Goal: Task Accomplishment & Management: Manage account settings

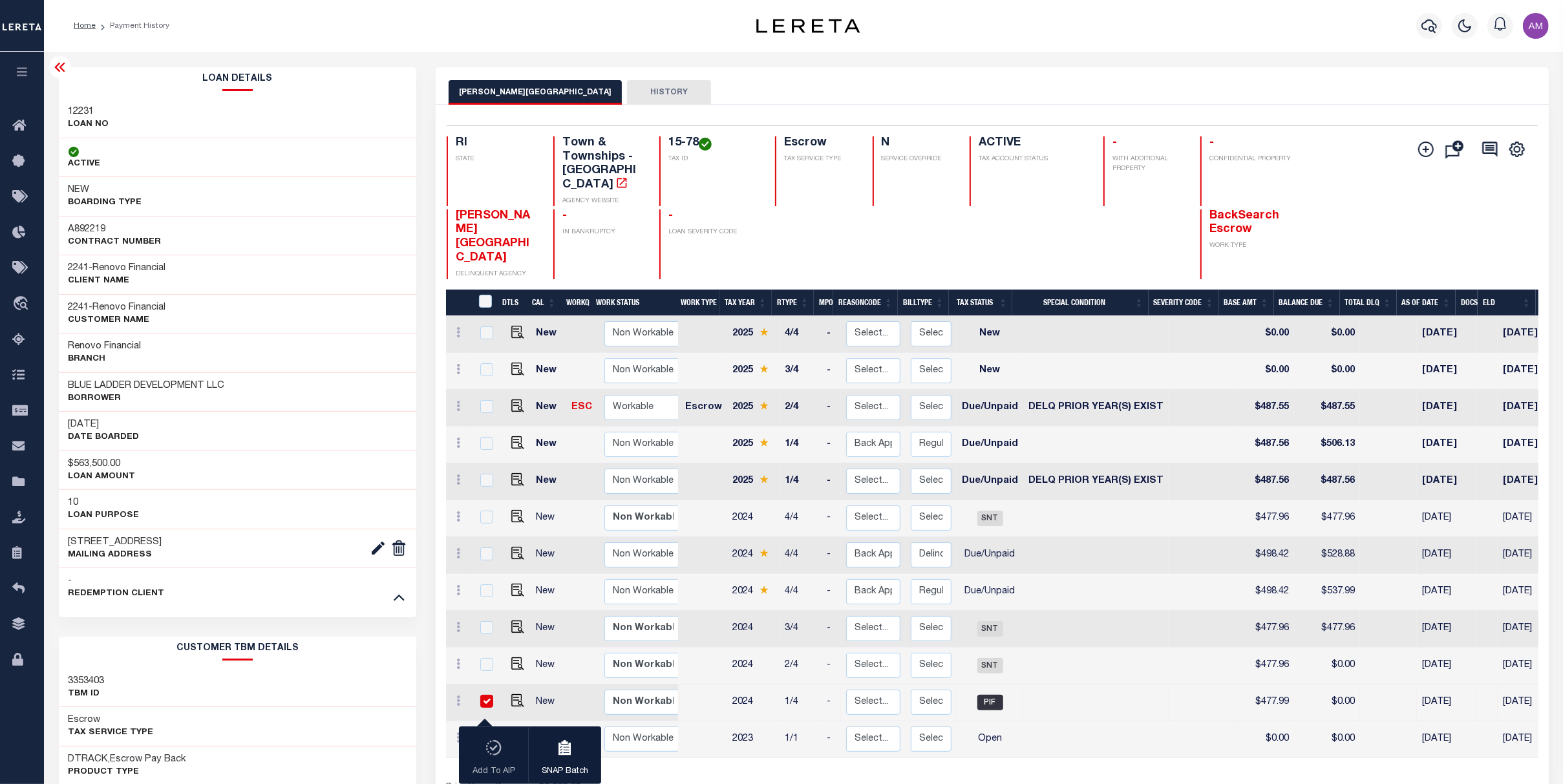
click at [64, 62] on icon at bounding box center [60, 67] width 15 height 15
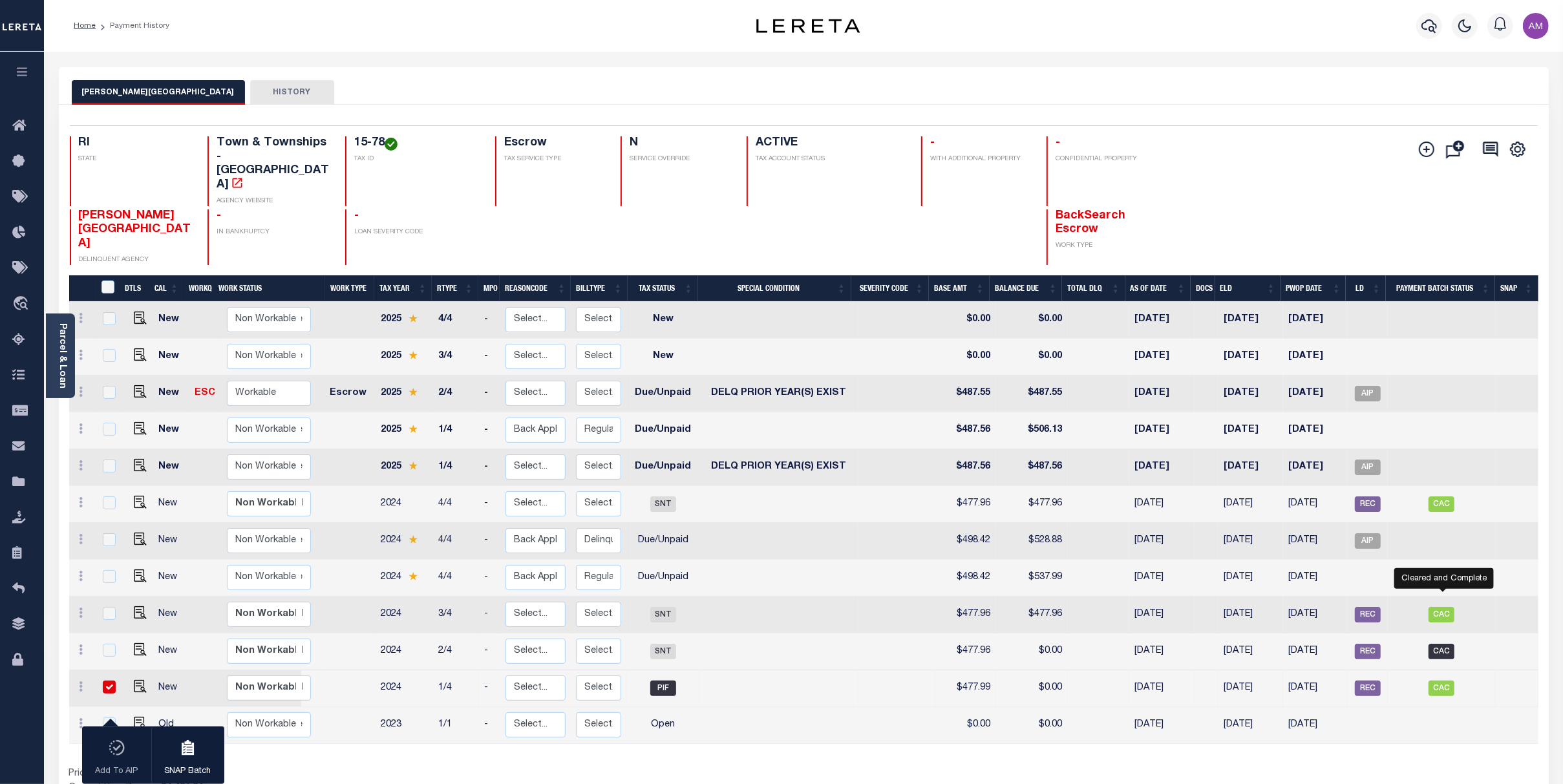
click at [1444, 643] on span "CAC" at bounding box center [1441, 651] width 26 height 15
checkbox input "true"
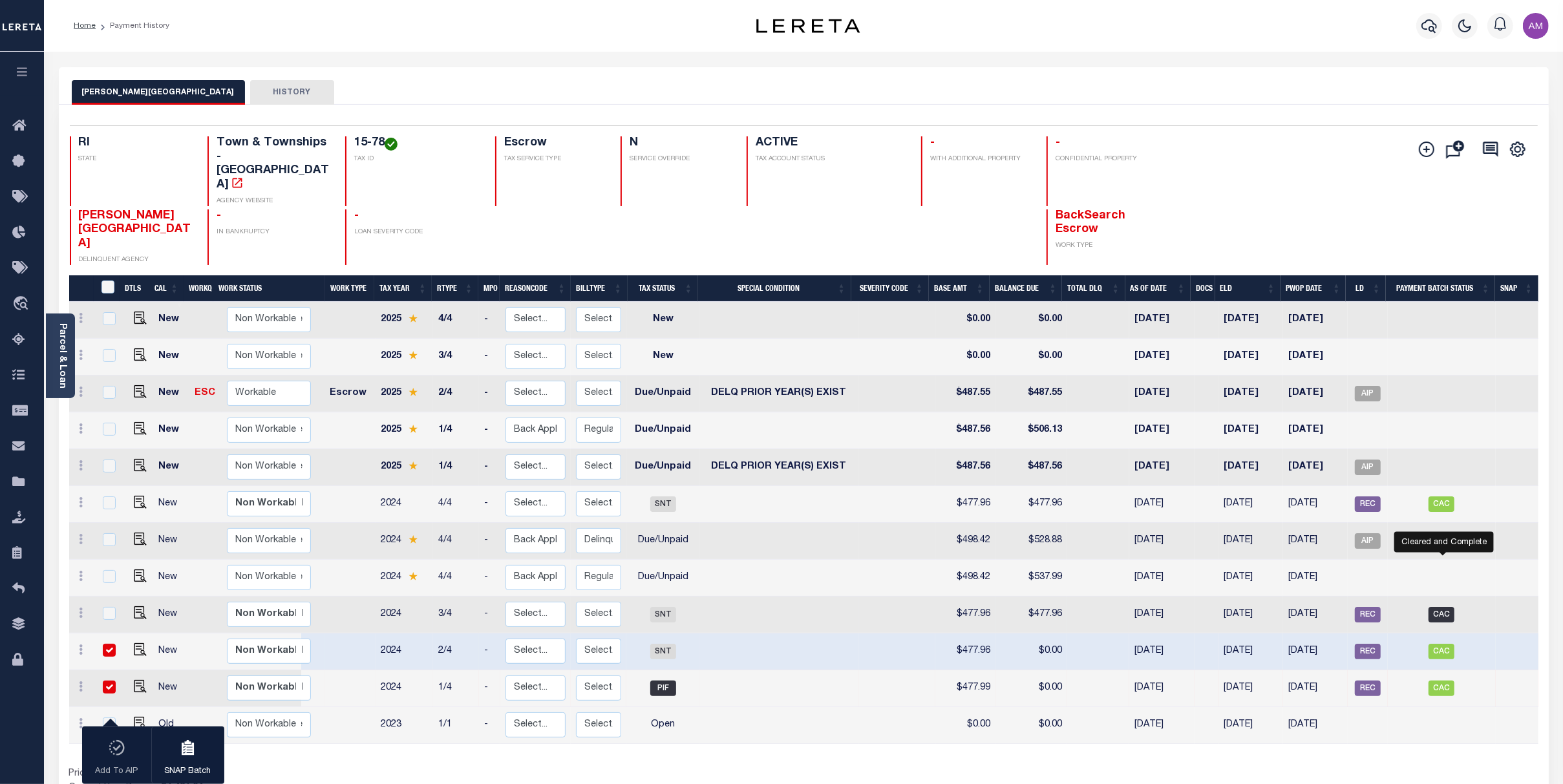
click at [1437, 607] on span "CAC" at bounding box center [1441, 615] width 26 height 15
checkbox input "true"
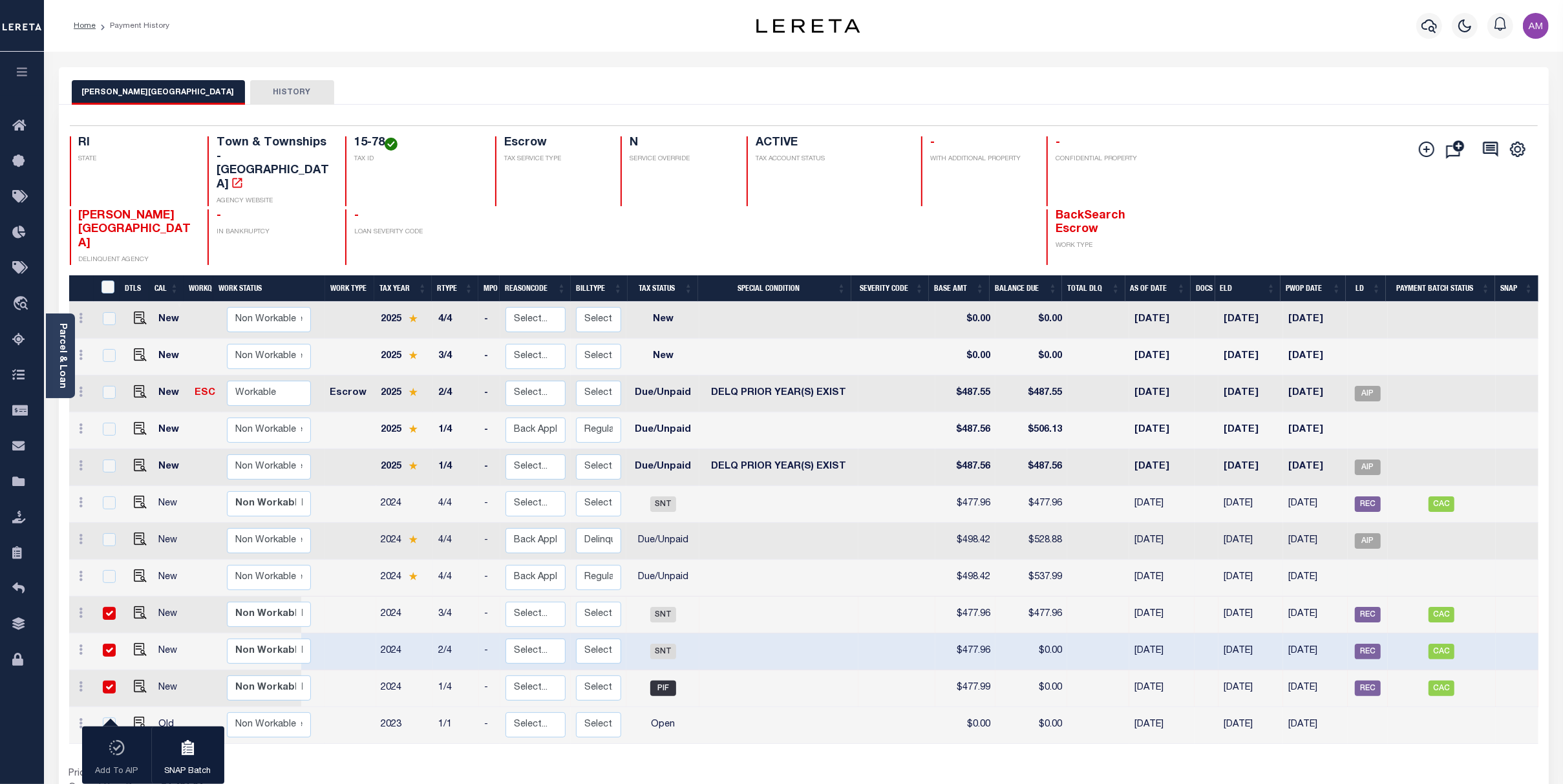
click at [1494, 560] on td at bounding box center [1442, 578] width 108 height 37
checkbox input "true"
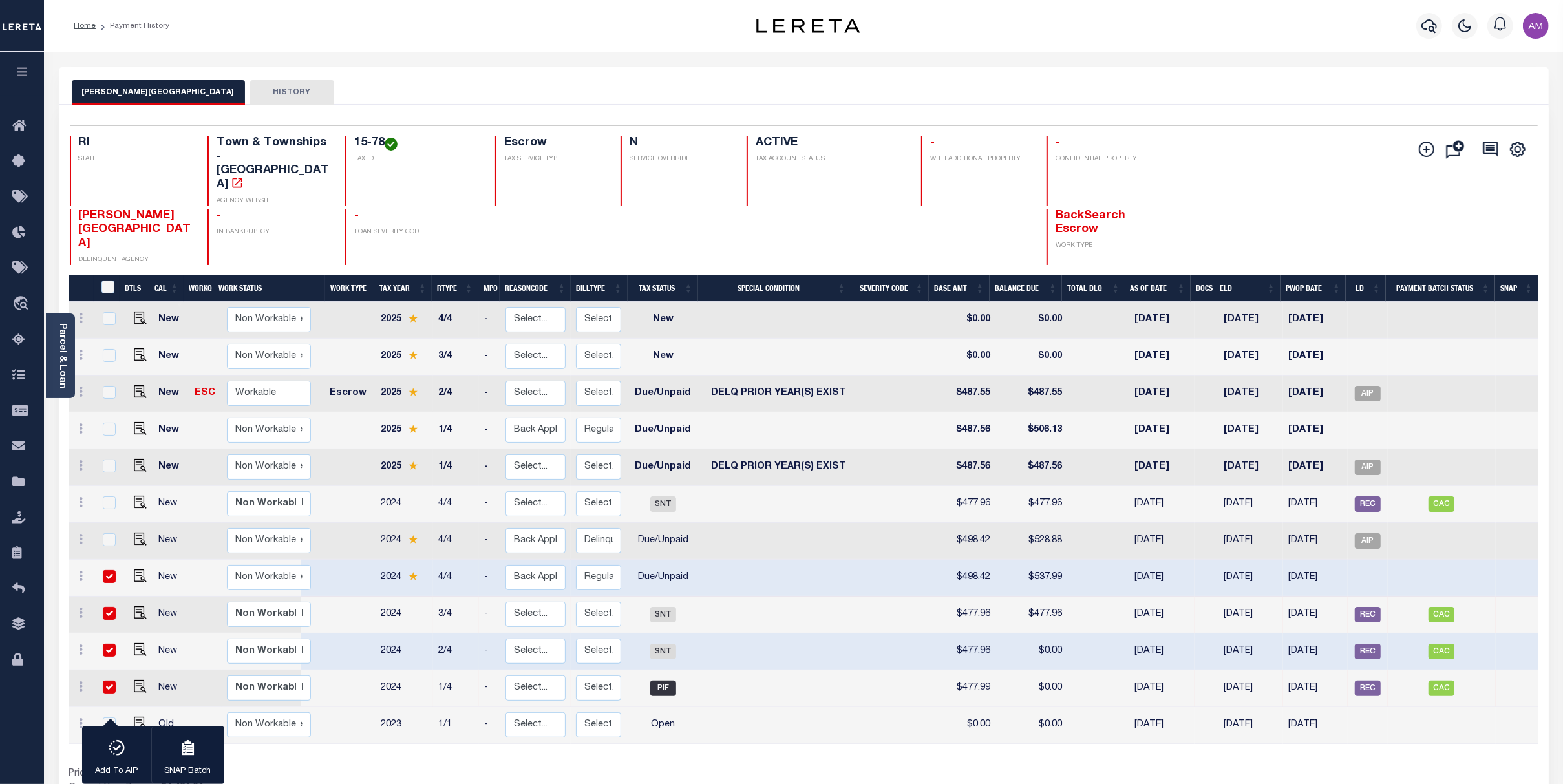
click at [1500, 633] on td at bounding box center [1517, 651] width 43 height 37
checkbox input "false"
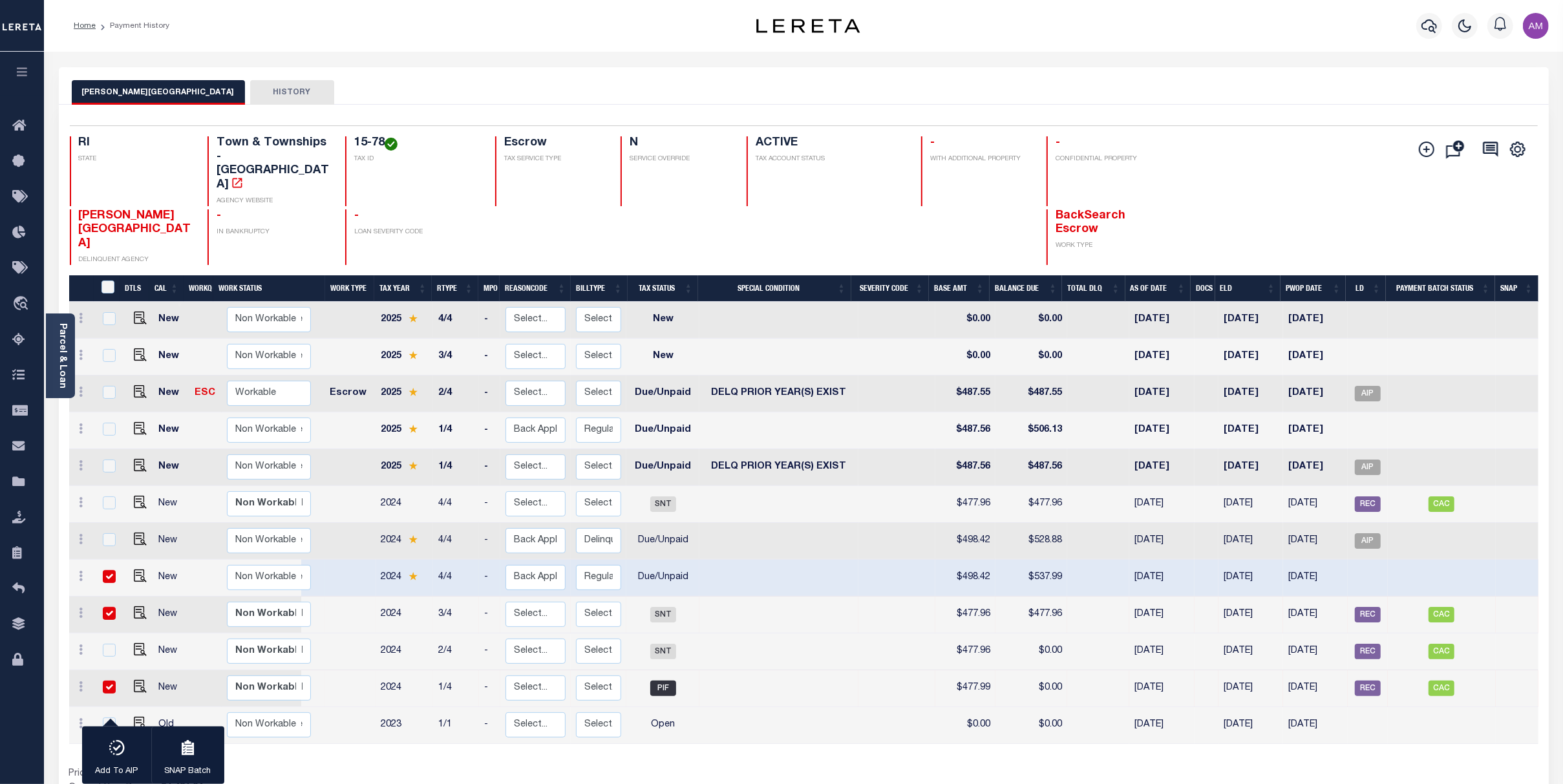
click at [1099, 596] on td at bounding box center [1098, 615] width 62 height 37
checkbox input "false"
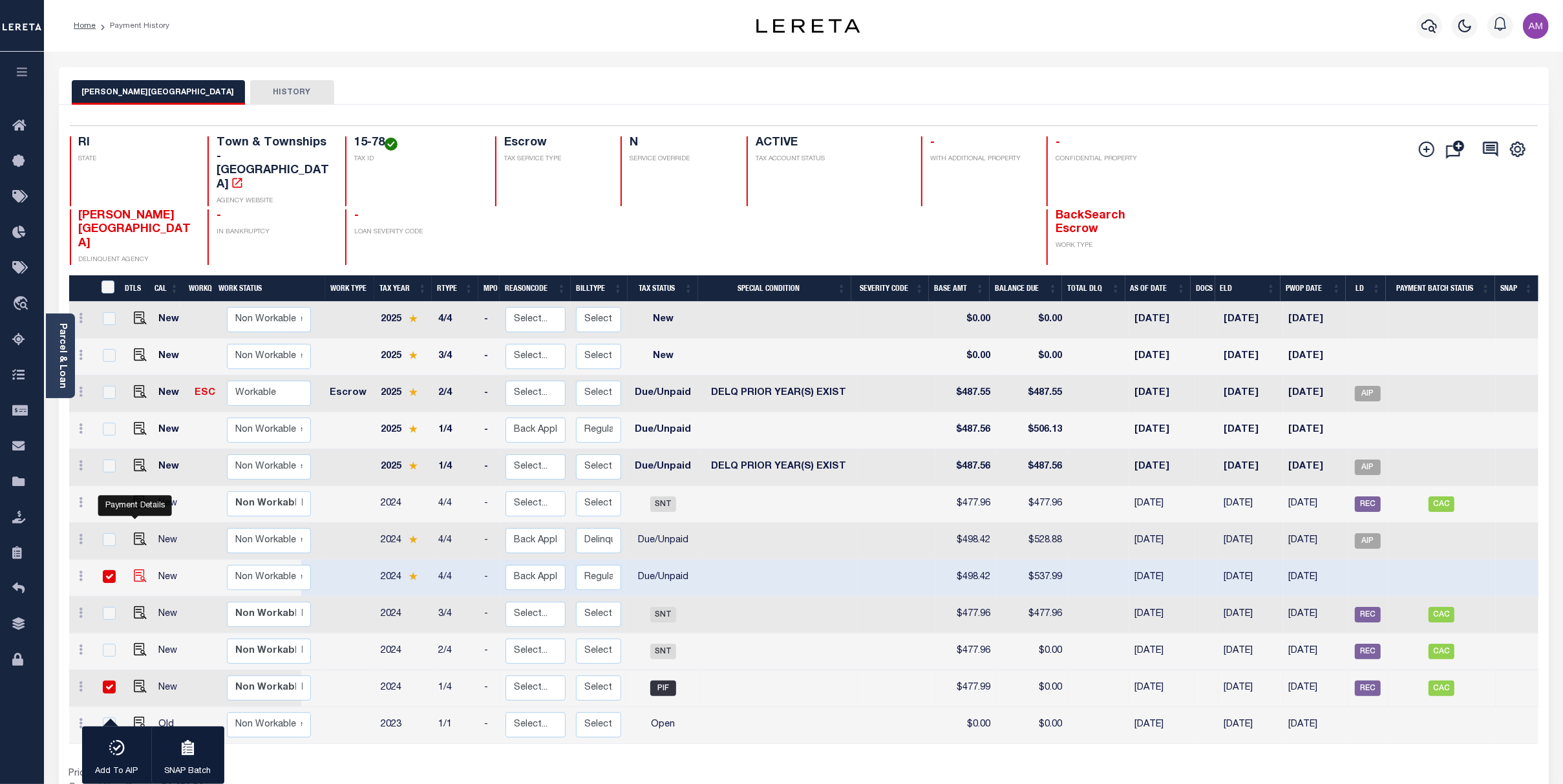
click at [134, 569] on img "" at bounding box center [140, 575] width 13 height 13
checkbox input "false"
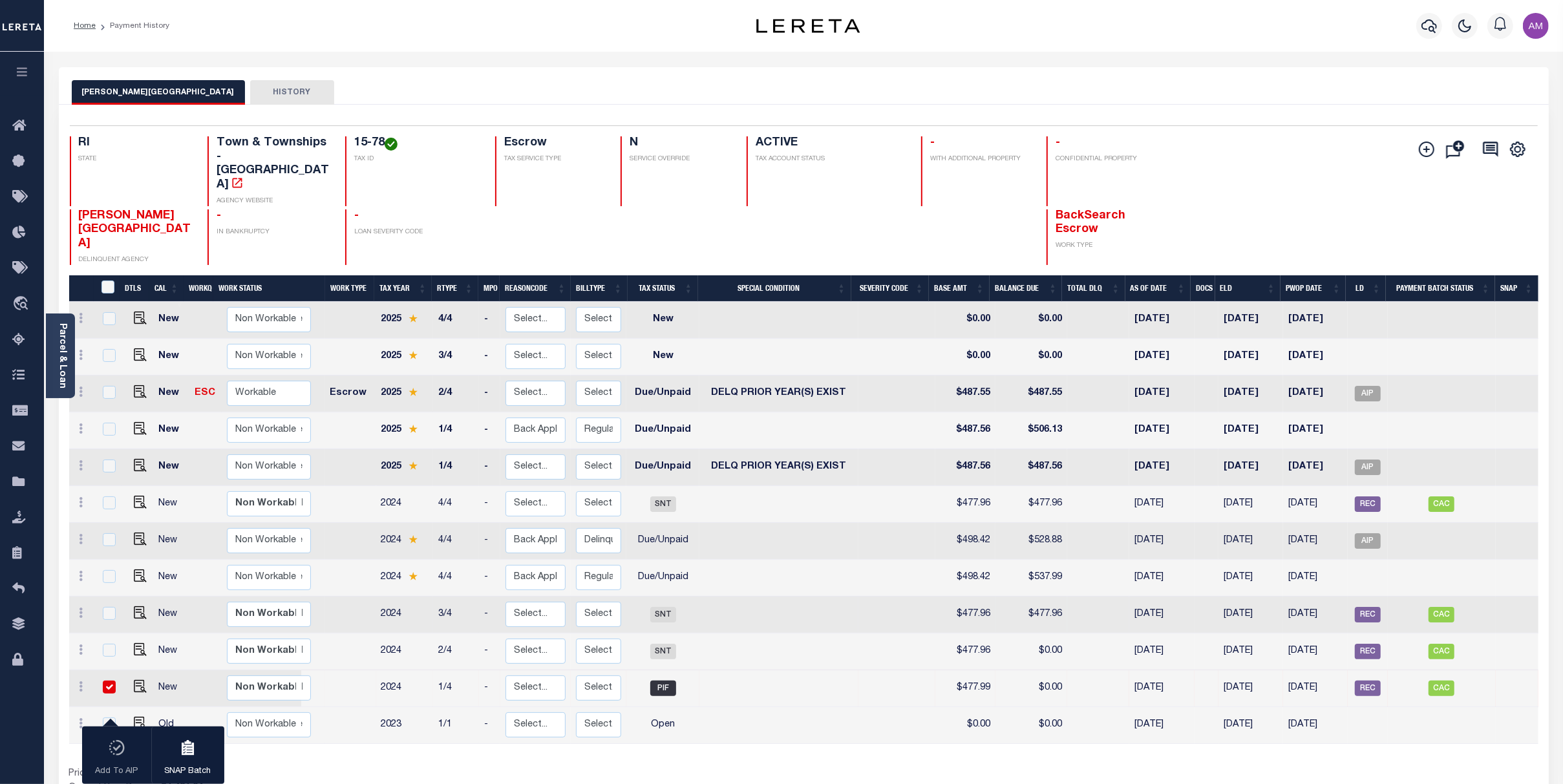
click at [436, 596] on td "3/4" at bounding box center [455, 615] width 46 height 37
checkbox input "true"
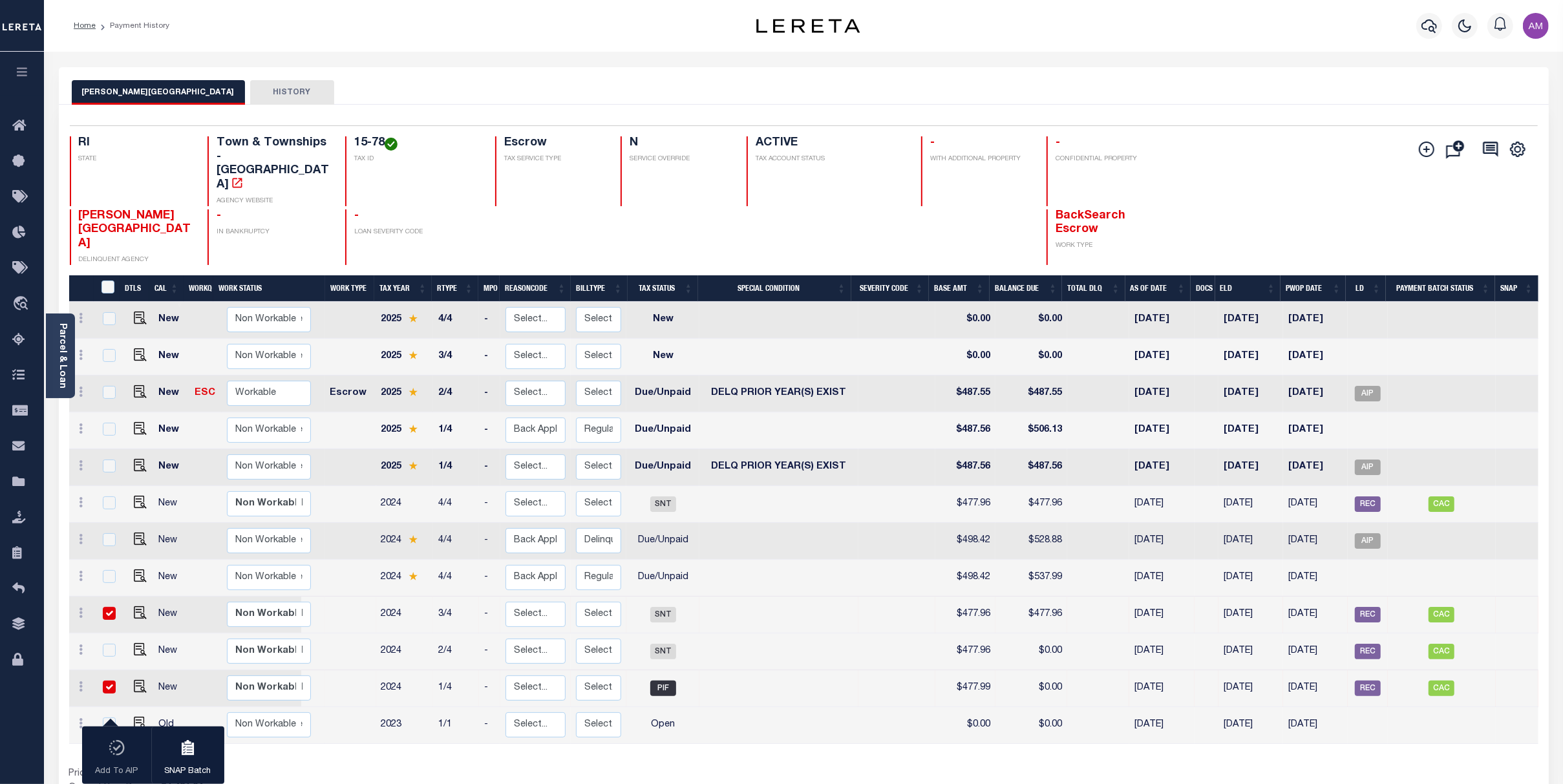
click at [436, 596] on td "3/4" at bounding box center [455, 615] width 46 height 37
checkbox input "false"
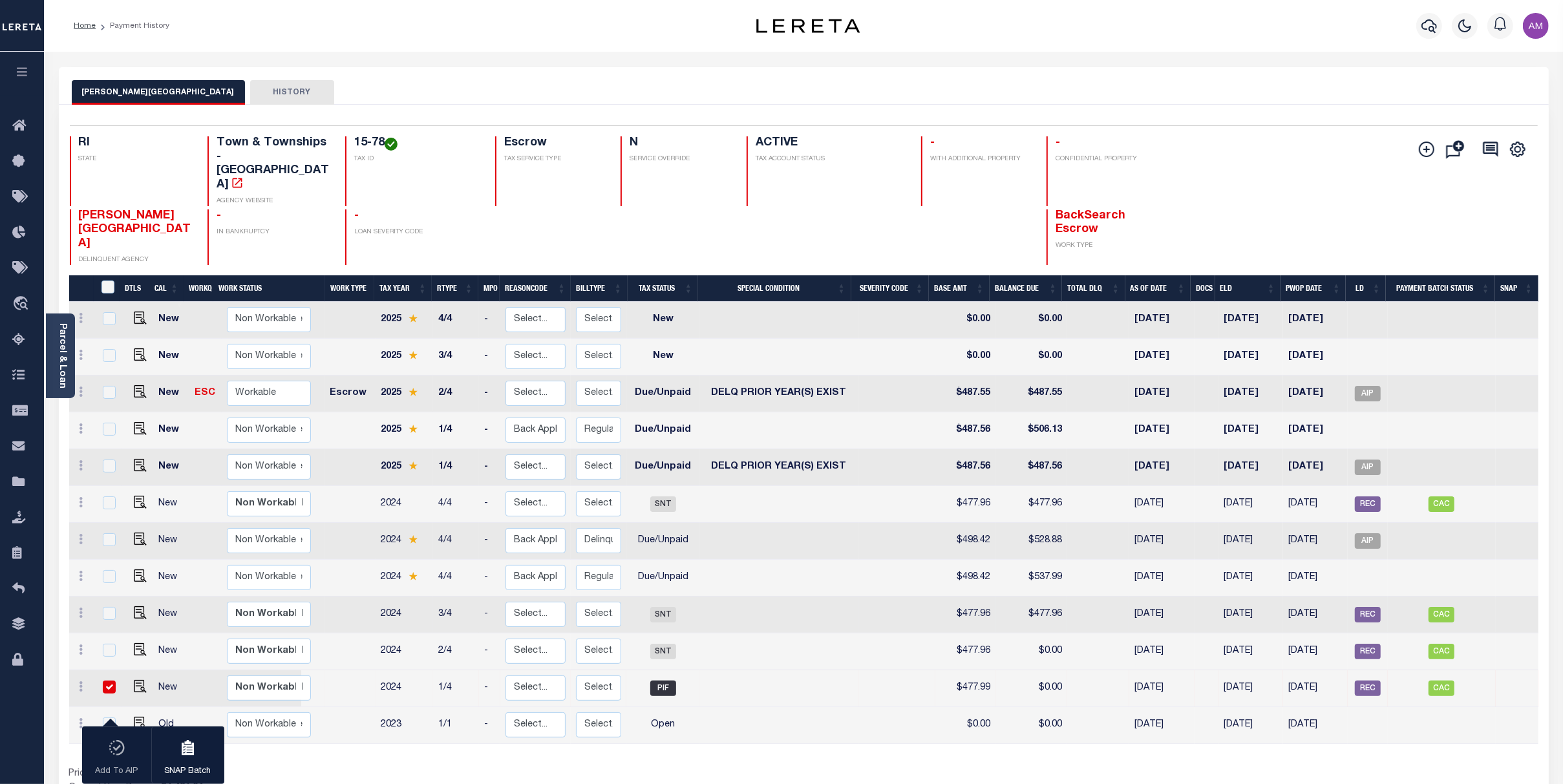
click at [387, 596] on td "2024" at bounding box center [405, 615] width 58 height 37
checkbox input "true"
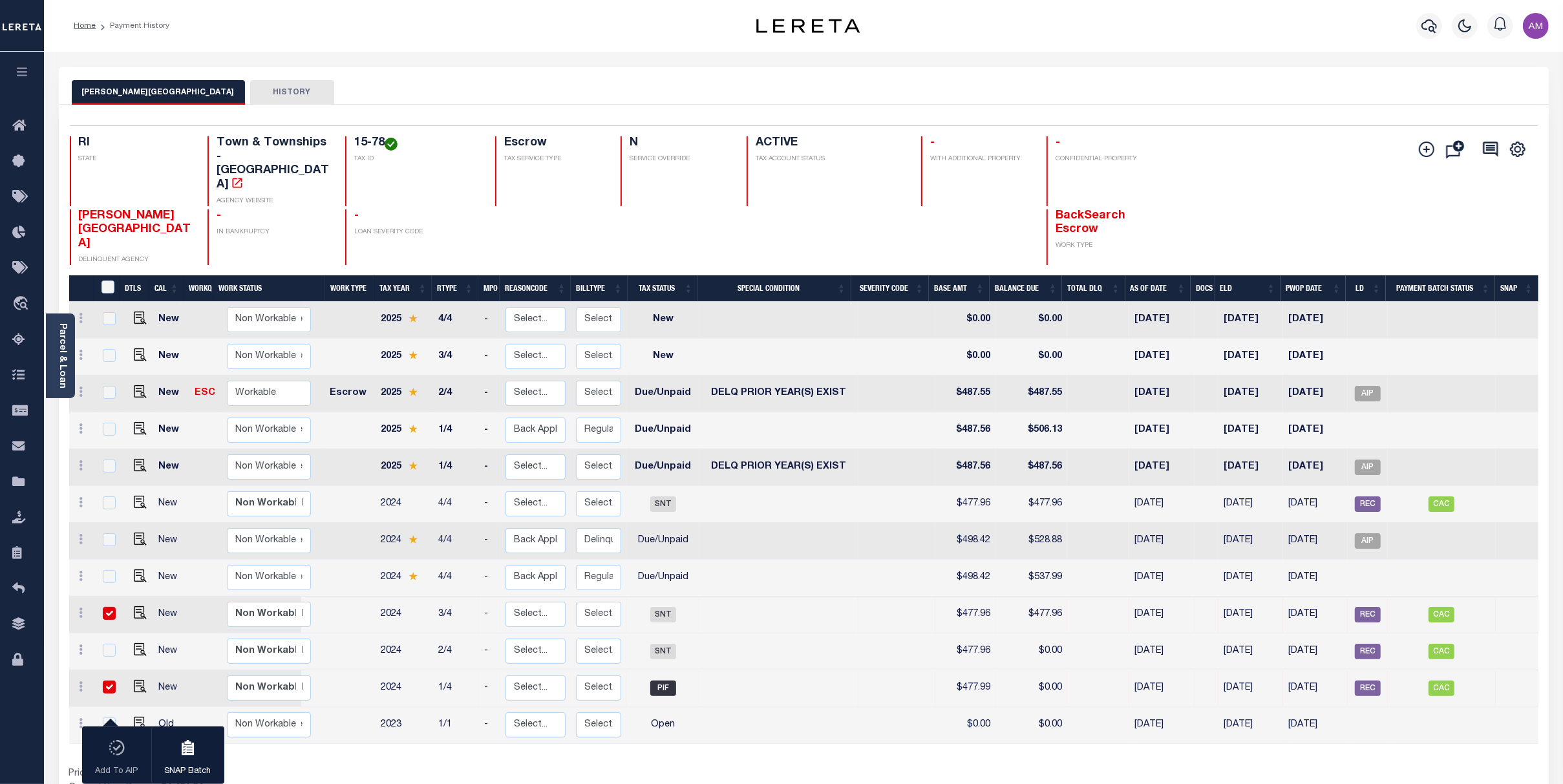
click at [694, 767] on div "Prior Years Due $2,022.79 Current Year Due $1,481.24 Total Balance Due $3,504.03" at bounding box center [436, 789] width 735 height 44
click at [108, 607] on input "checkbox" at bounding box center [109, 613] width 13 height 13
checkbox input "false"
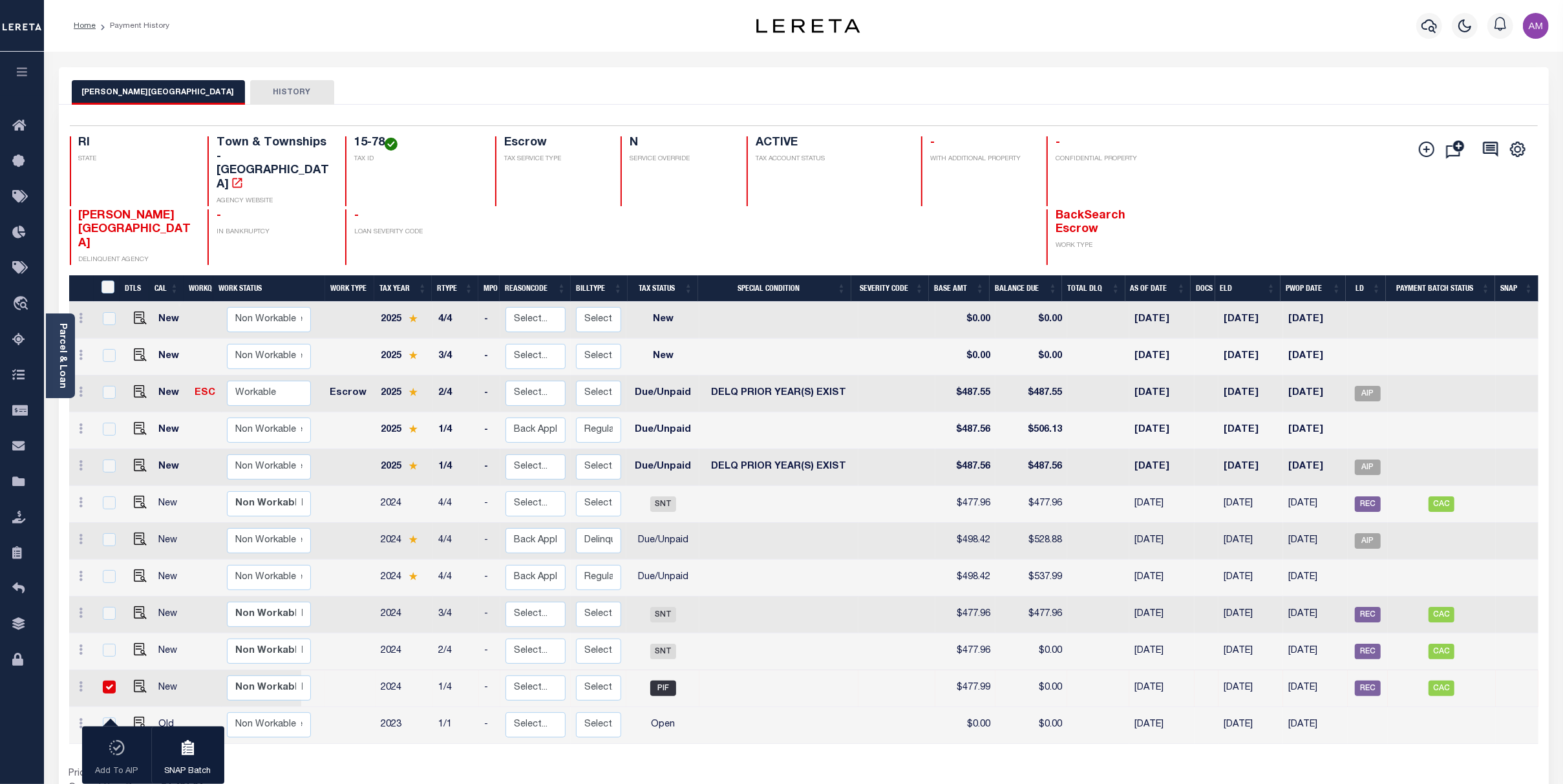
click at [109, 681] on input "checkbox" at bounding box center [109, 687] width 13 height 13
checkbox input "false"
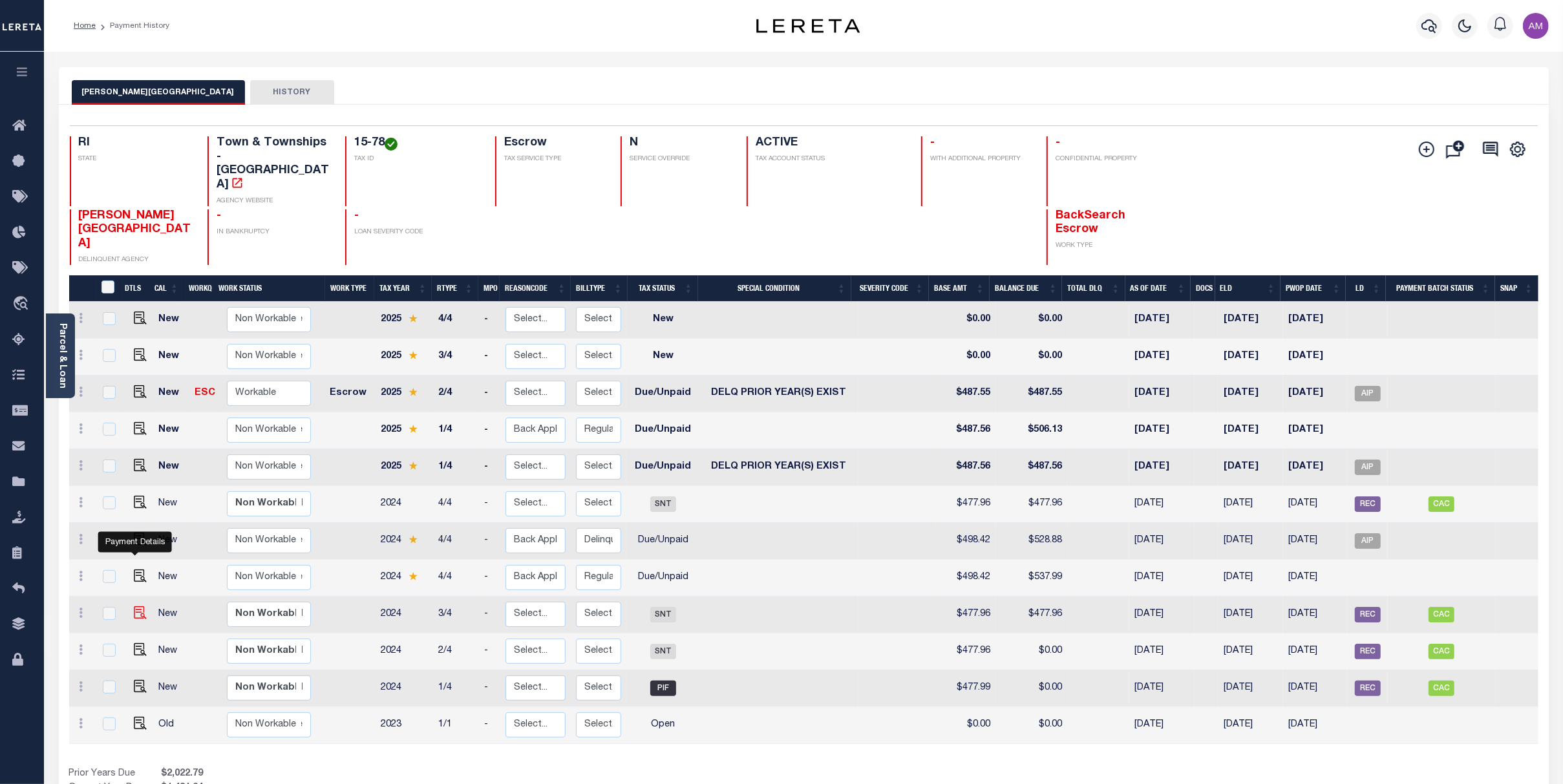
click at [134, 606] on img "" at bounding box center [140, 613] width 13 height 13
checkbox input "true"
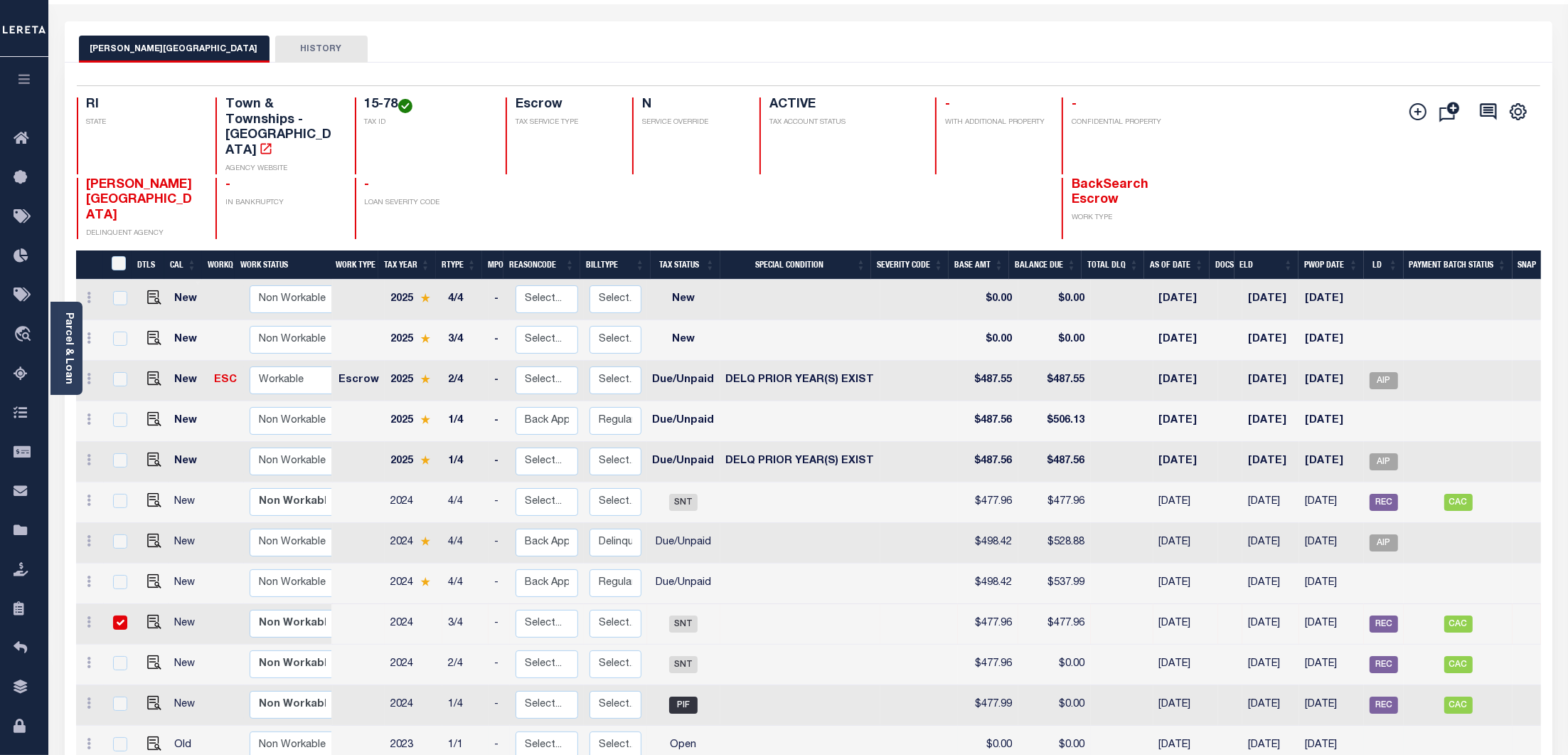
scroll to position [285, 0]
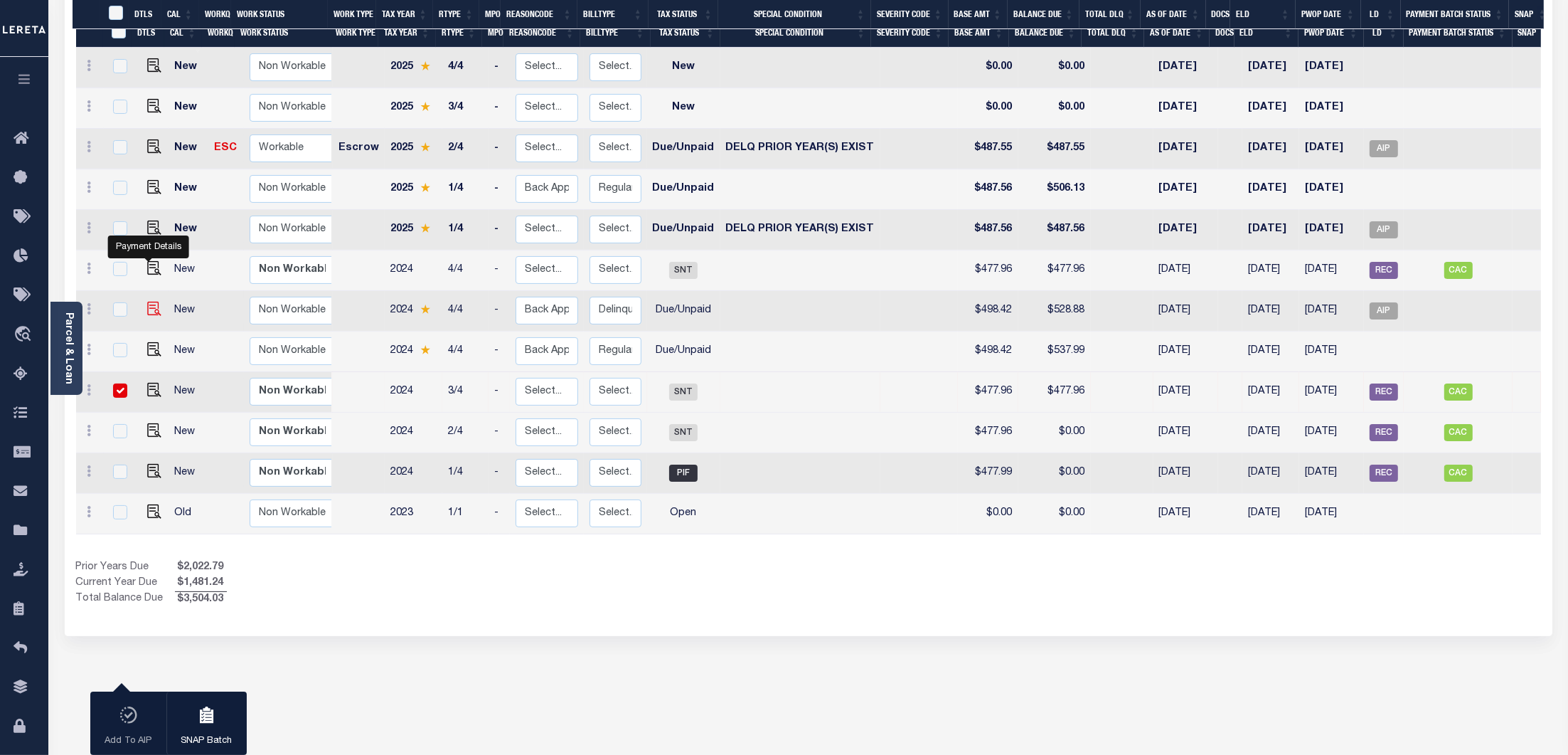
click at [150, 302] on img "" at bounding box center [154, 309] width 14 height 14
checkbox input "true"
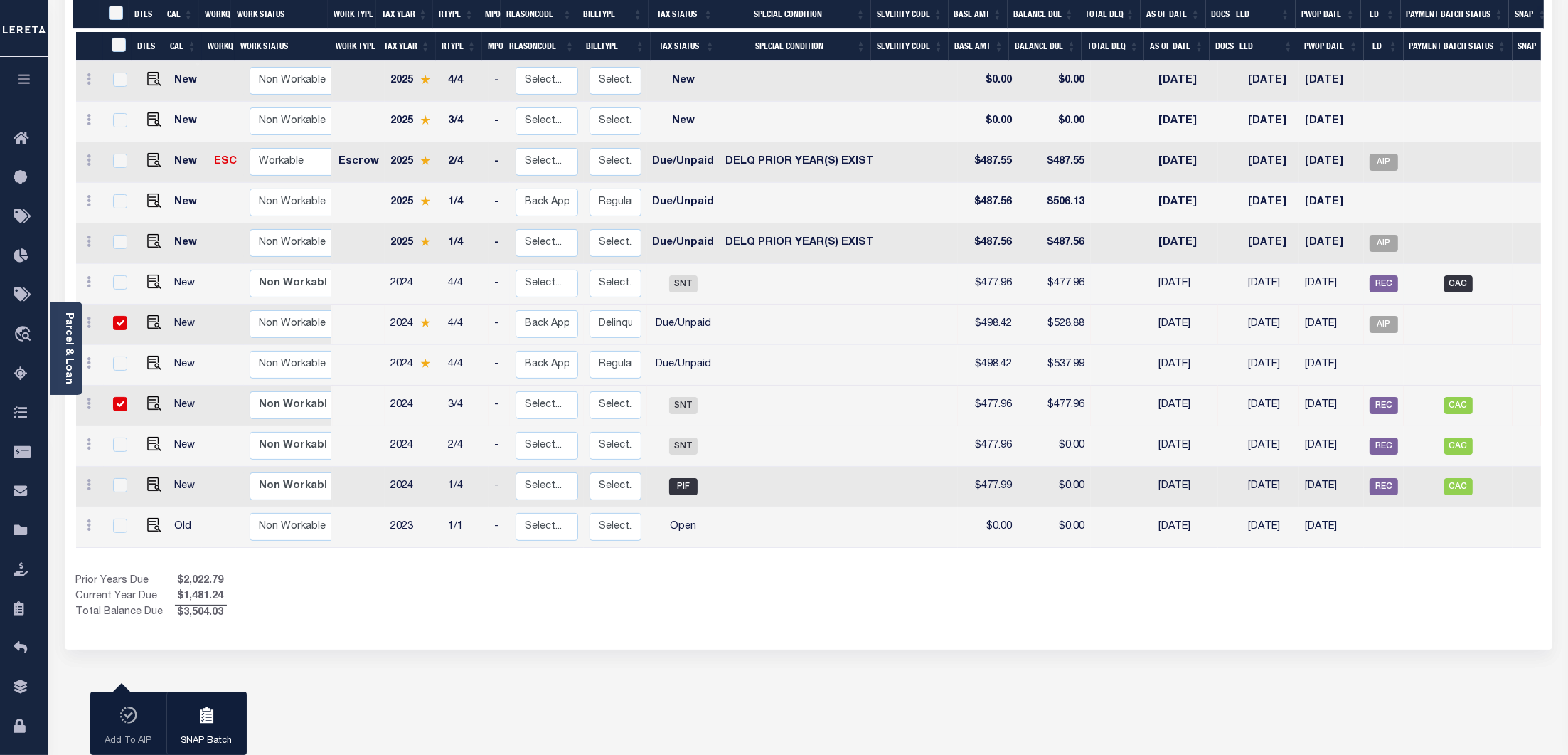
scroll to position [190, 0]
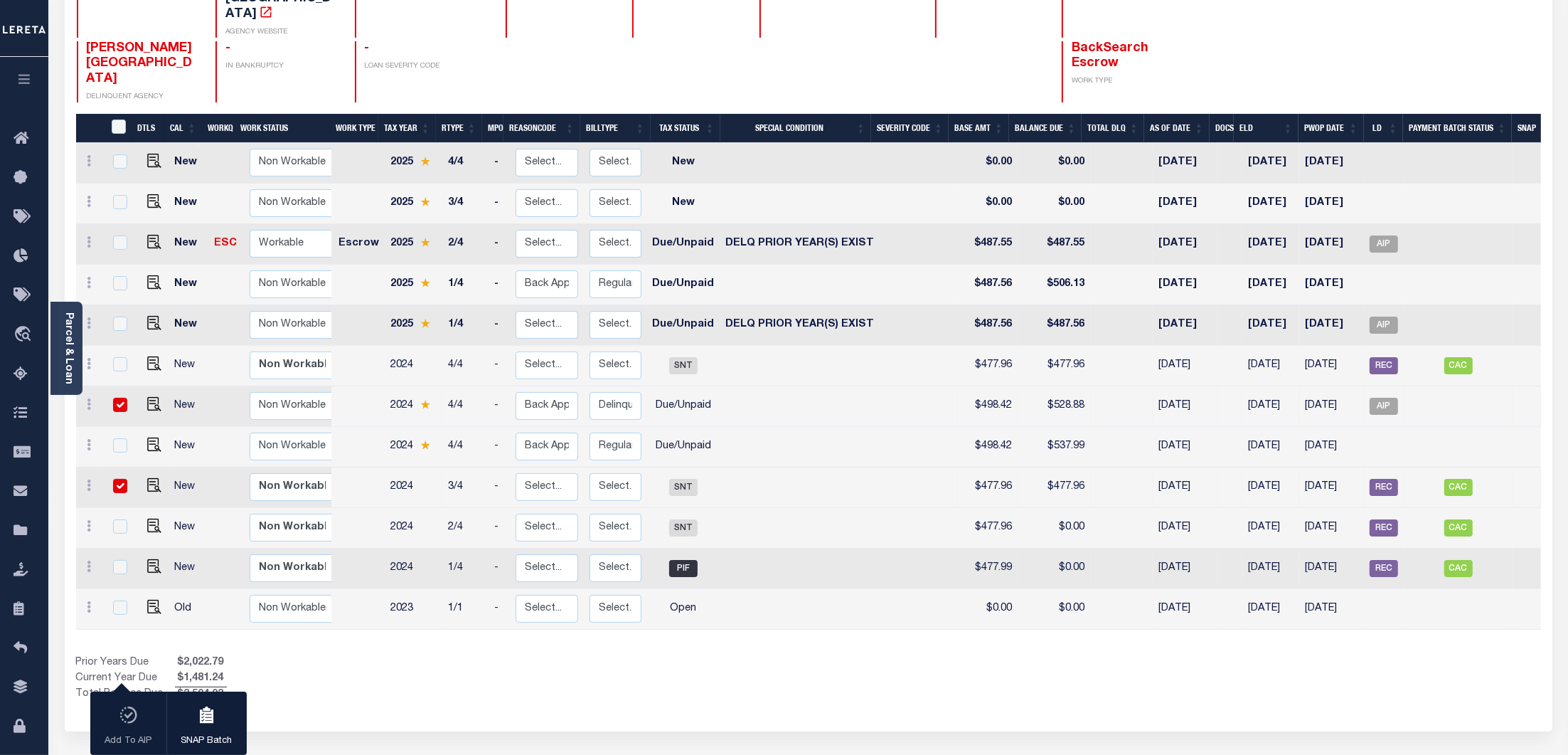
click at [447, 114] on th "RType" at bounding box center [459, 128] width 46 height 29
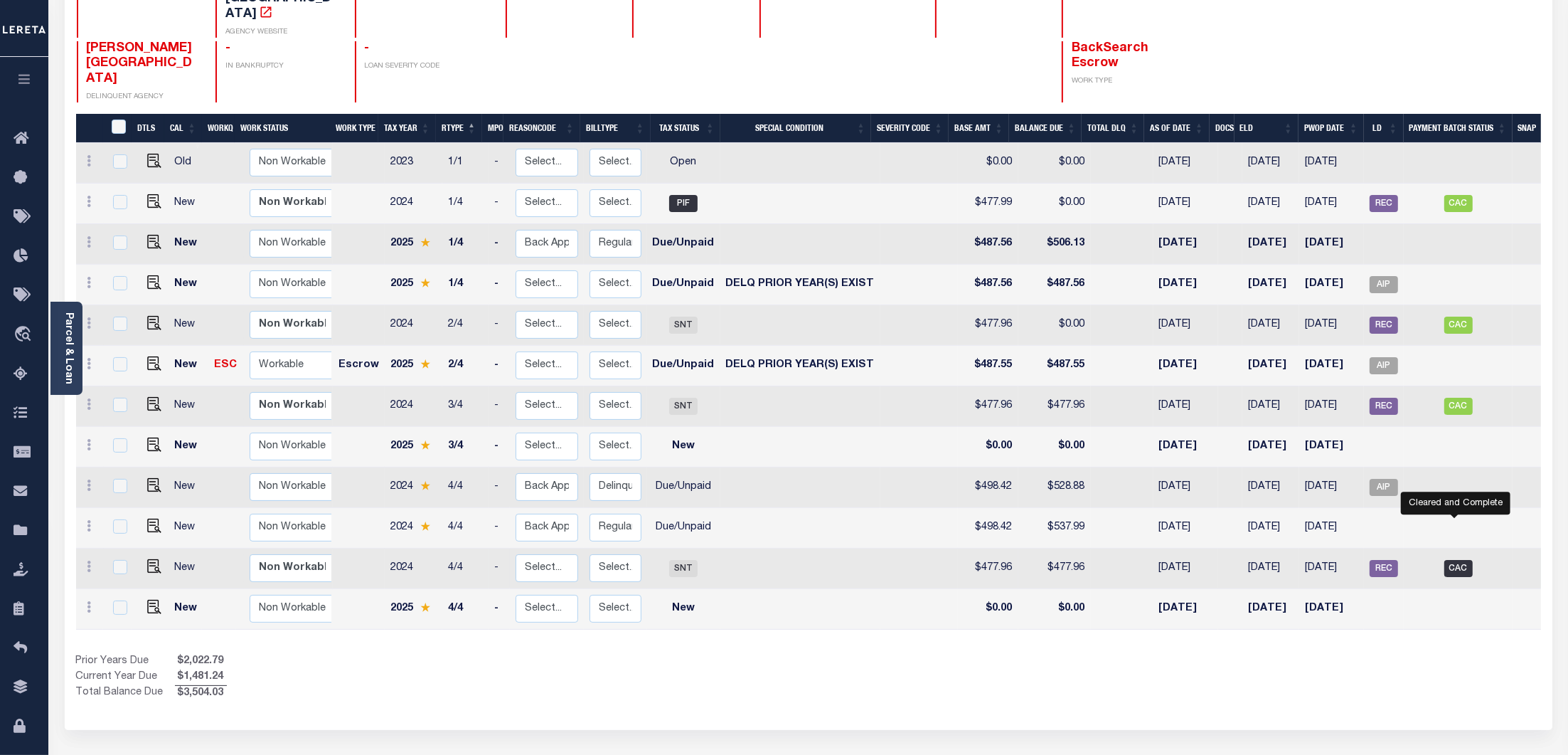
click at [1456, 560] on span "CAC" at bounding box center [1458, 569] width 29 height 17
checkbox input "true"
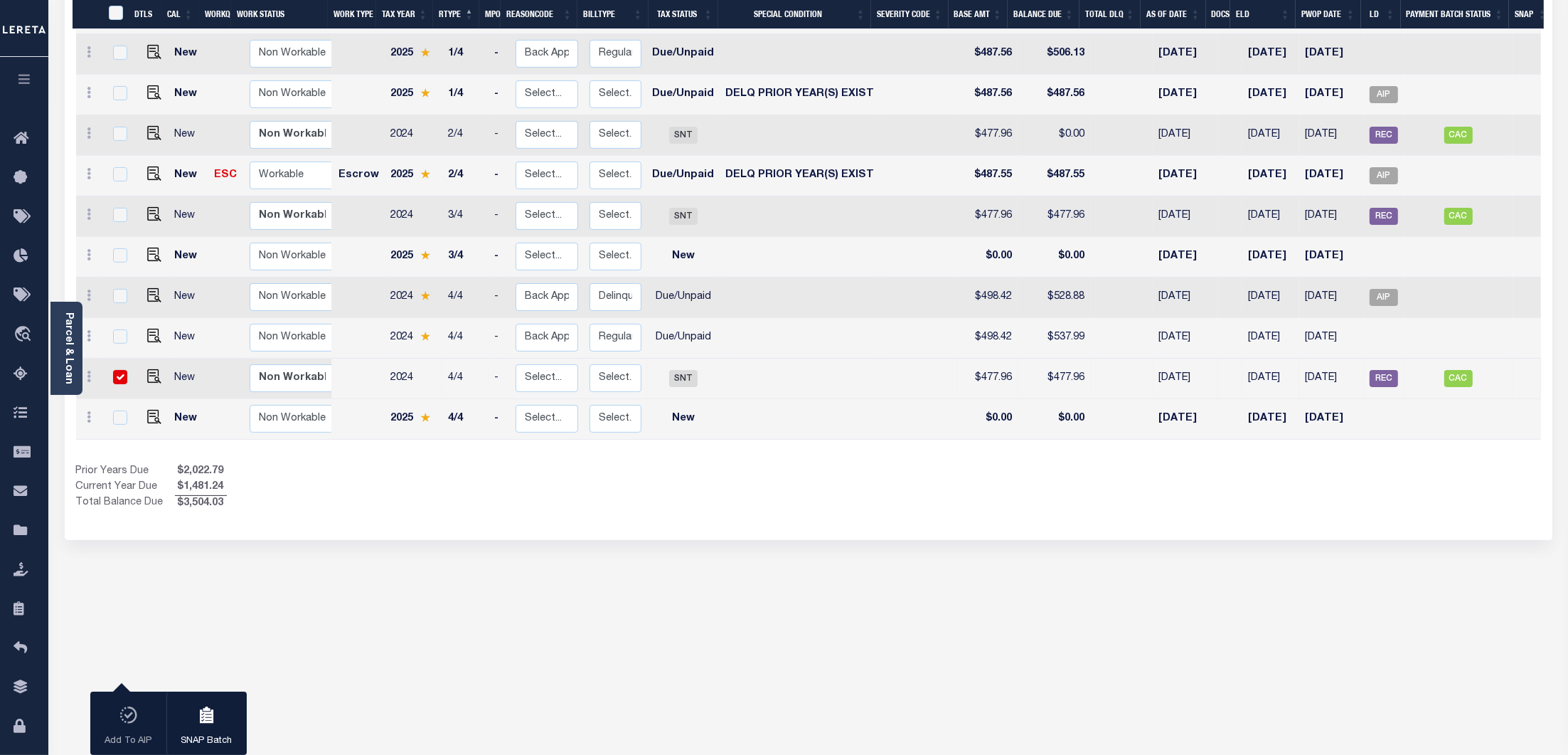
click at [707, 551] on div "JOHNSTON TOWN HISTORY 1 Selected 12 1" at bounding box center [809, 548] width 1509 height 1707
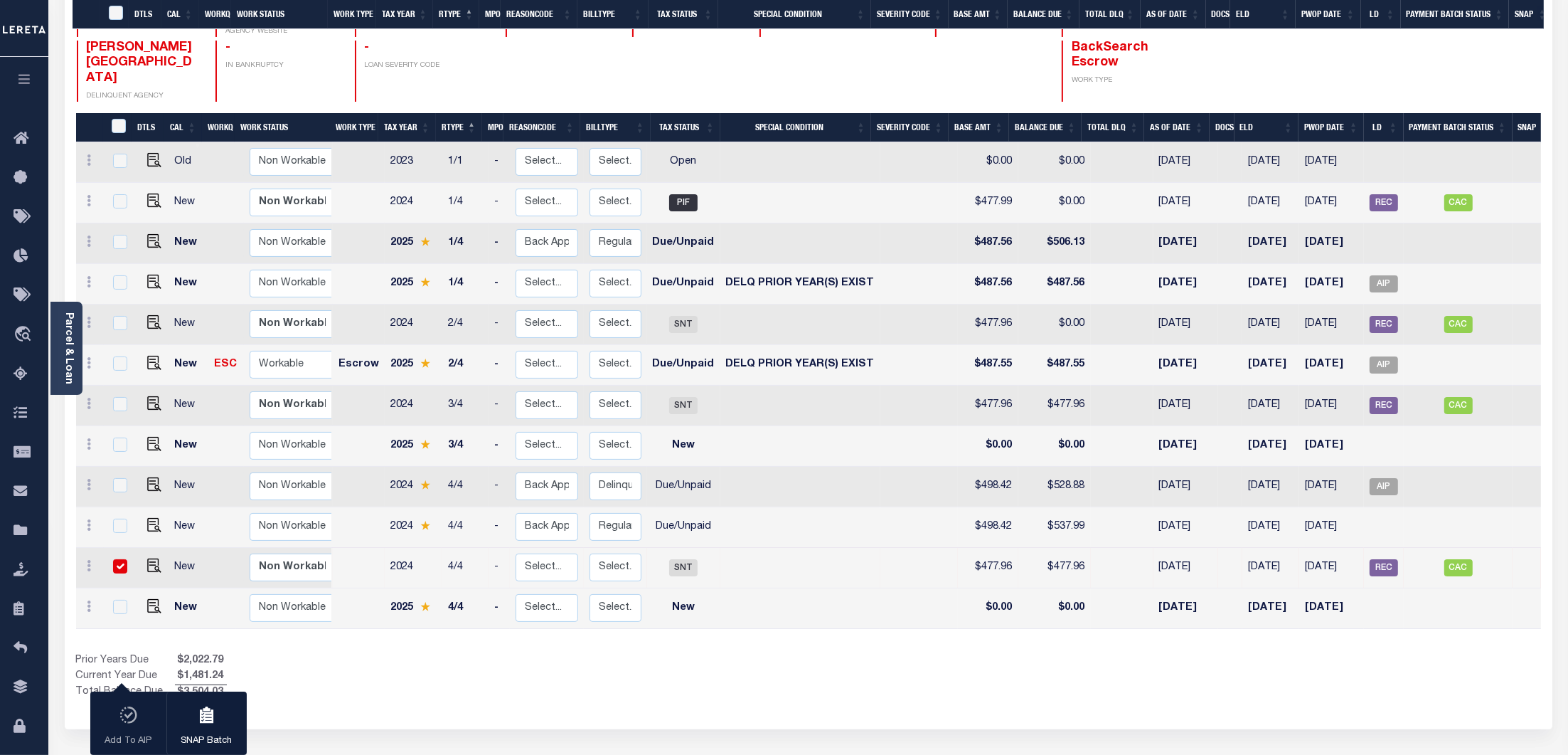
scroll to position [190, 0]
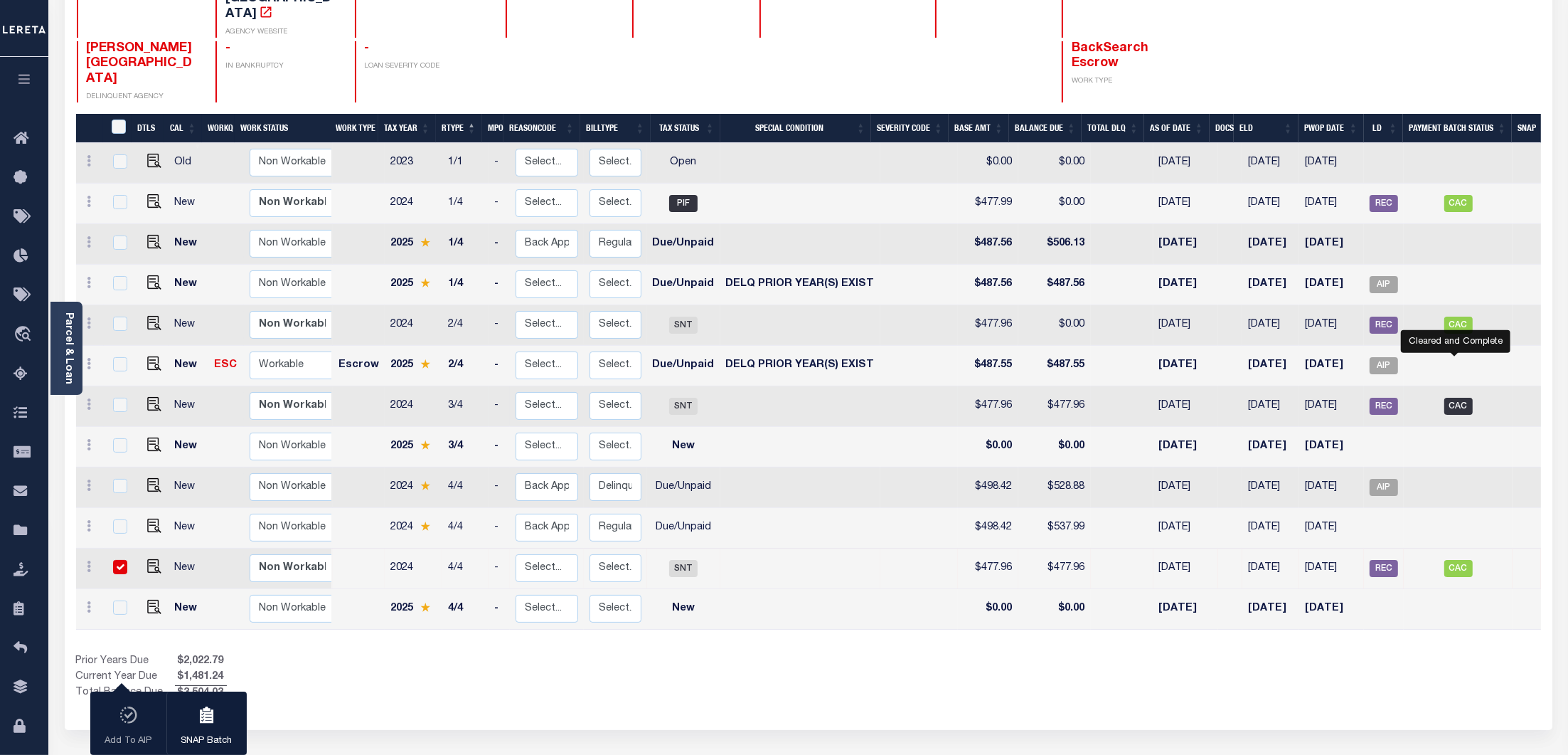
click at [1451, 398] on span "CAC" at bounding box center [1458, 406] width 29 height 17
checkbox input "true"
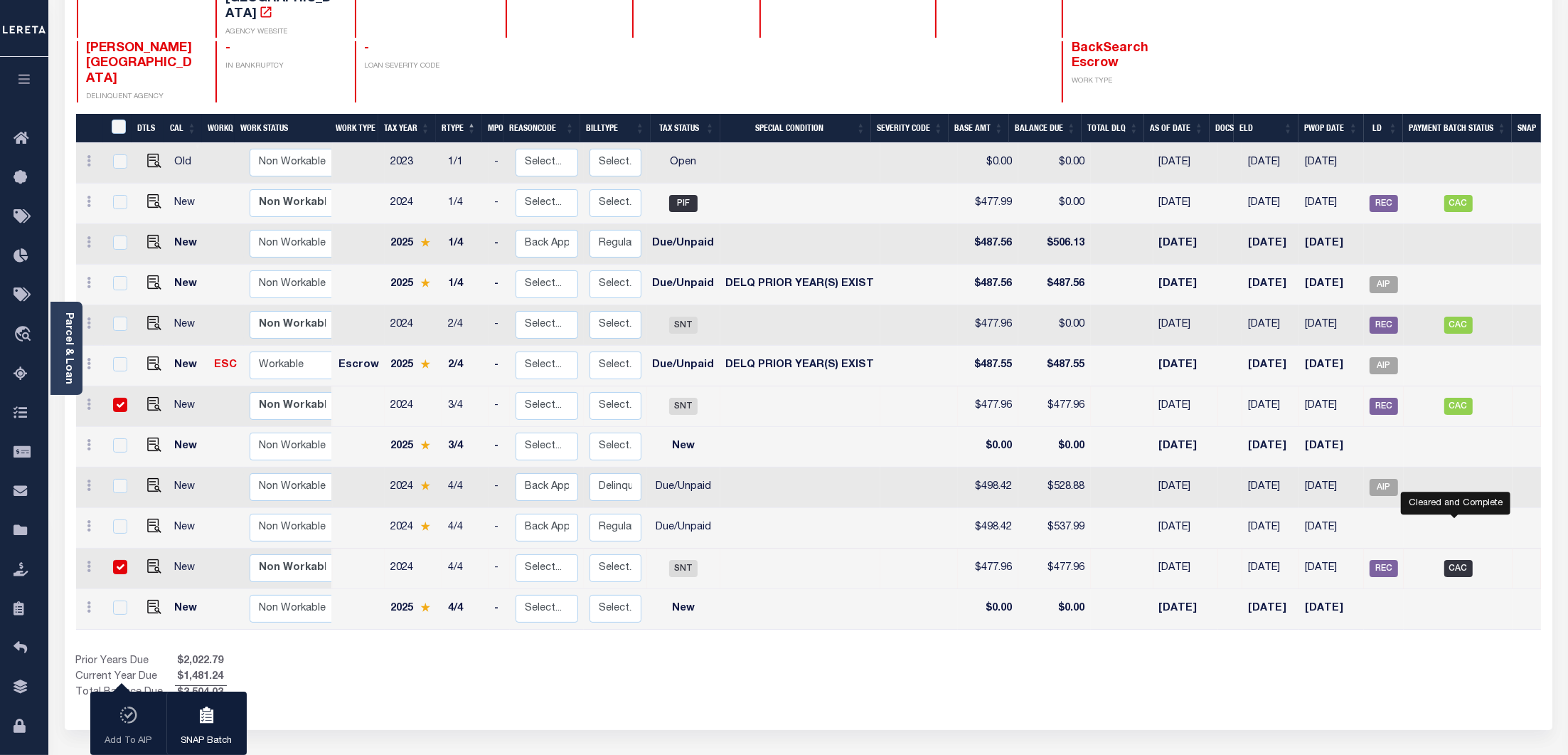
click at [1458, 560] on span "CAC" at bounding box center [1458, 569] width 29 height 17
checkbox input "false"
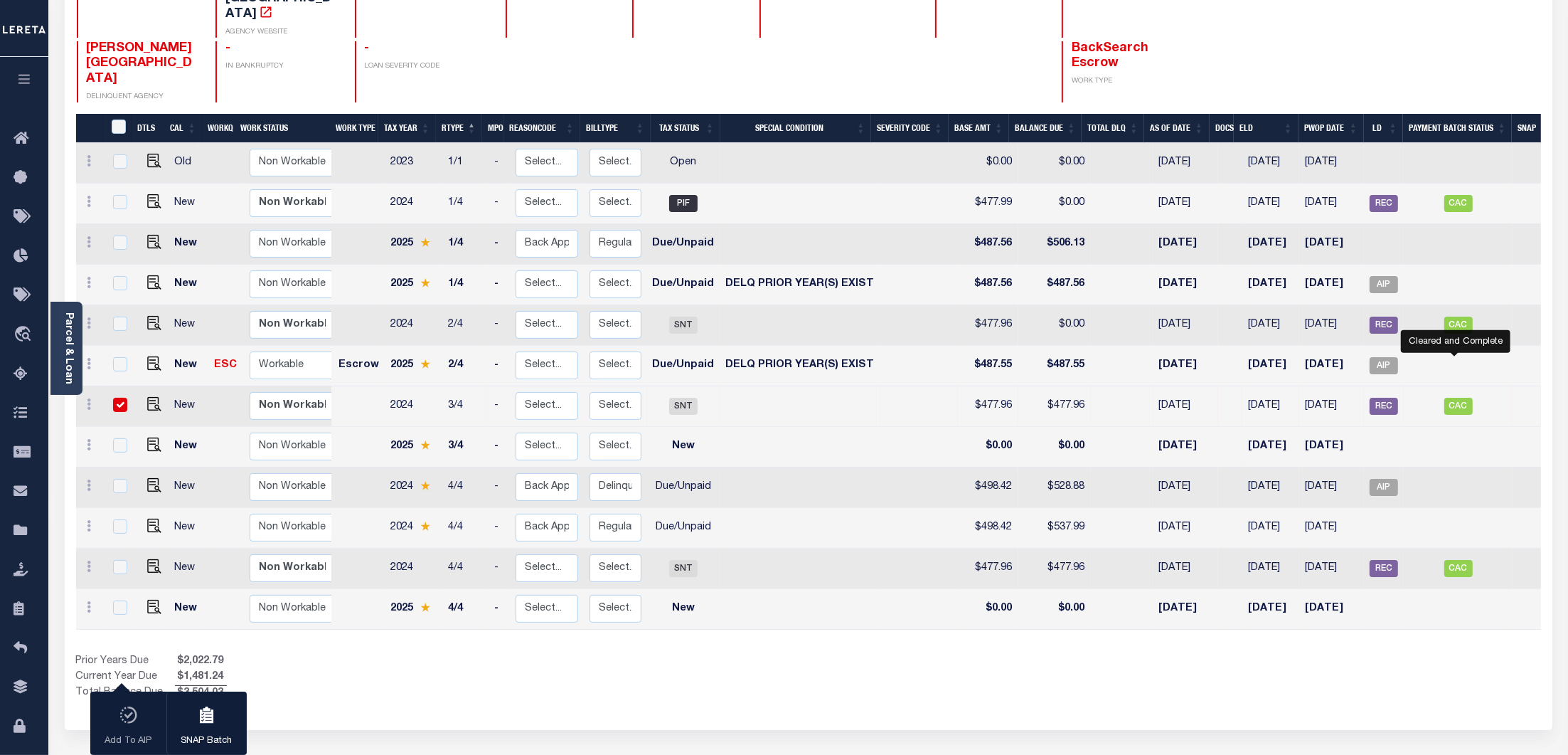
click at [1460, 386] on td "CAC" at bounding box center [1458, 406] width 109 height 40
checkbox input "false"
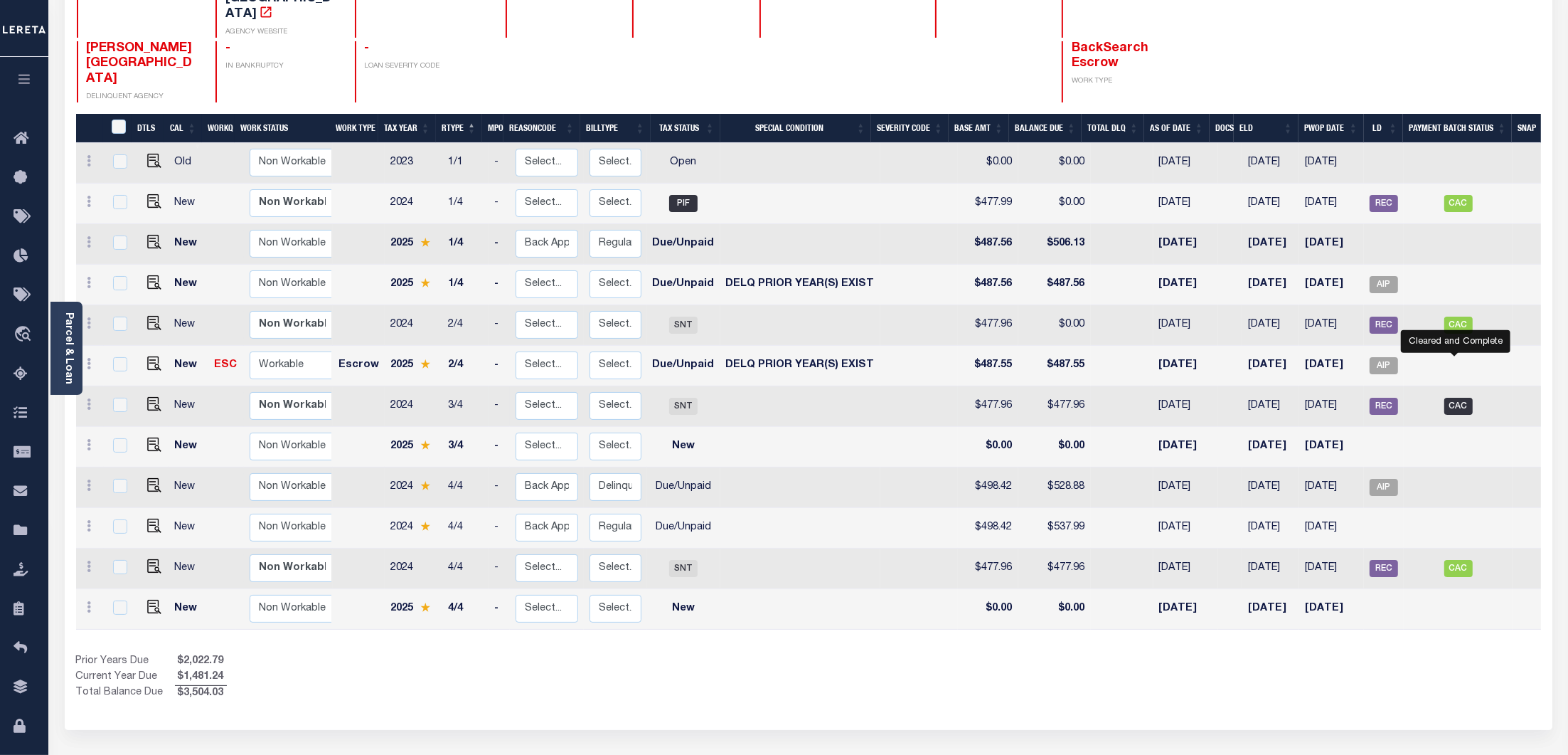
click at [1458, 398] on span "CAC" at bounding box center [1458, 406] width 29 height 17
checkbox input "true"
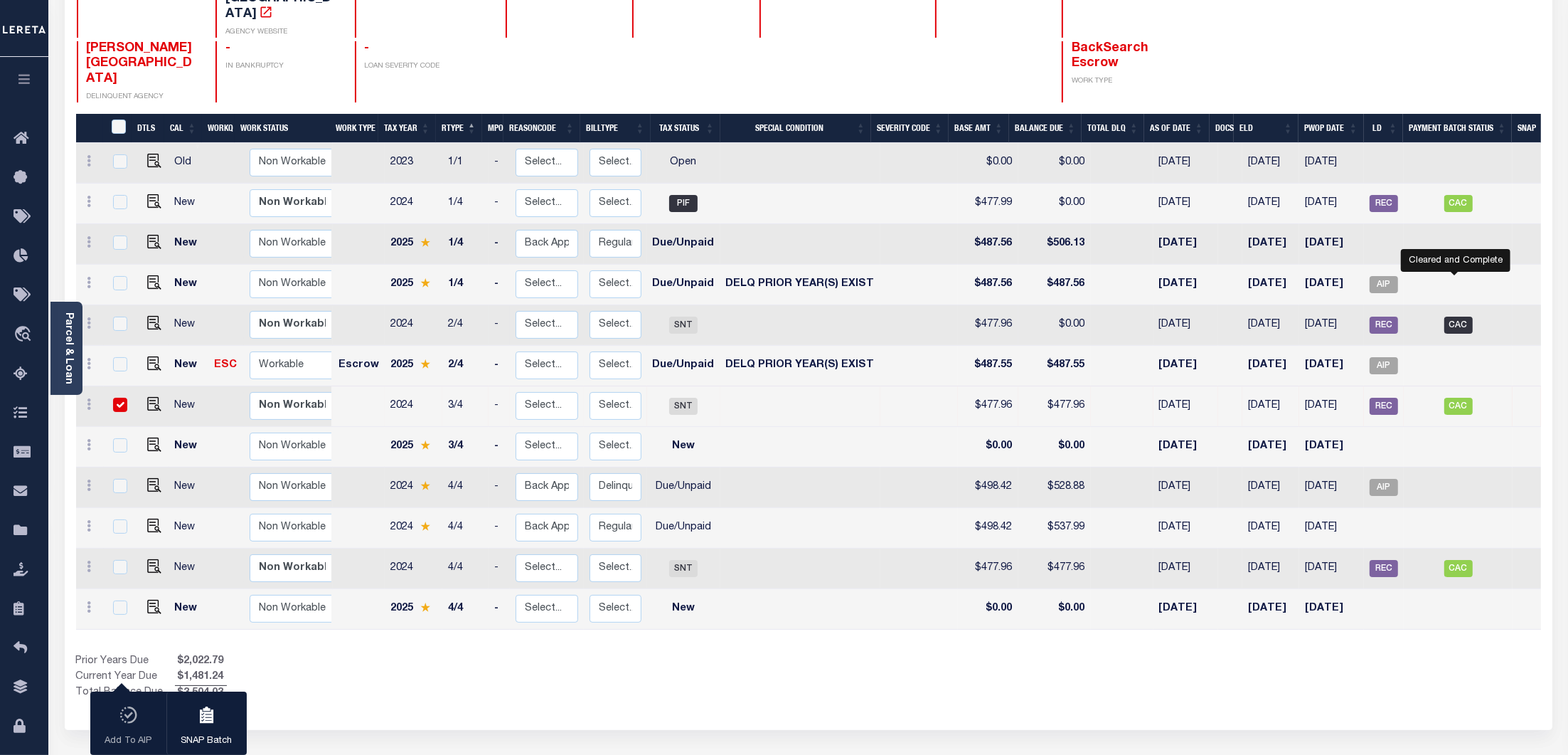
click at [1454, 316] on span "CAC" at bounding box center [1458, 325] width 29 height 17
checkbox input "true"
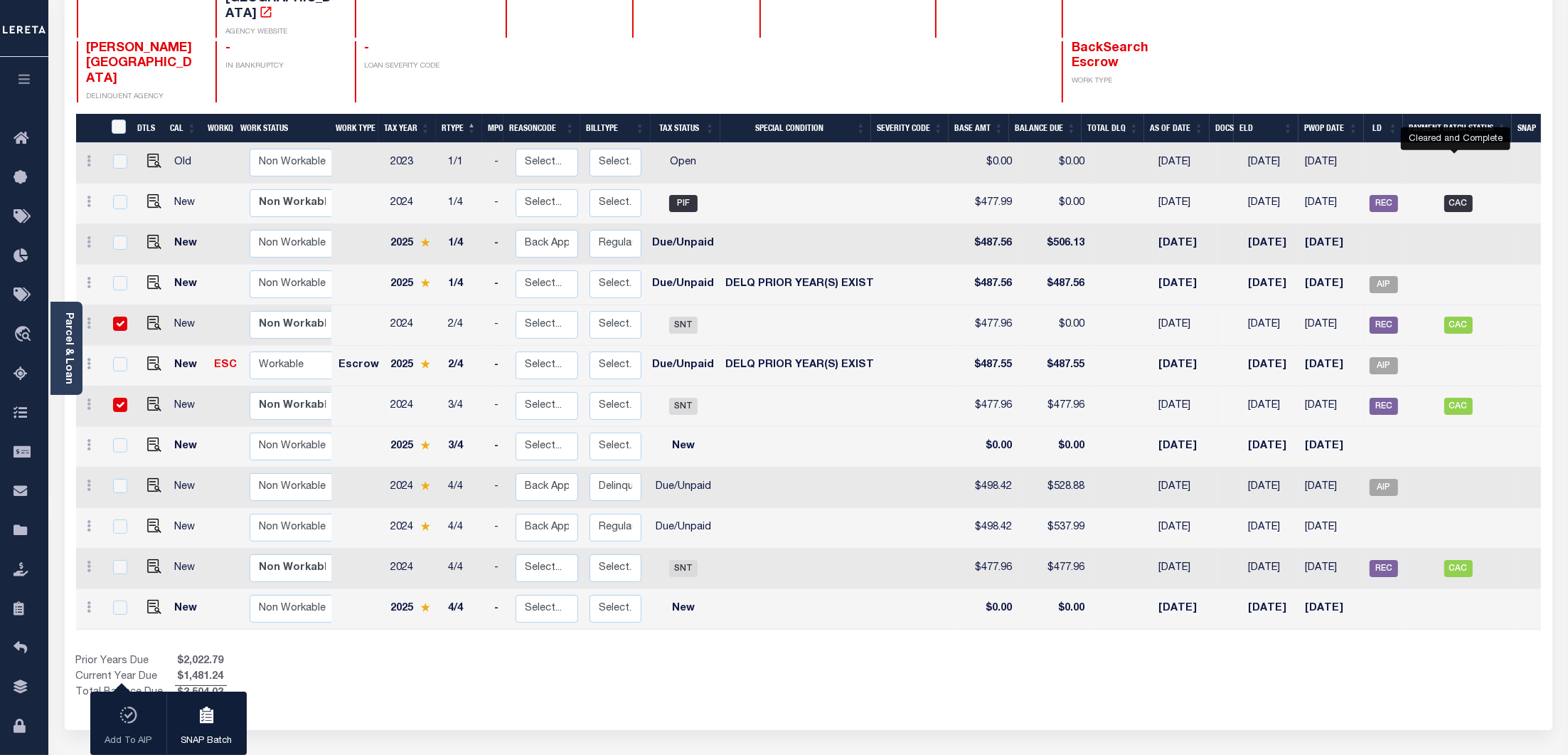
click at [1466, 195] on span "CAC" at bounding box center [1458, 203] width 29 height 17
checkbox input "true"
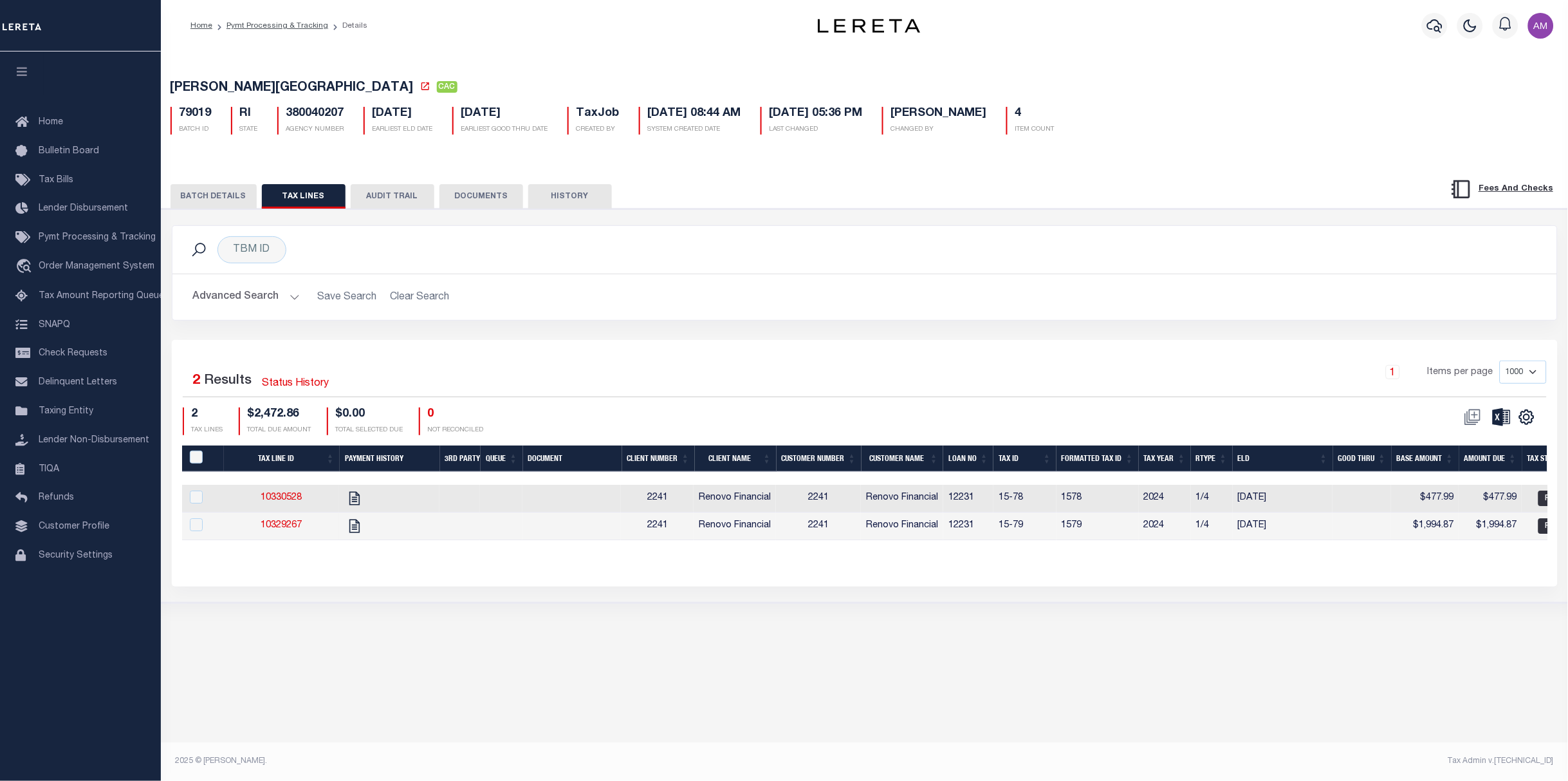
click at [209, 205] on button "BATCH DETAILS" at bounding box center [213, 196] width 86 height 24
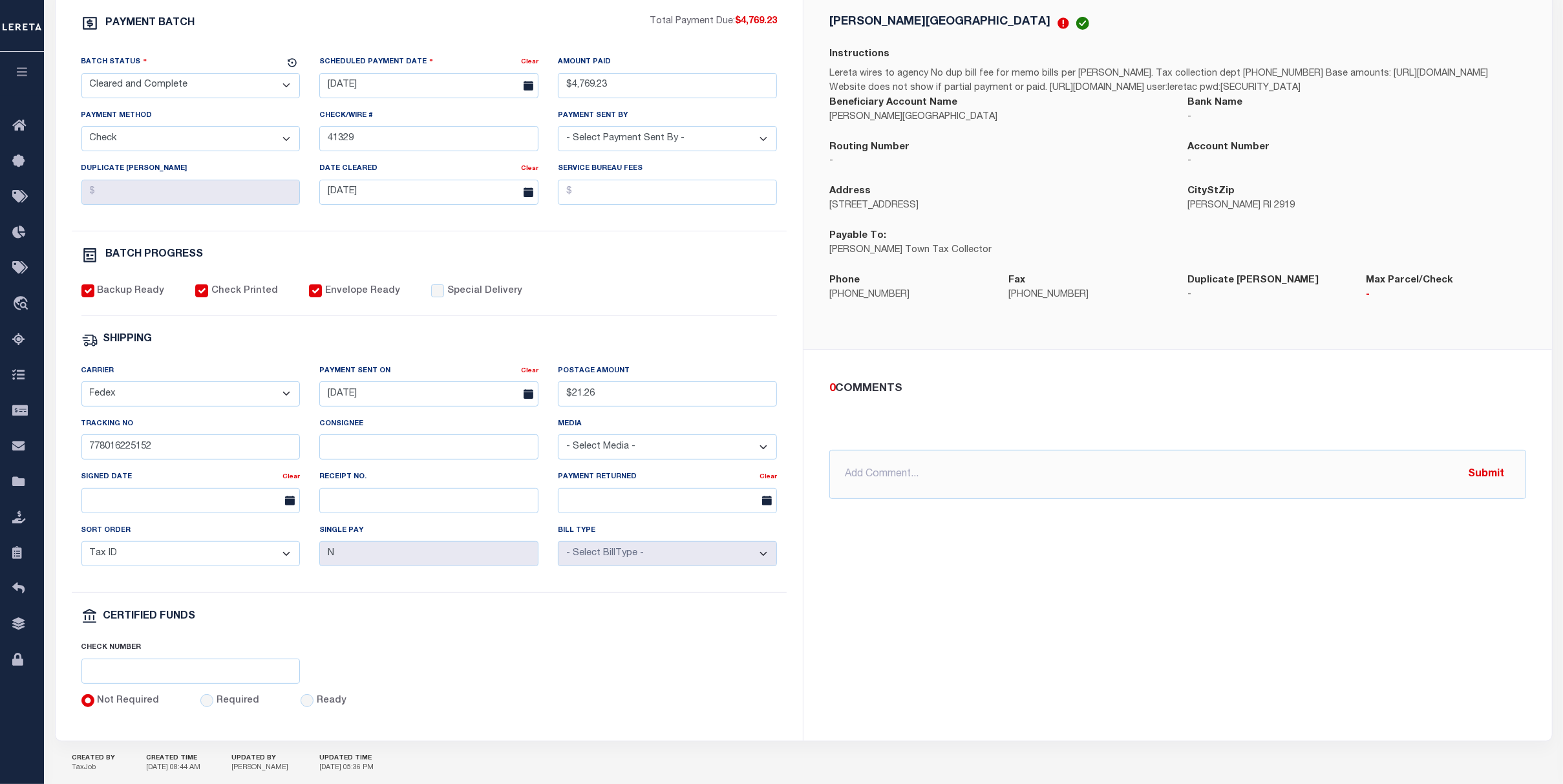
scroll to position [53, 0]
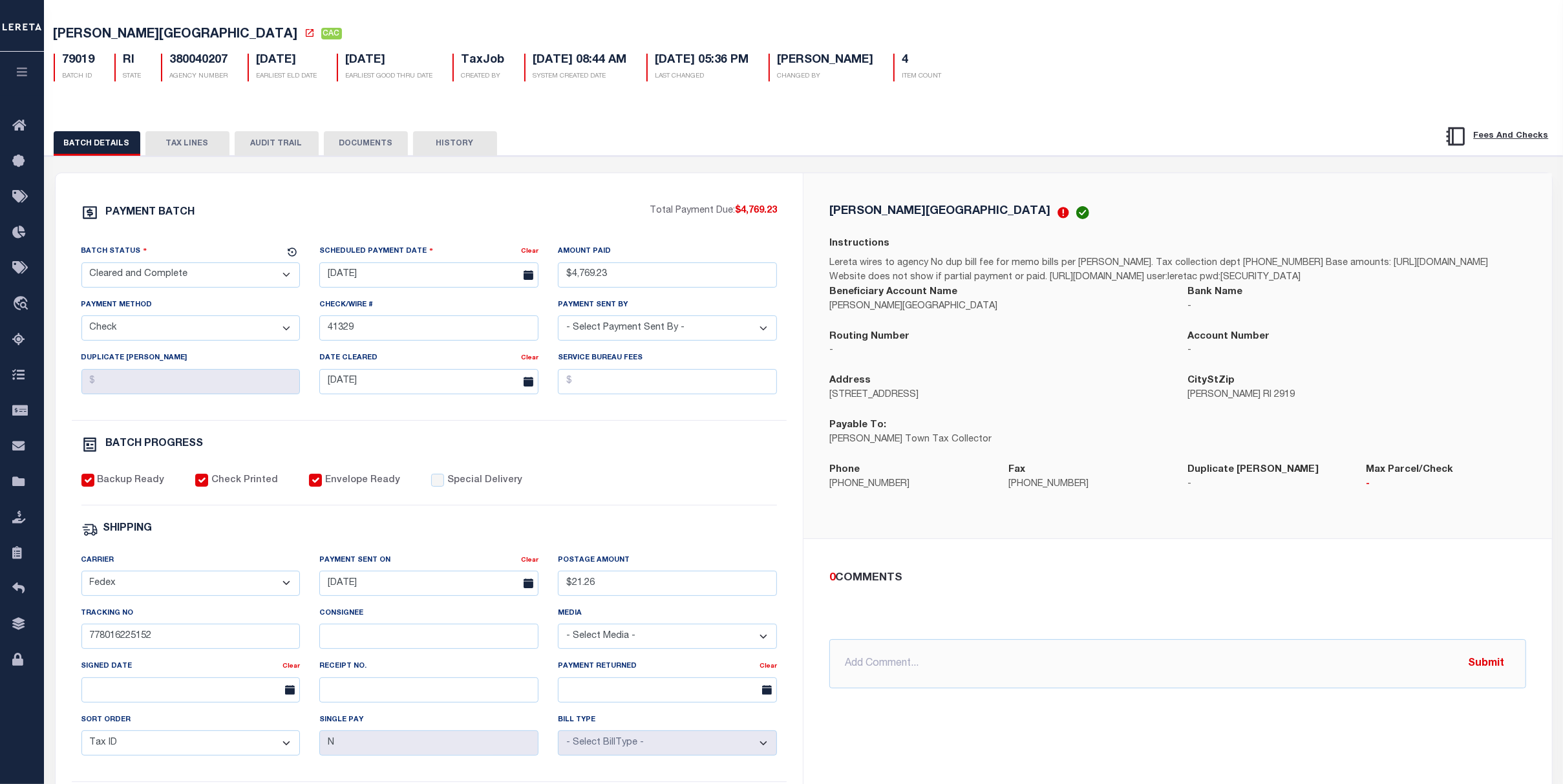
click at [204, 136] on button "TAX LINES" at bounding box center [188, 143] width 84 height 25
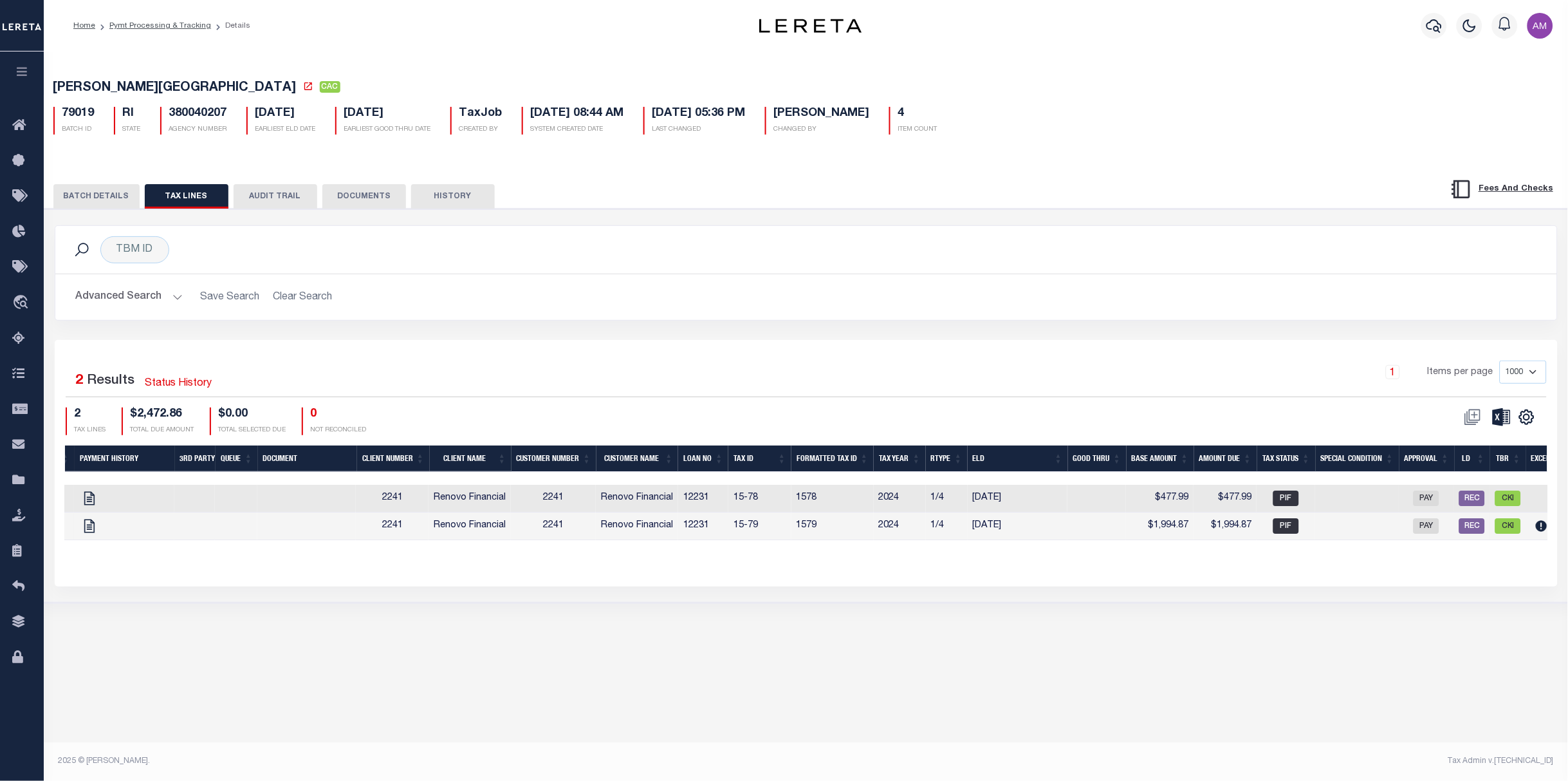
scroll to position [0, 149]
click at [1087, 530] on td at bounding box center [1095, 526] width 59 height 28
checkbox input "true"
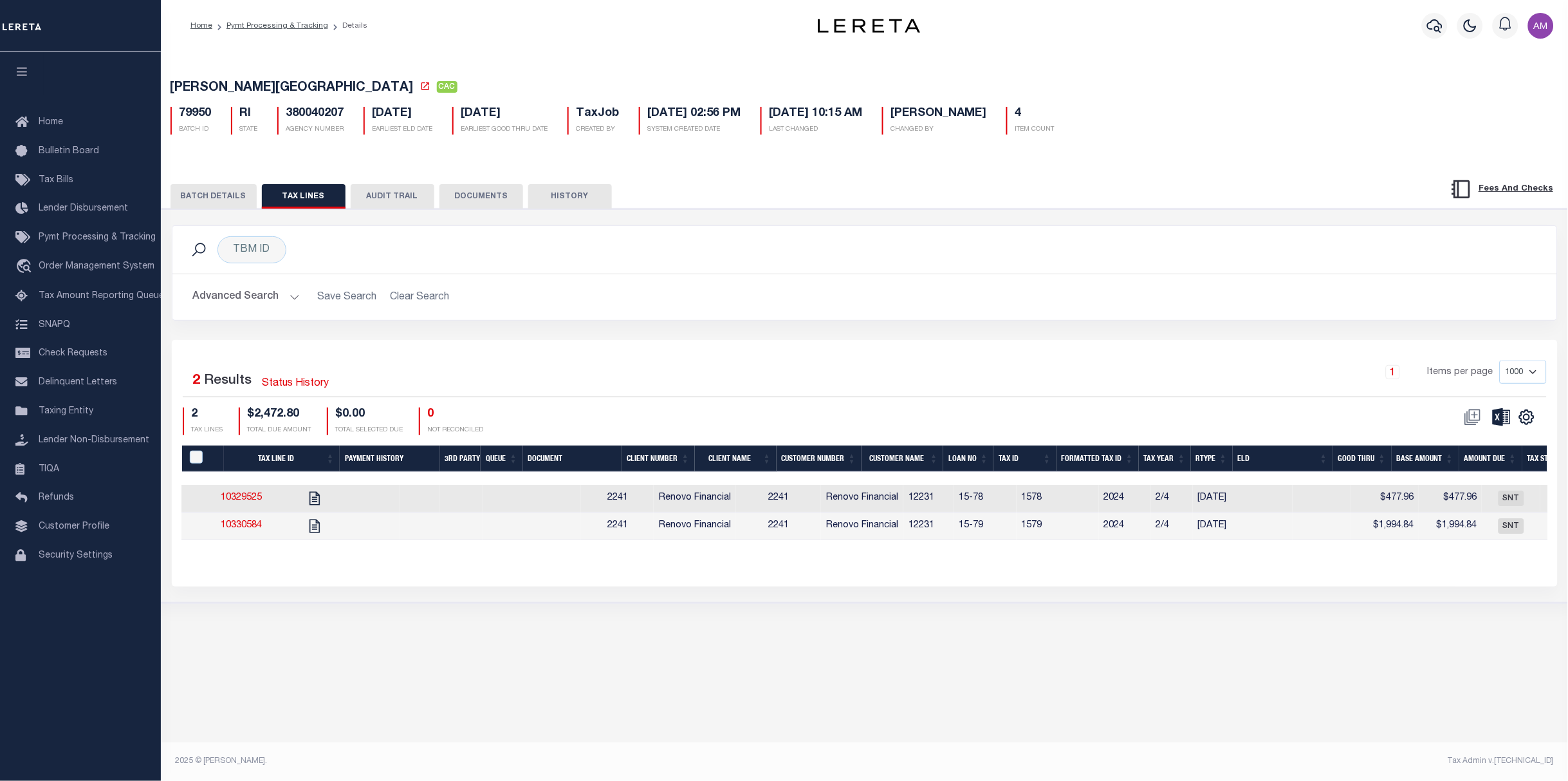
scroll to position [0, 206]
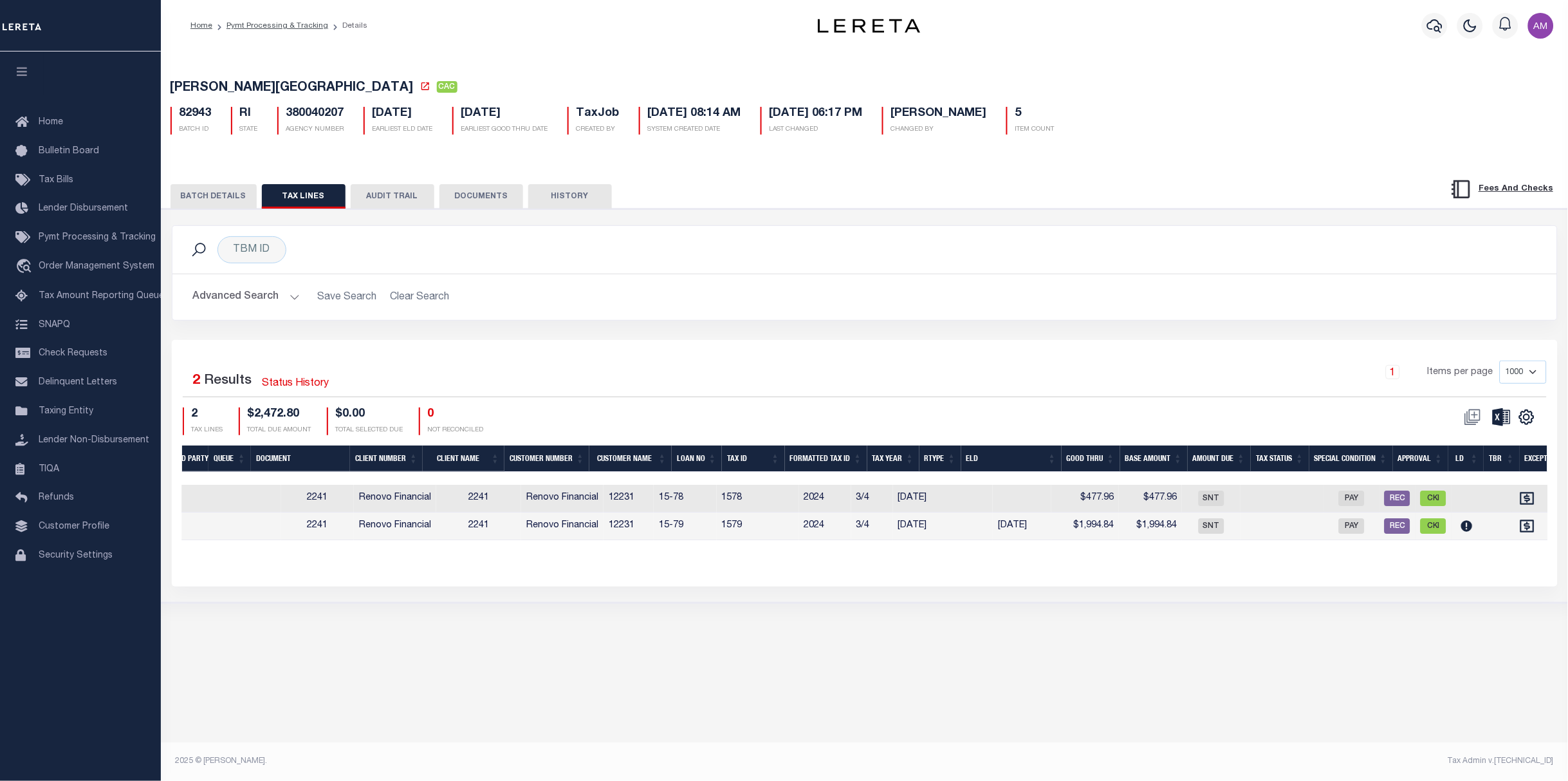
scroll to position [0, 341]
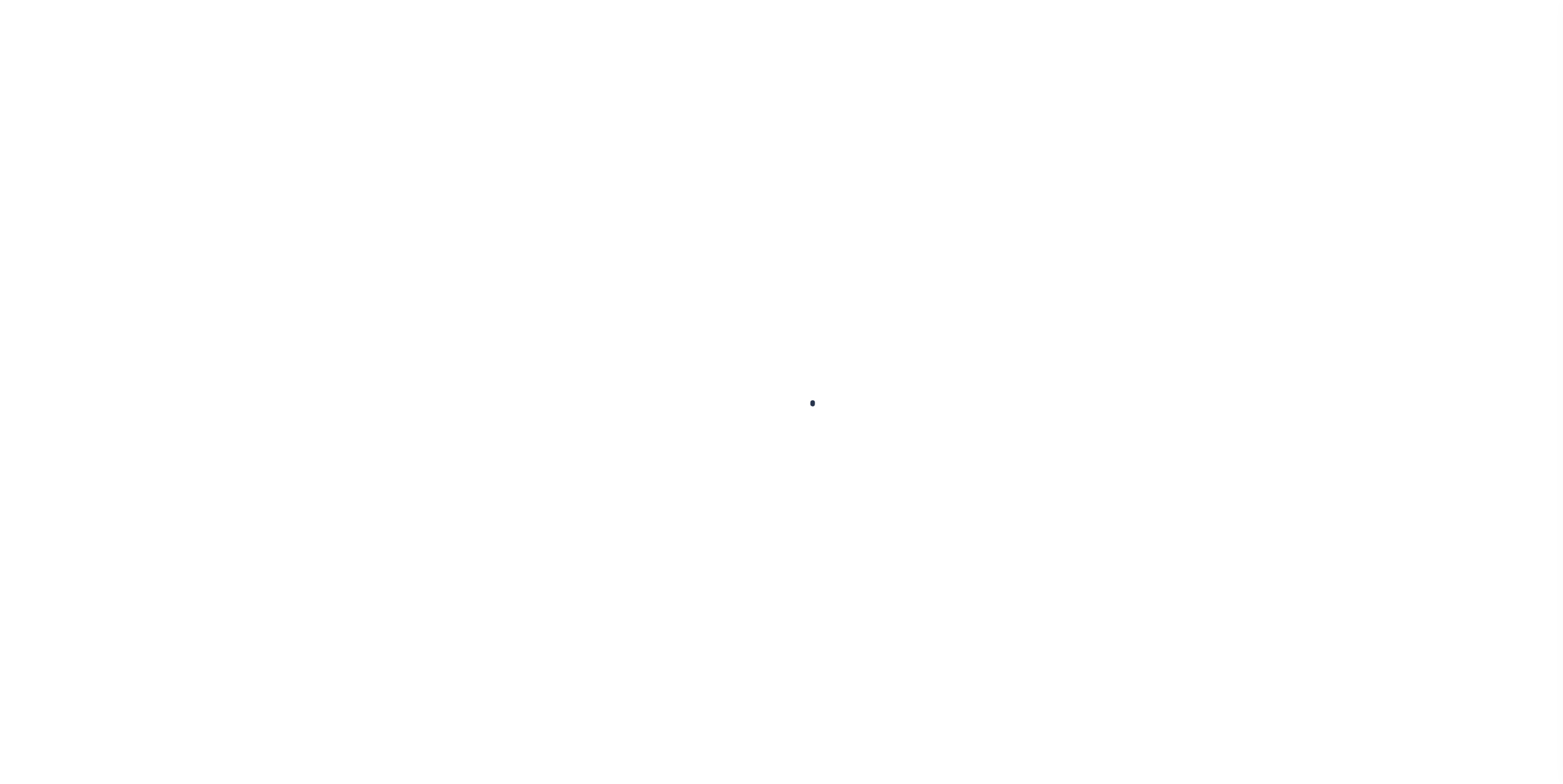
checkbox input "false"
type textarea "3rd installment original base was $477.96 payment make short remaining base $20…"
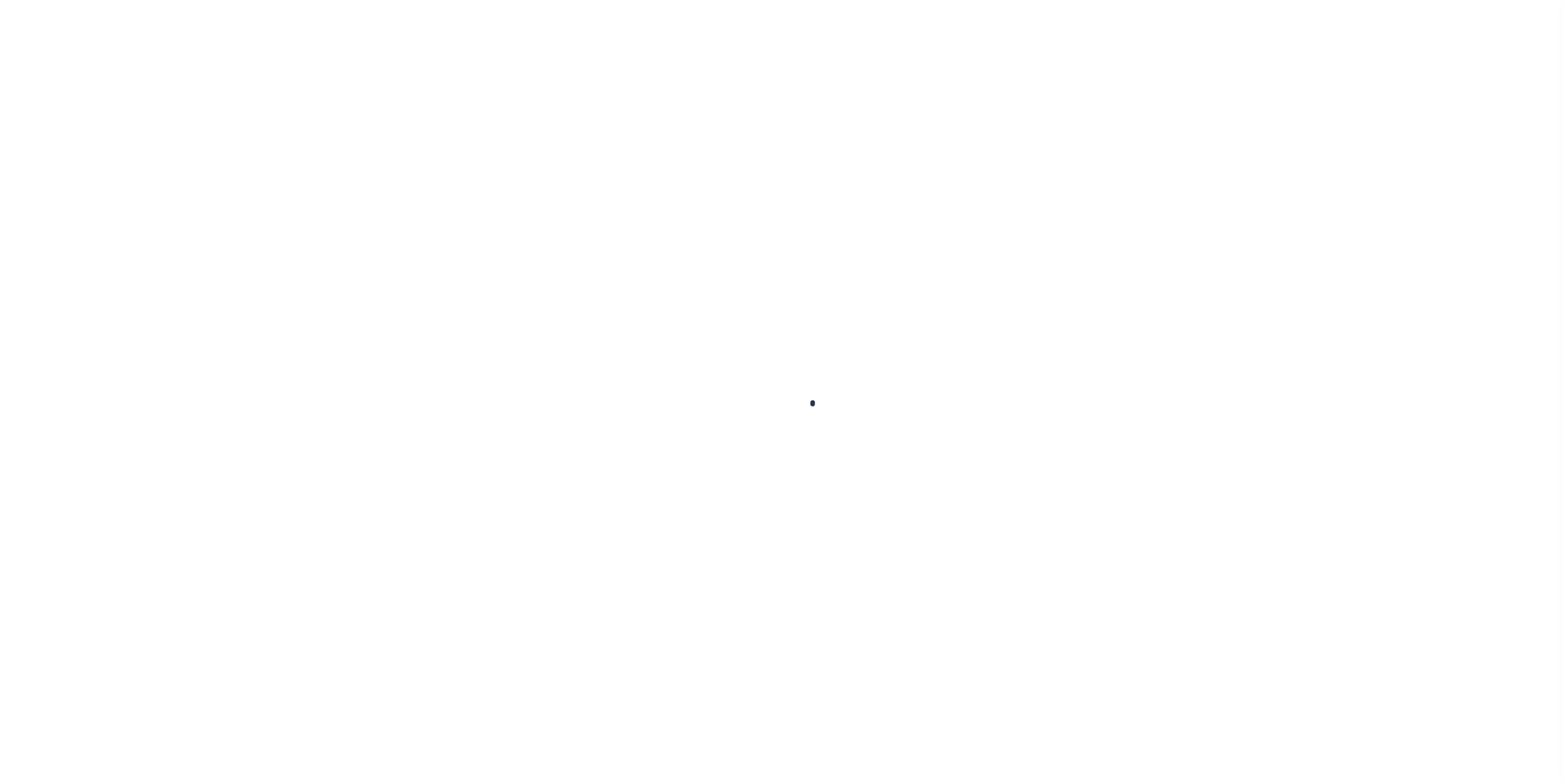
type input "10/24/2025"
type input "10/09/2025"
select select "DUE"
type input "$498.42"
type input "$39.57"
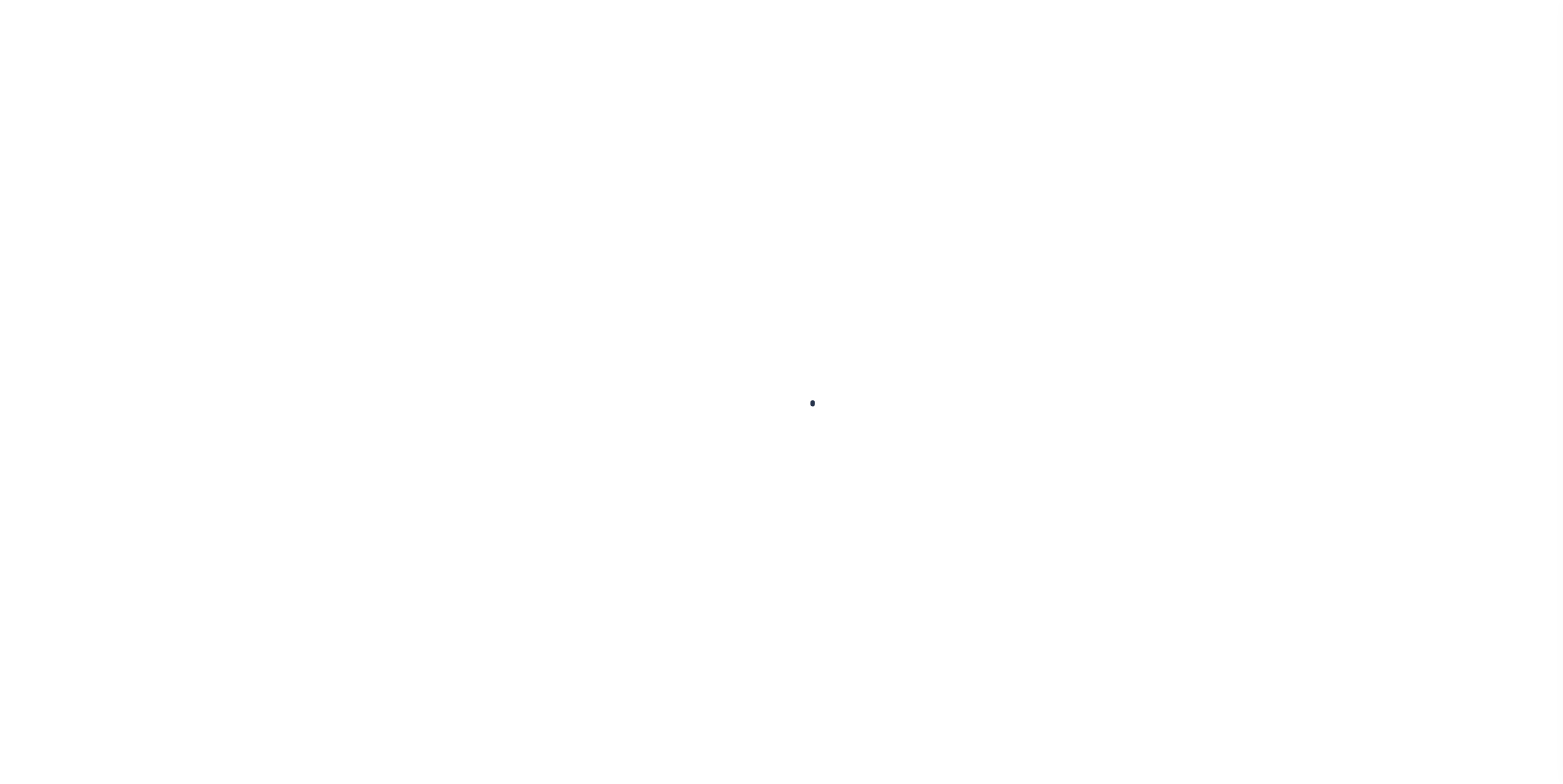
type input "$537.99"
checkbox input "false"
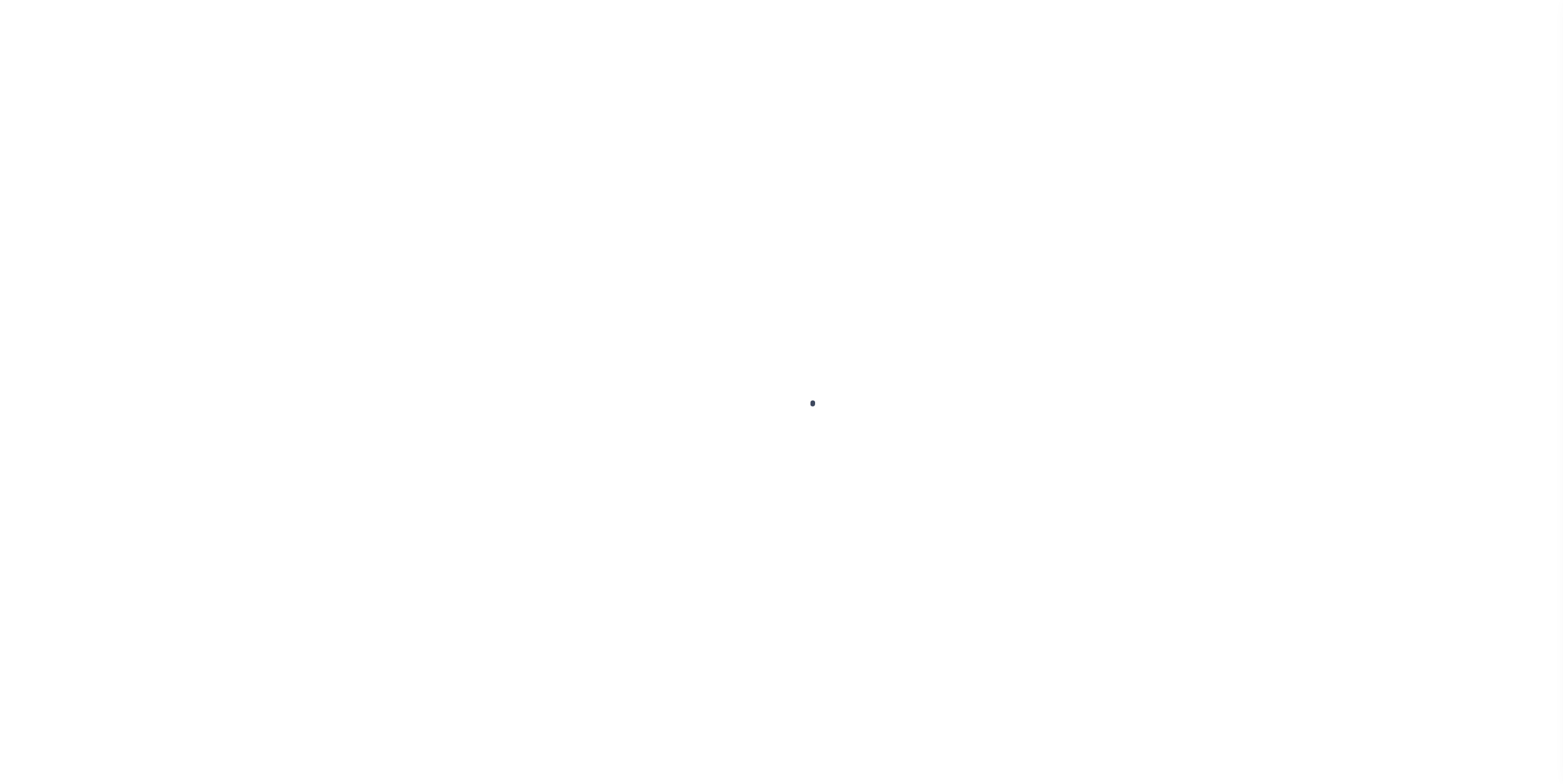
type input "[DATE]"
type input "$477.96"
select select "SNT"
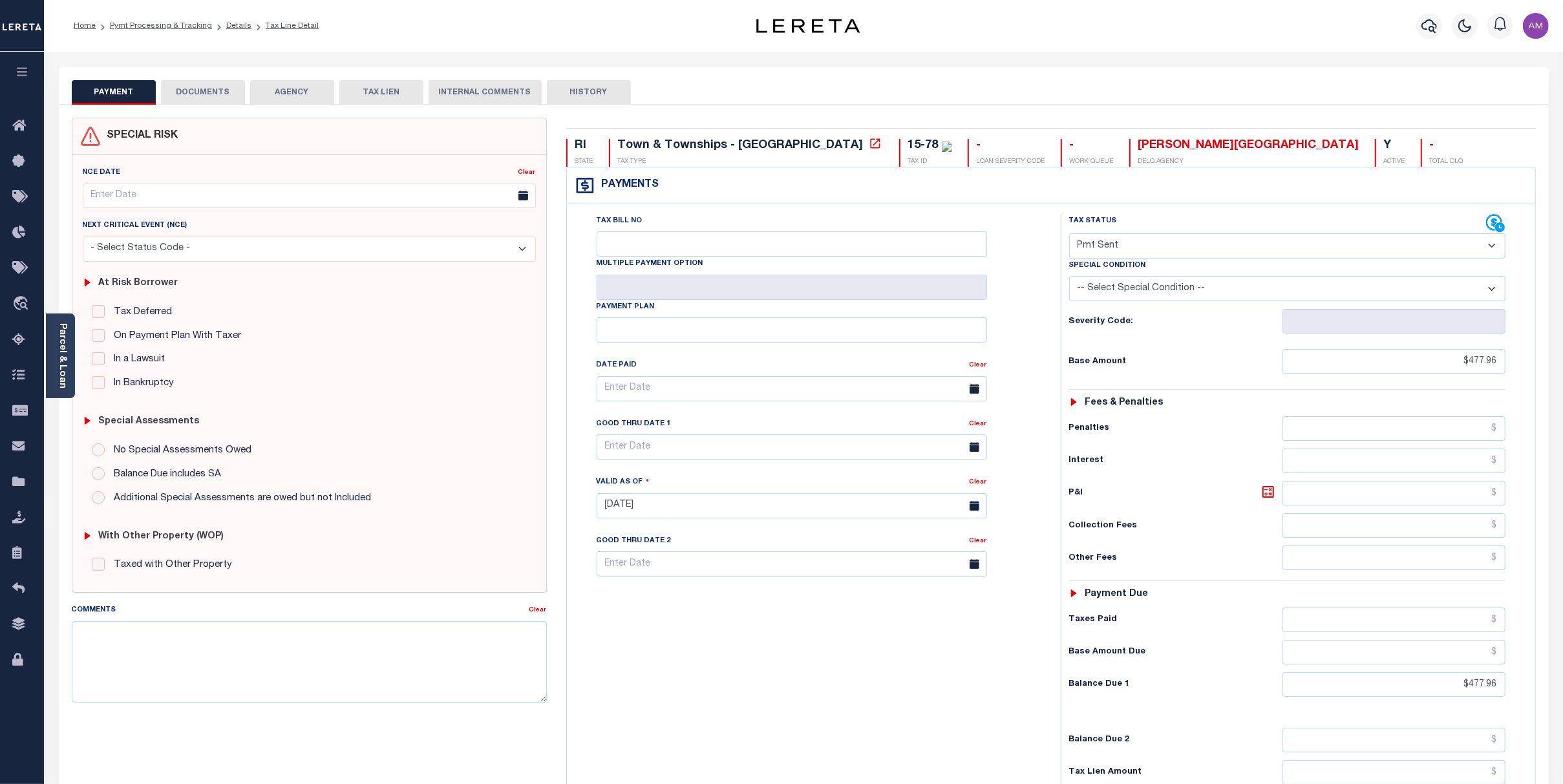
click at [322, 93] on button "AGENCY" at bounding box center [292, 92] width 84 height 25
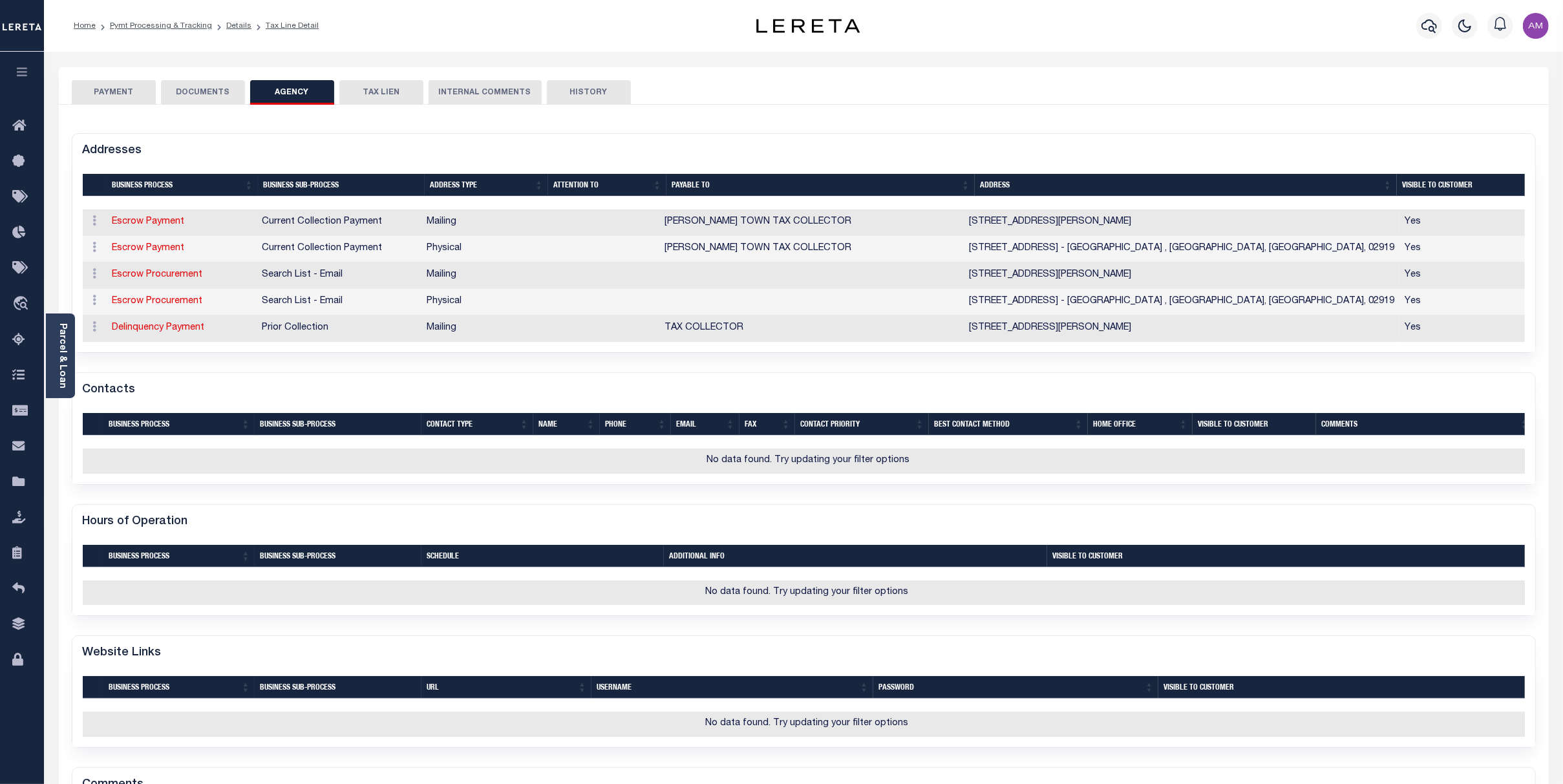
click at [377, 92] on button "TAX LIEN" at bounding box center [382, 92] width 84 height 25
checkbox input "false"
radio input "true"
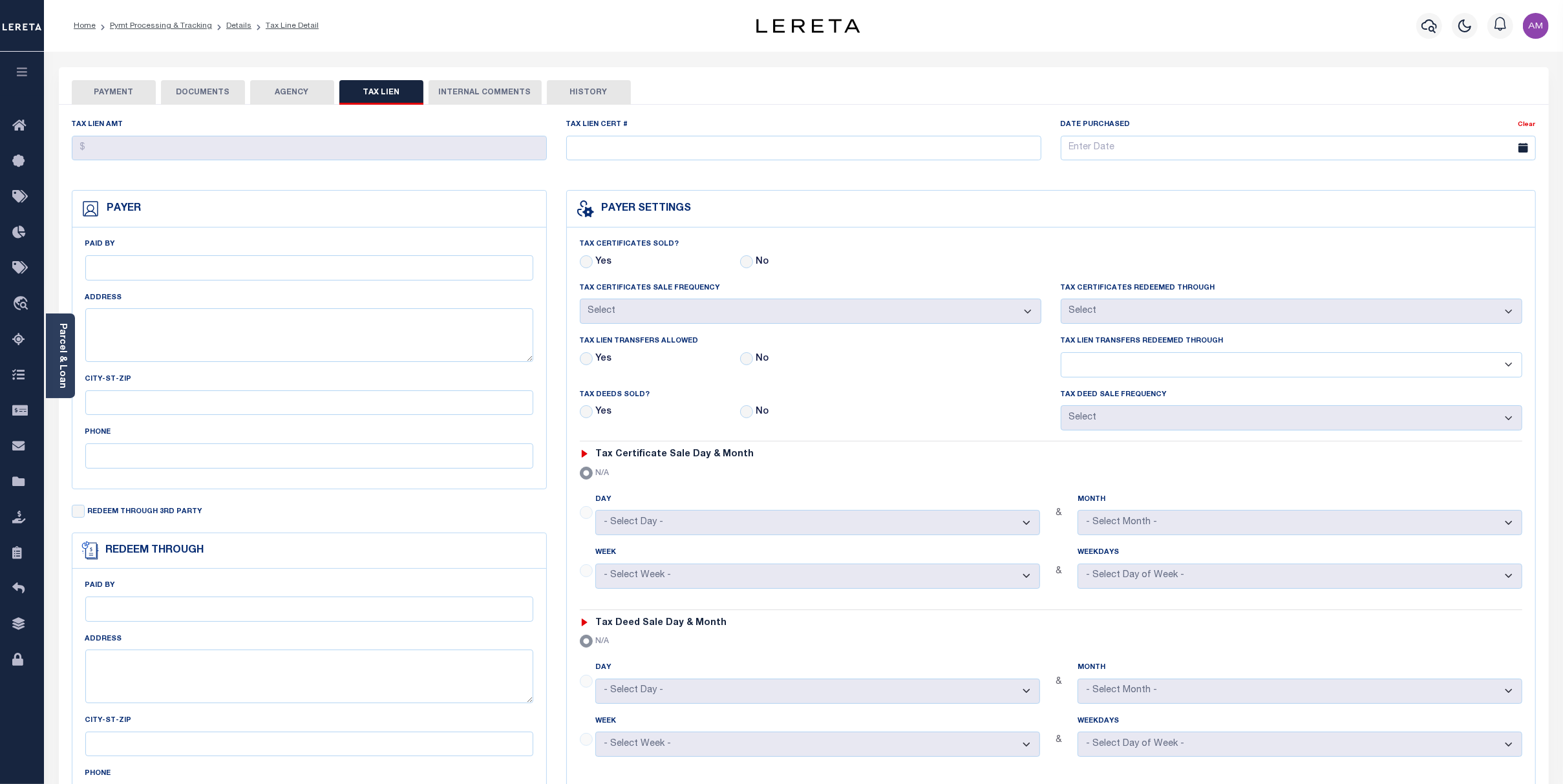
click at [106, 96] on button "PAYMENT" at bounding box center [114, 92] width 84 height 25
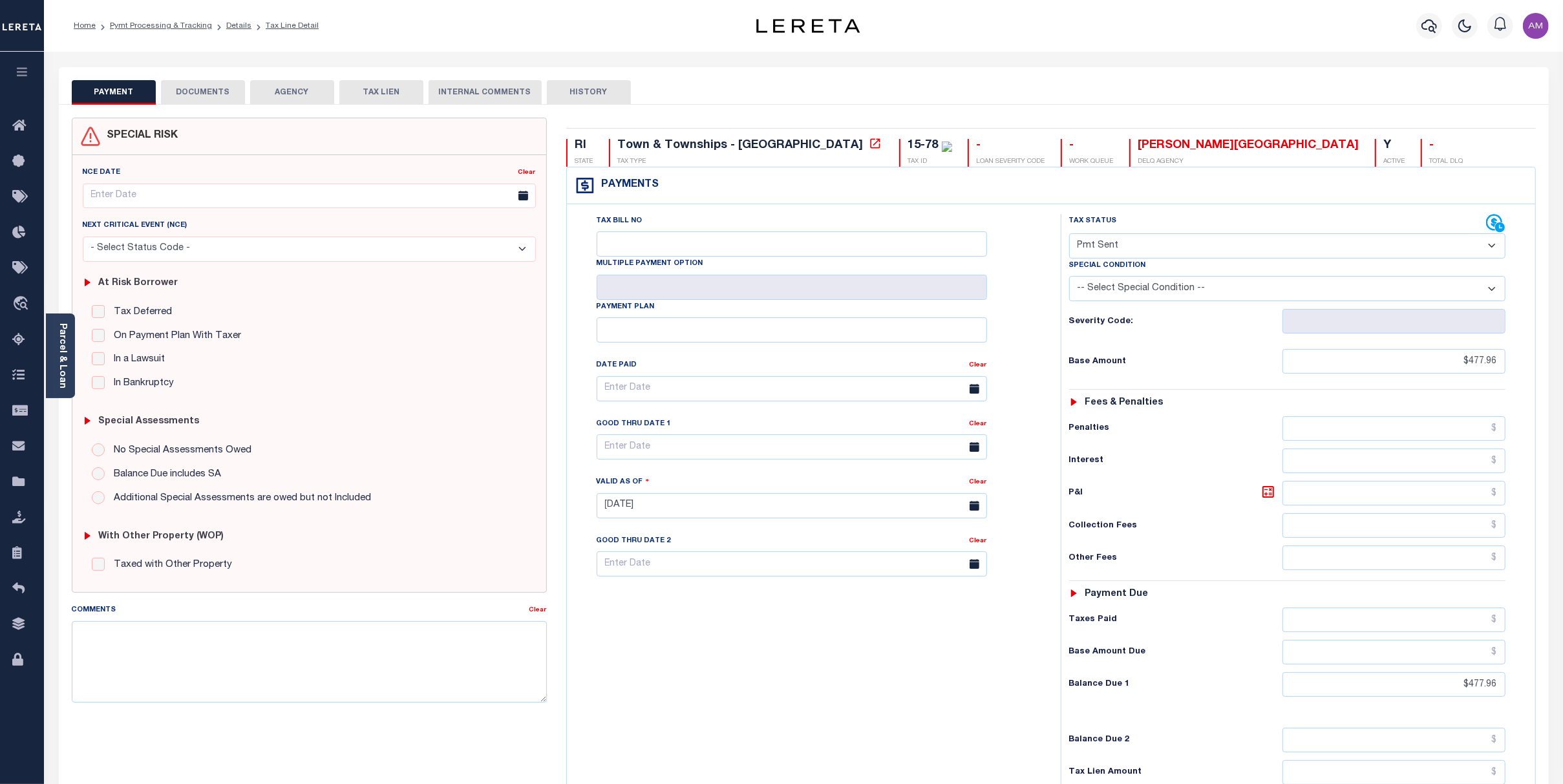
click at [358, 435] on div "Special Assessments No Special Assessments Owed Balance Due includes SA Additio…" at bounding box center [309, 457] width 464 height 115
click at [494, 387] on div "In Bankruptcy" at bounding box center [309, 383] width 435 height 15
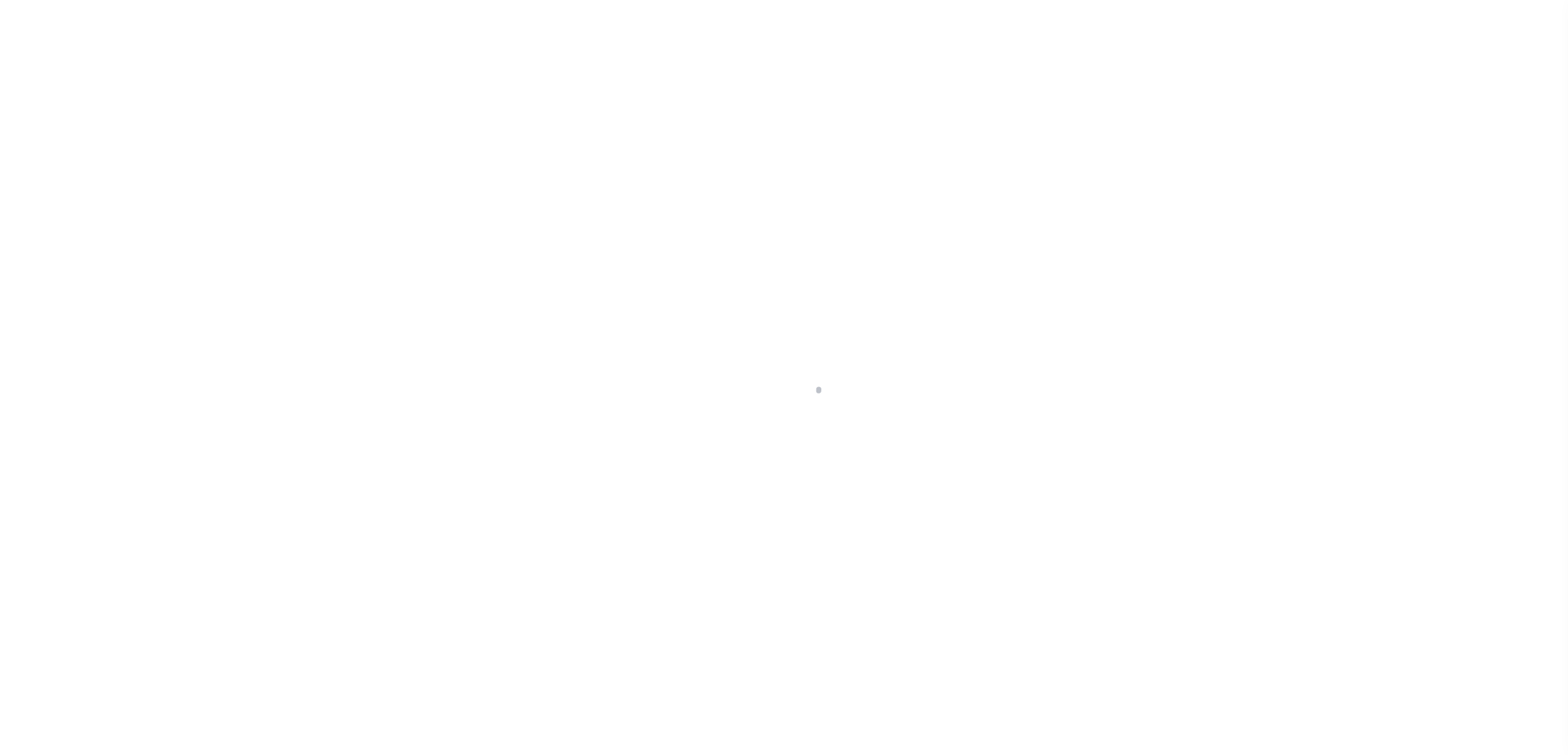
select select "DUE"
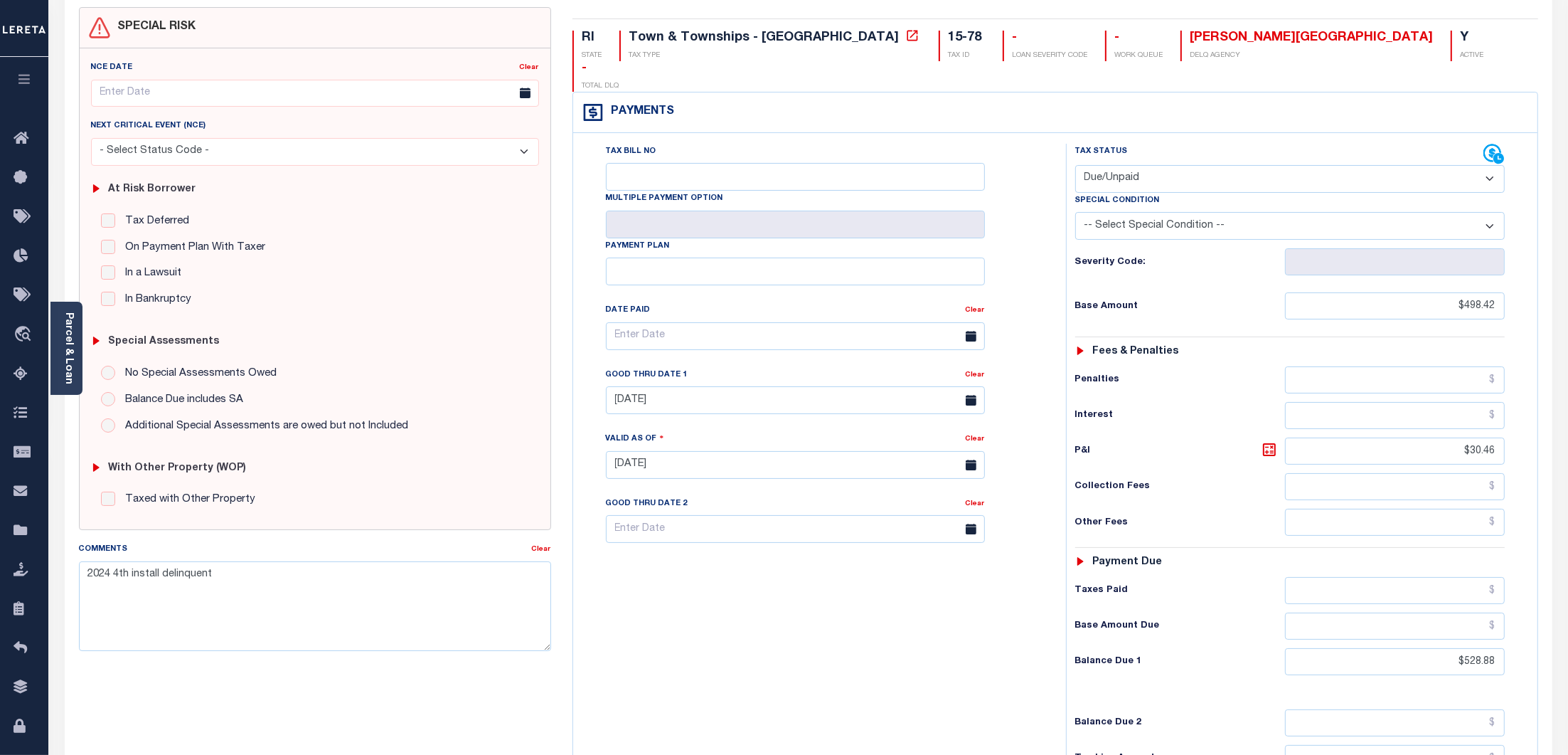
scroll to position [94, 0]
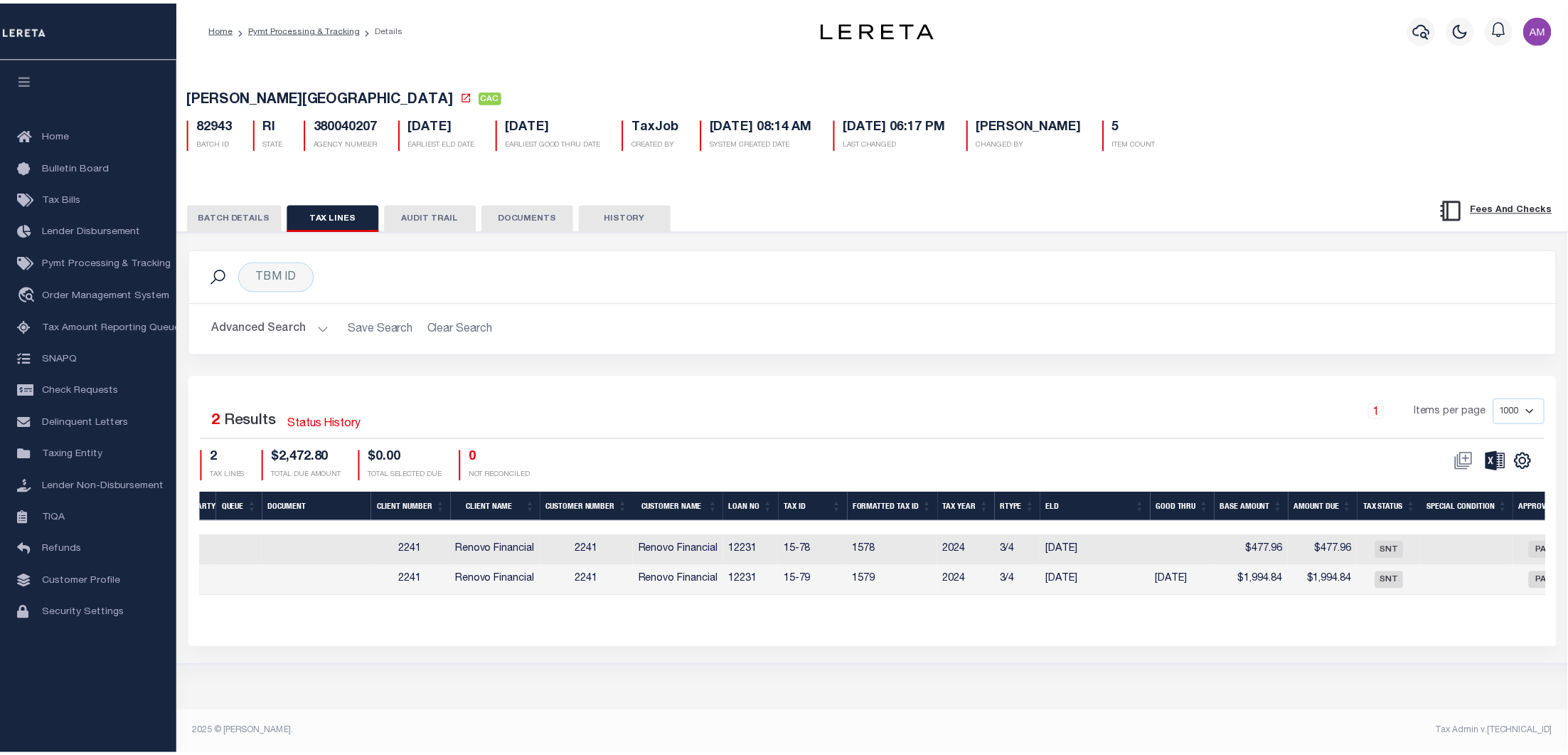
scroll to position [0, 416]
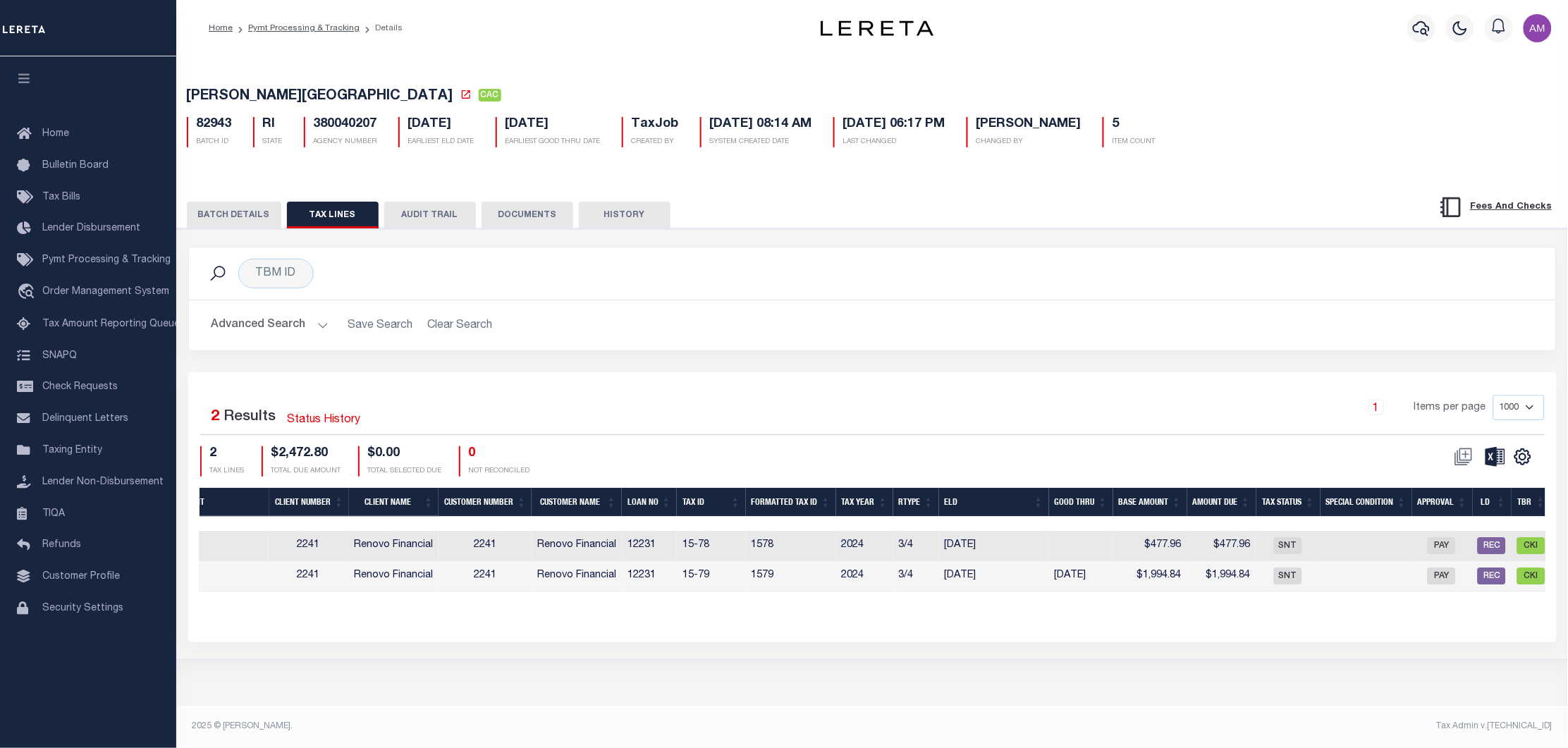
click at [244, 215] on button "BATCH DETAILS" at bounding box center [234, 215] width 94 height 27
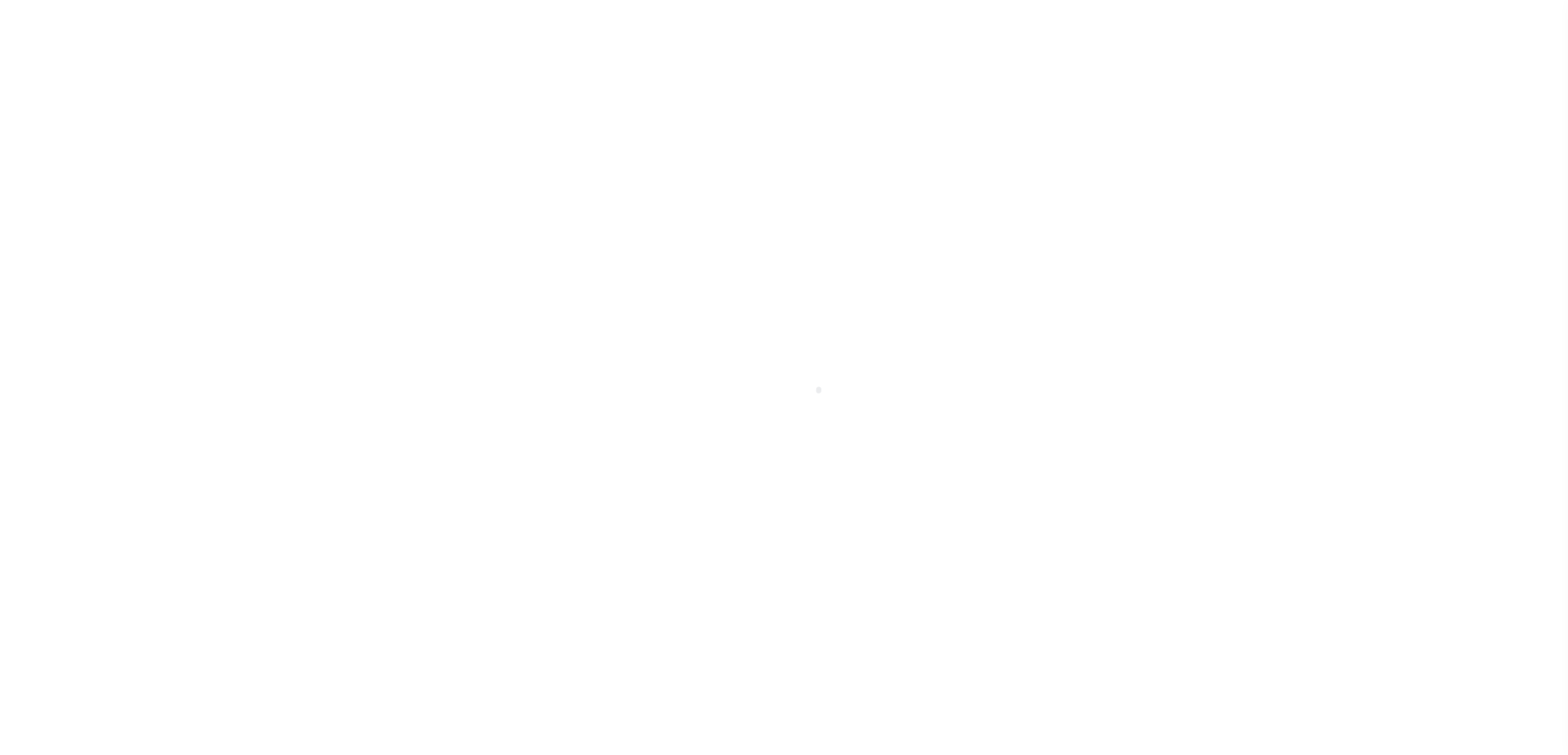
select select "CAC"
select select "CHK"
select select "[PERSON_NAME]"
select select "FDX"
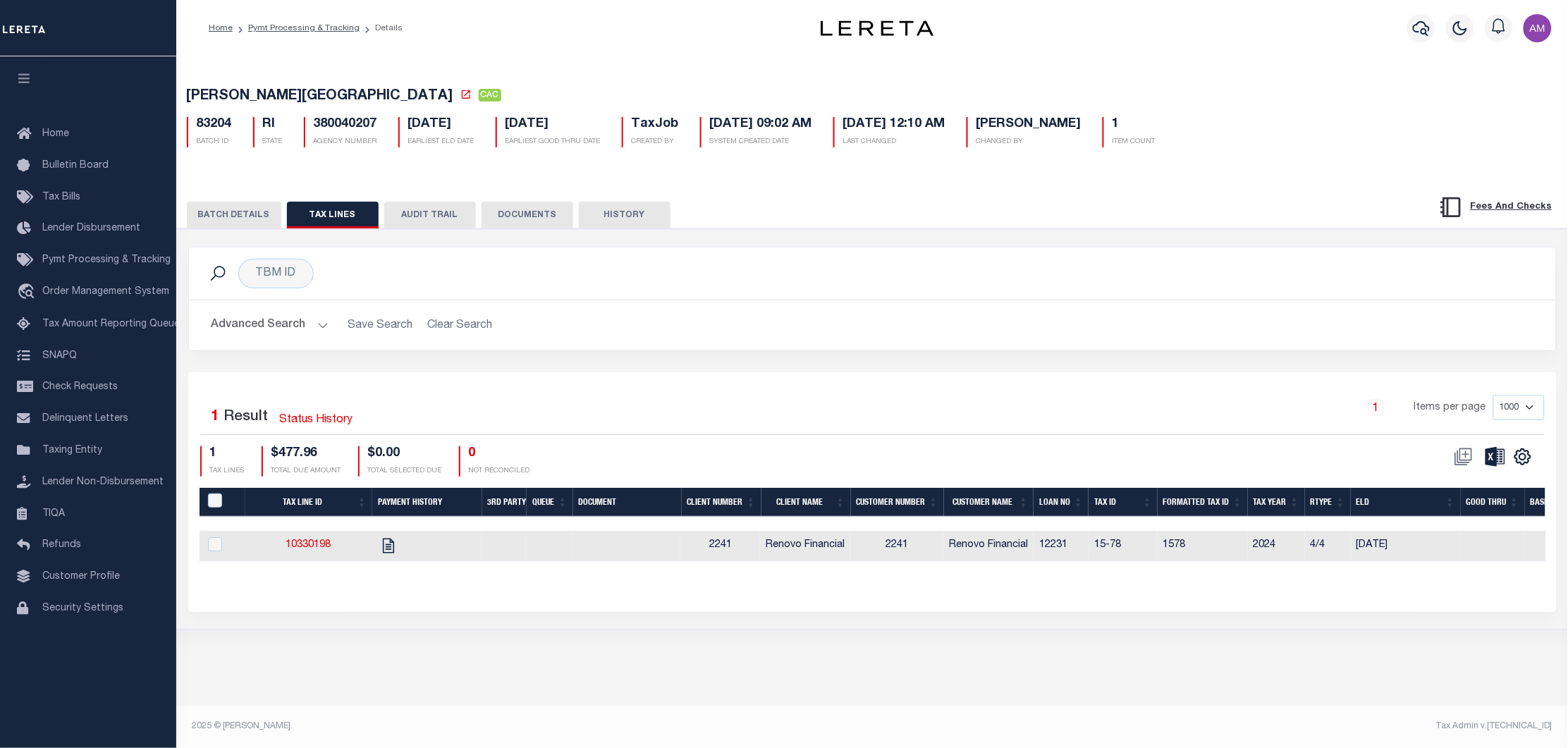
drag, startPoint x: 270, startPoint y: 227, endPoint x: 304, endPoint y: 232, distance: 34.4
click at [272, 224] on button "BATCH DETAILS" at bounding box center [234, 215] width 94 height 27
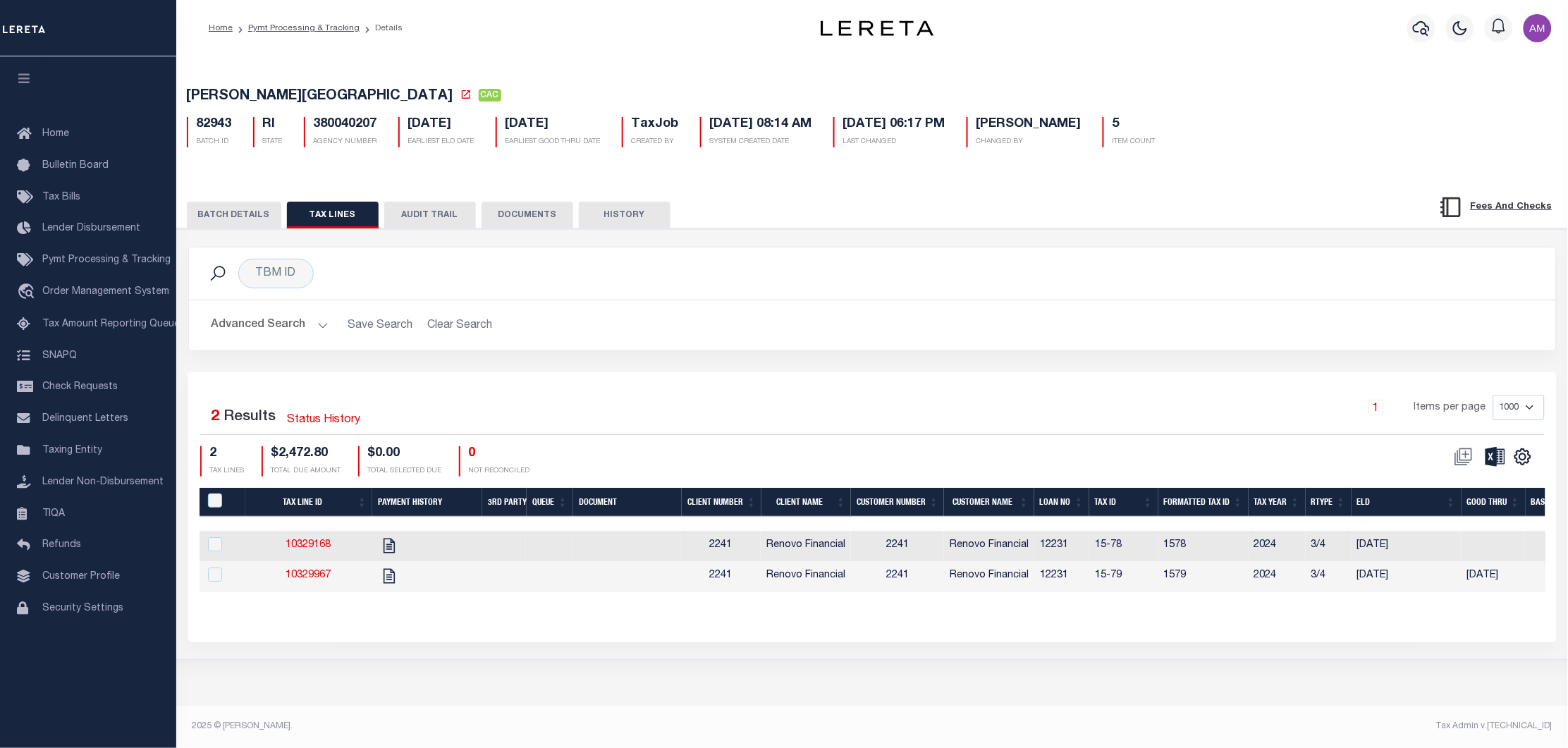
click at [254, 215] on button "BATCH DETAILS" at bounding box center [234, 215] width 94 height 27
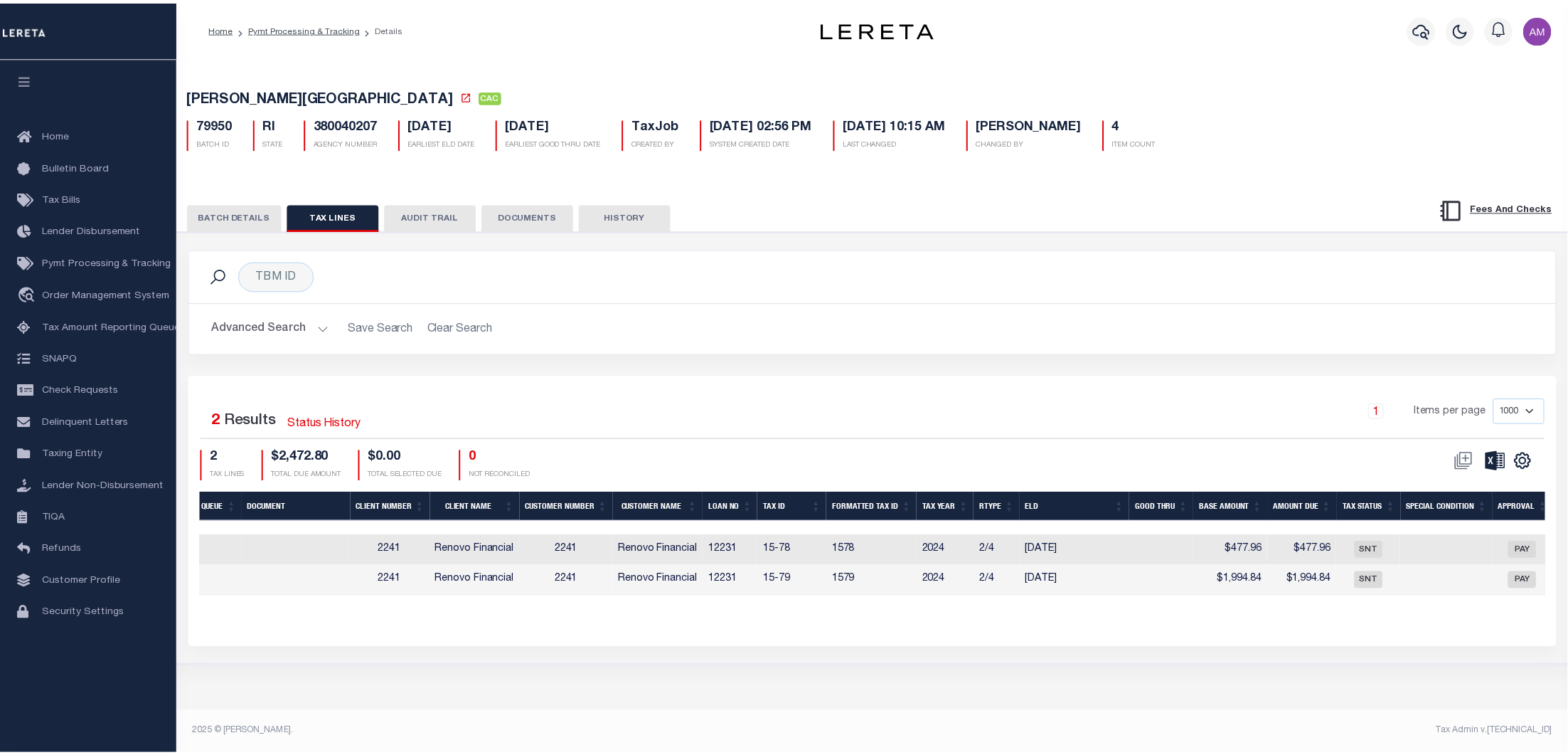
scroll to position [0, 409]
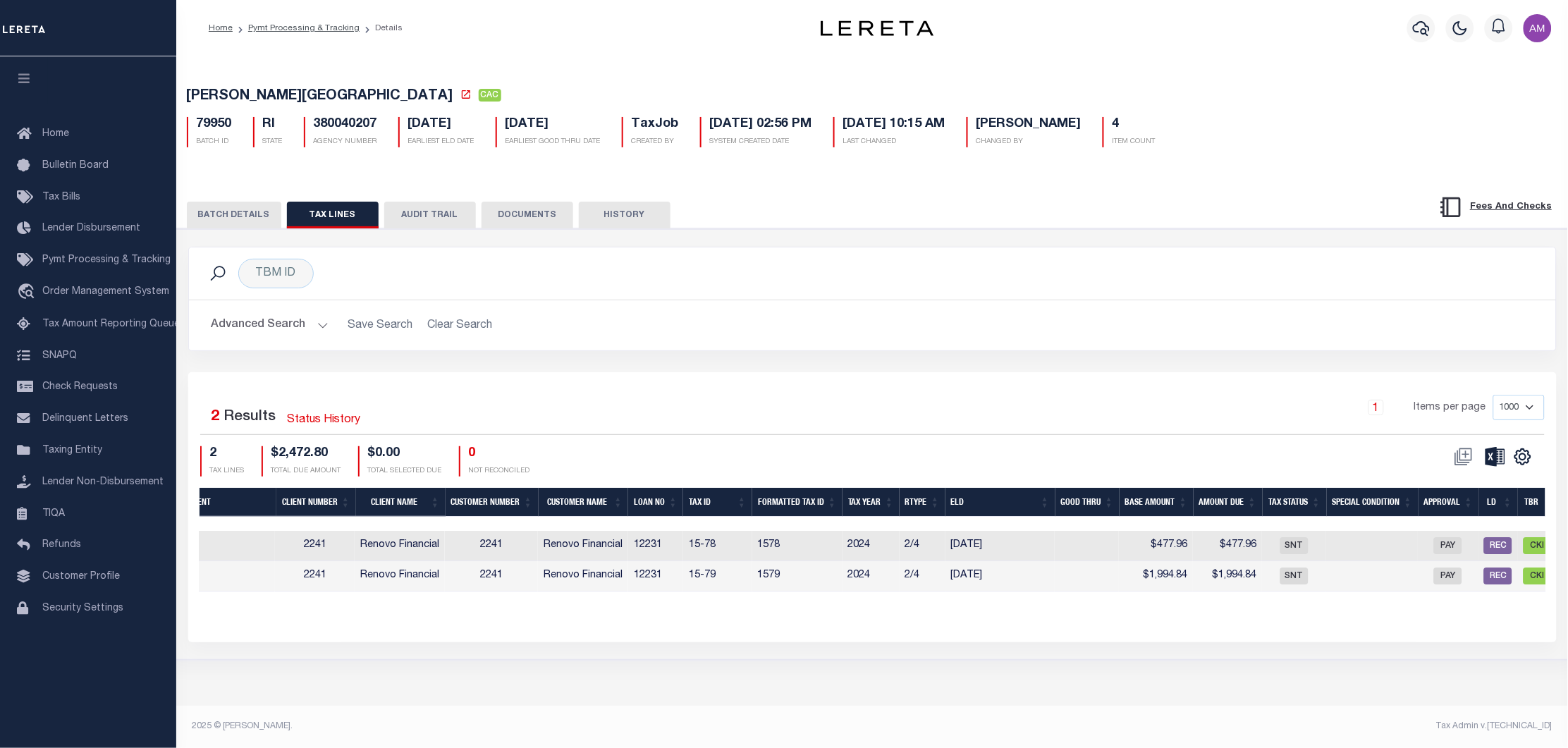
drag, startPoint x: 253, startPoint y: 218, endPoint x: 363, endPoint y: 248, distance: 114.0
click at [253, 218] on button "BATCH DETAILS" at bounding box center [234, 215] width 94 height 27
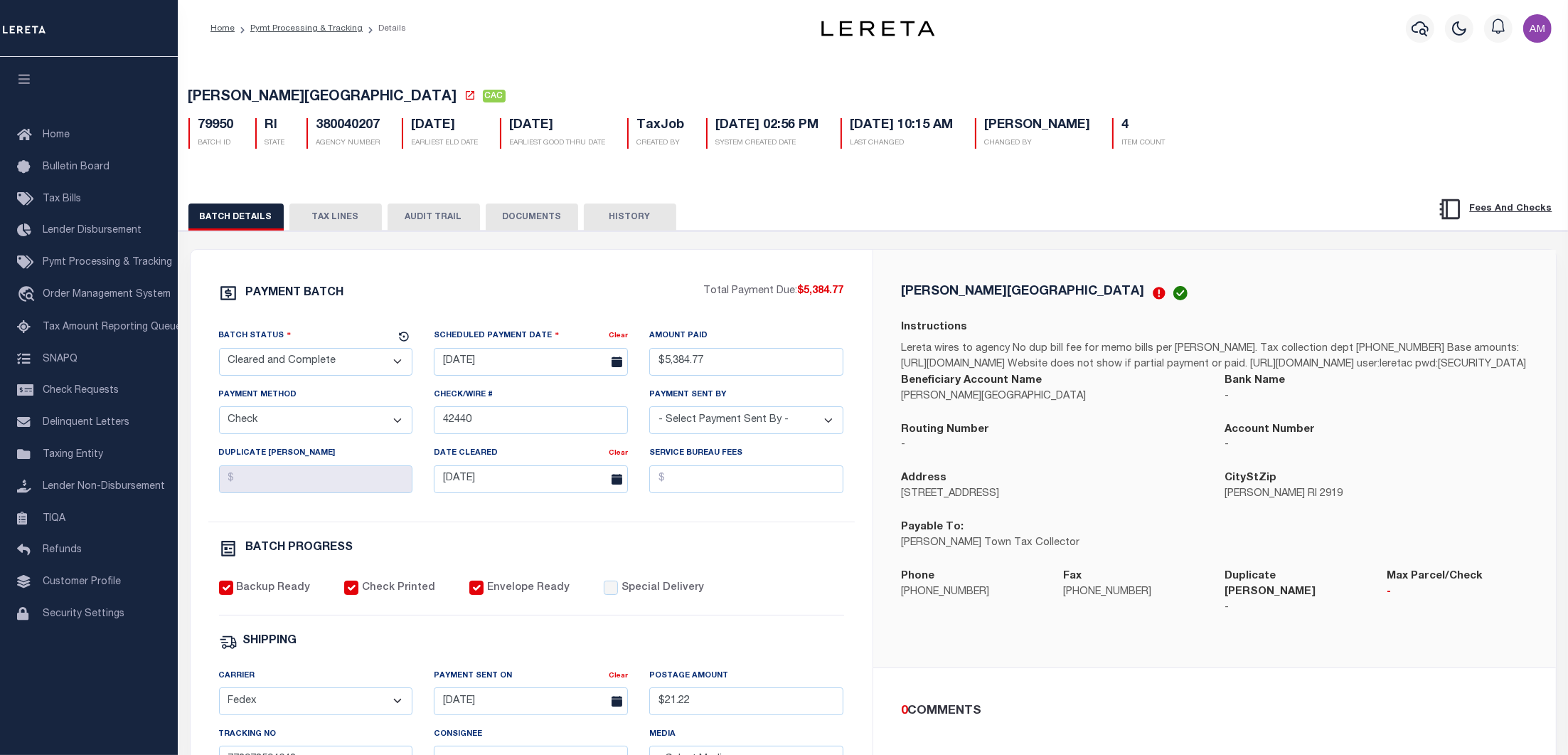
click at [343, 224] on button "TAX LINES" at bounding box center [336, 217] width 93 height 27
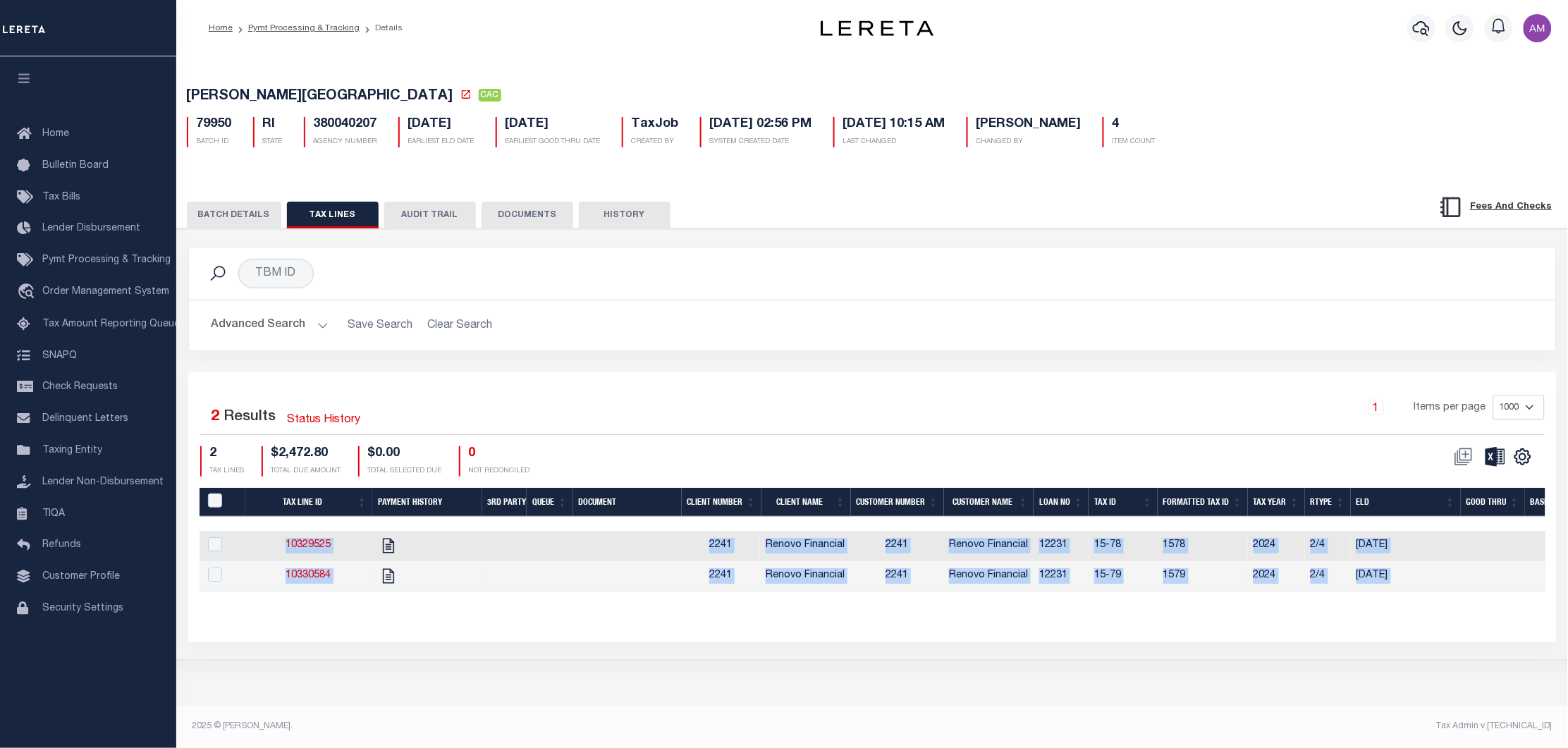
drag, startPoint x: 774, startPoint y: 604, endPoint x: 1276, endPoint y: 580, distance: 502.6
click at [976, 599] on div "Tax Line ID Payment History 3rd Party Queue Document Client Number Client Name …" at bounding box center [872, 551] width 1346 height 126
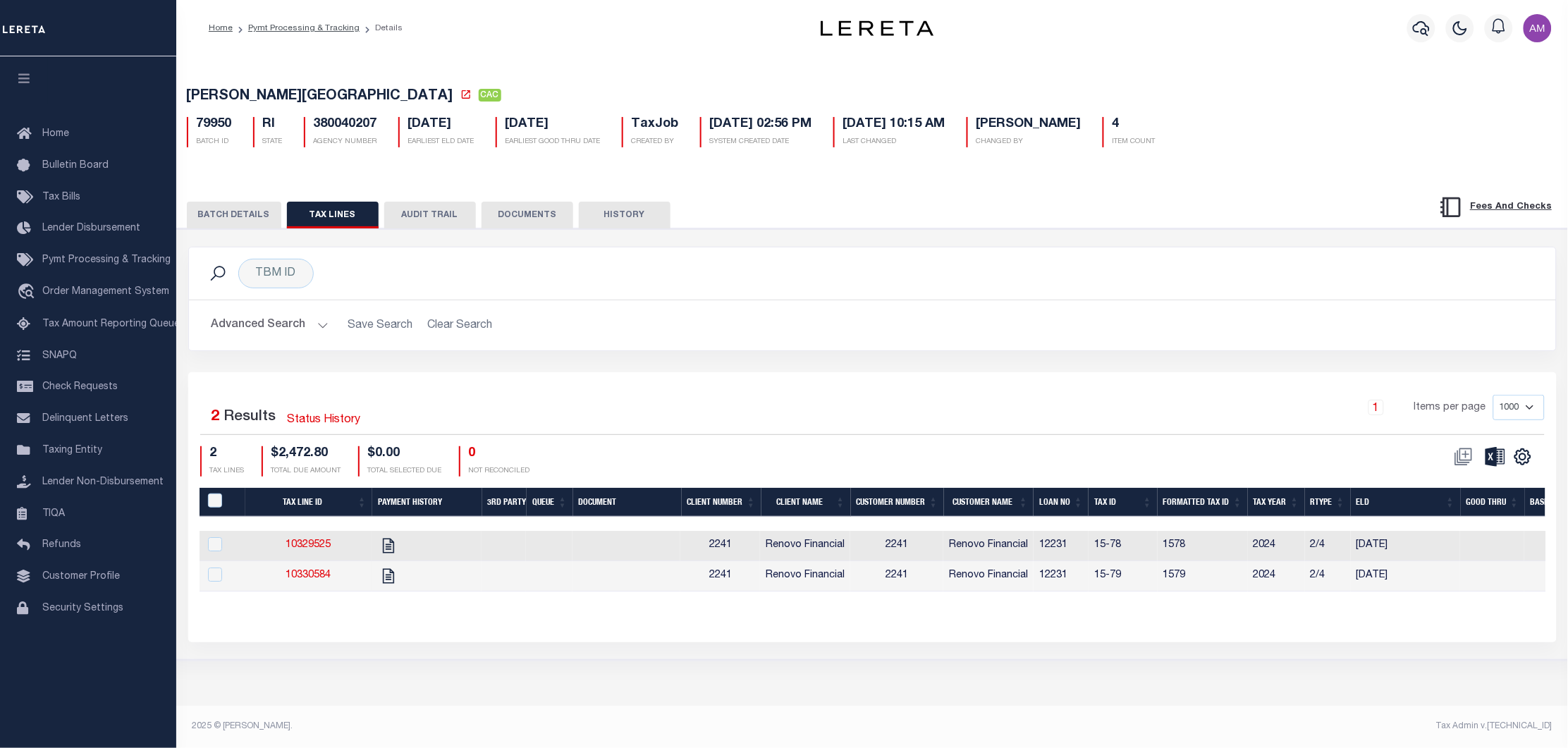
click at [1540, 450] on div "Selected 2 Results Status History 1 Items per page 1000 2500 5000 10000 2 TAX L…" at bounding box center [873, 435] width 1367 height 81
click at [1523, 453] on icon "" at bounding box center [1523, 457] width 18 height 18
click at [1443, 613] on span "Columns" at bounding box center [1431, 615] width 42 height 10
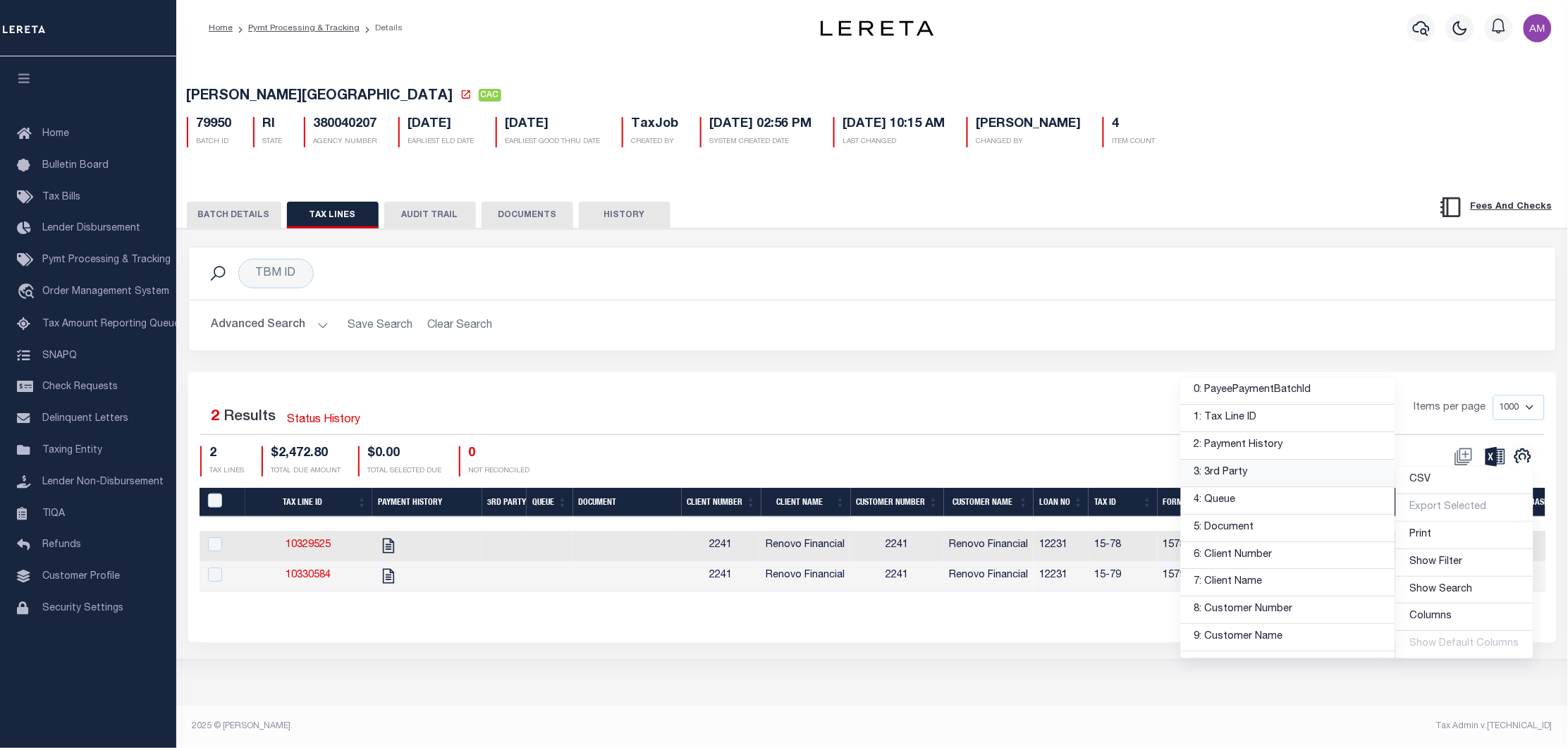
click at [1327, 475] on link "3: 3rd Party" at bounding box center [1288, 474] width 215 height 28
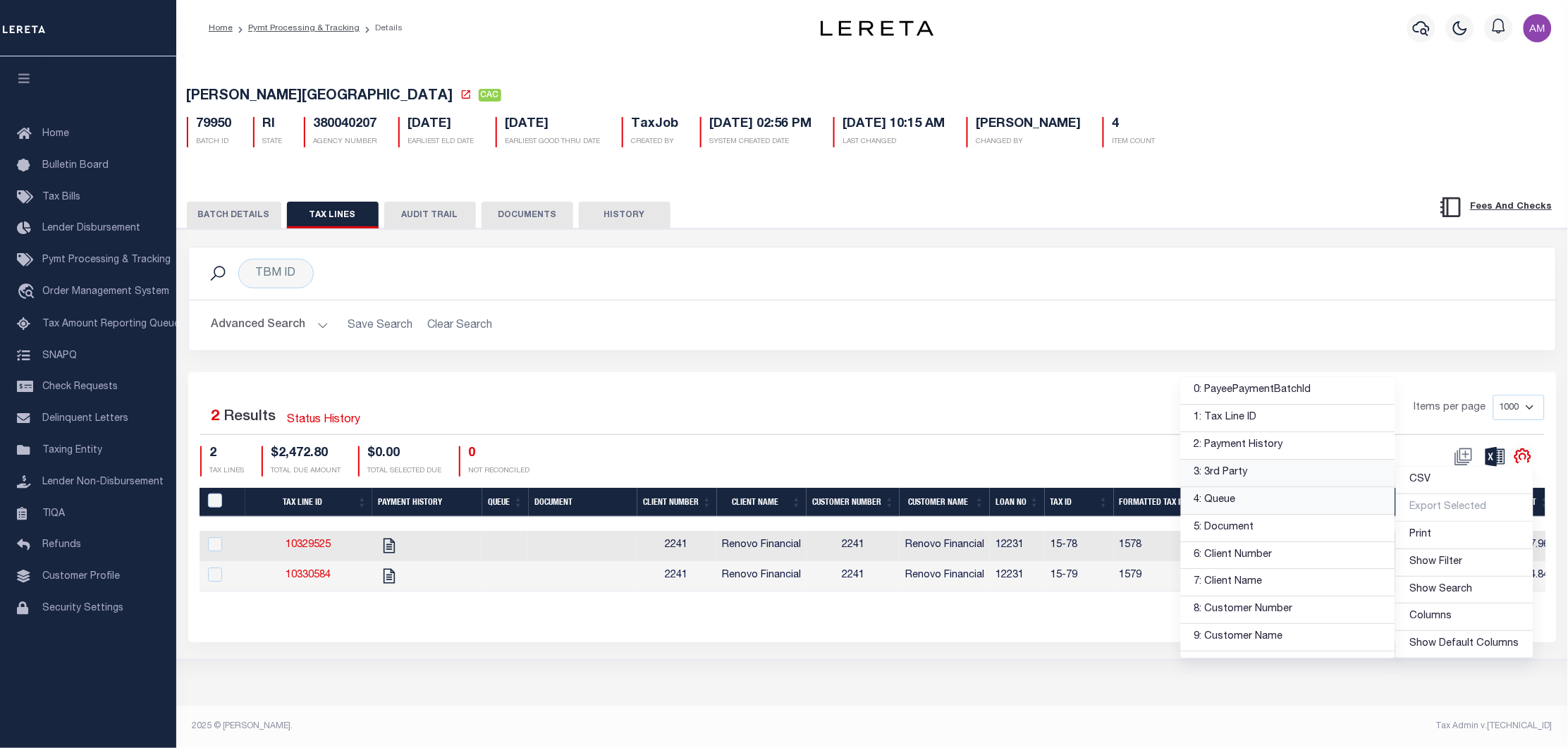
click at [1291, 504] on link "4: Queue" at bounding box center [1288, 501] width 215 height 28
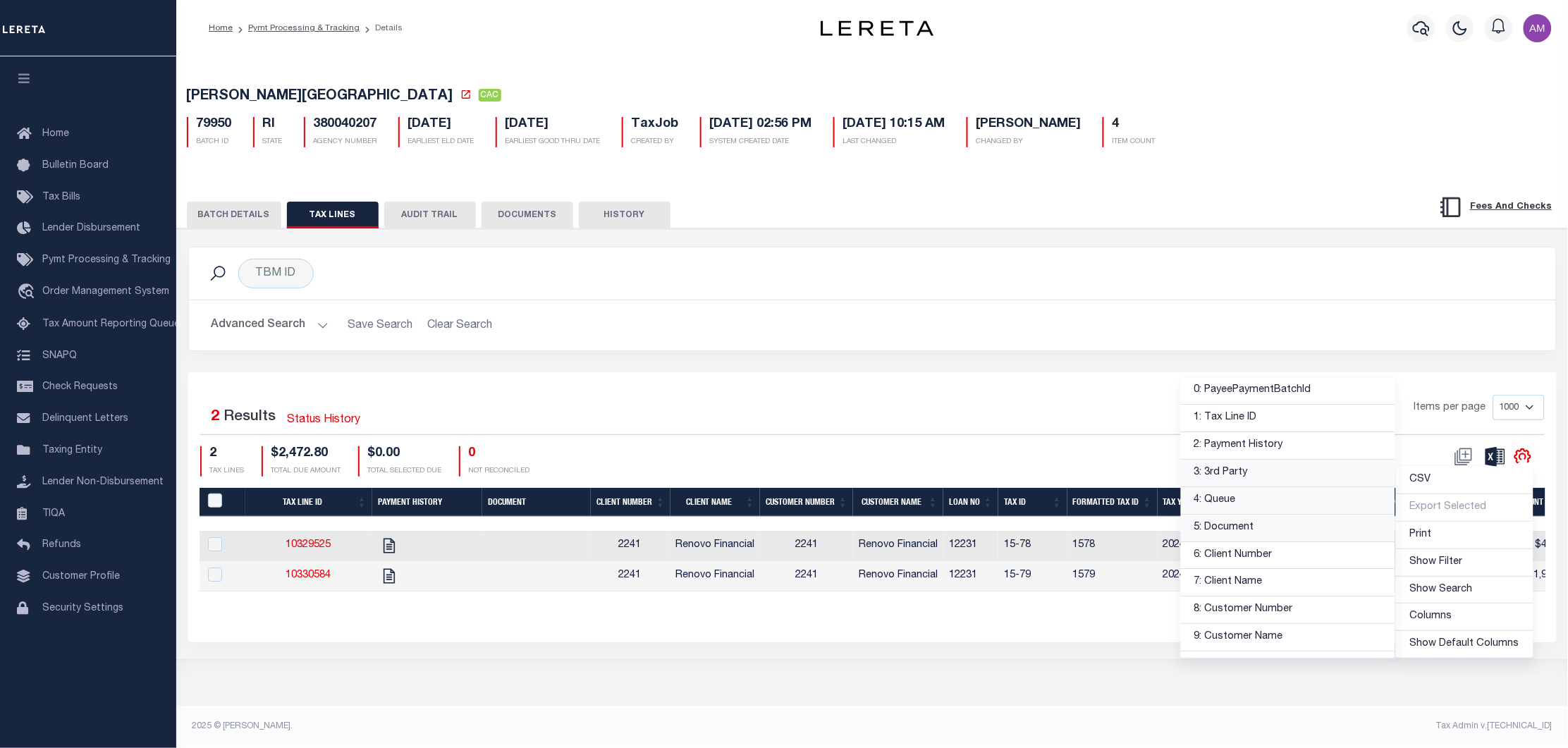
drag, startPoint x: 1350, startPoint y: 521, endPoint x: 1362, endPoint y: 519, distance: 12.2
click at [1349, 521] on link "5: Document" at bounding box center [1288, 528] width 215 height 28
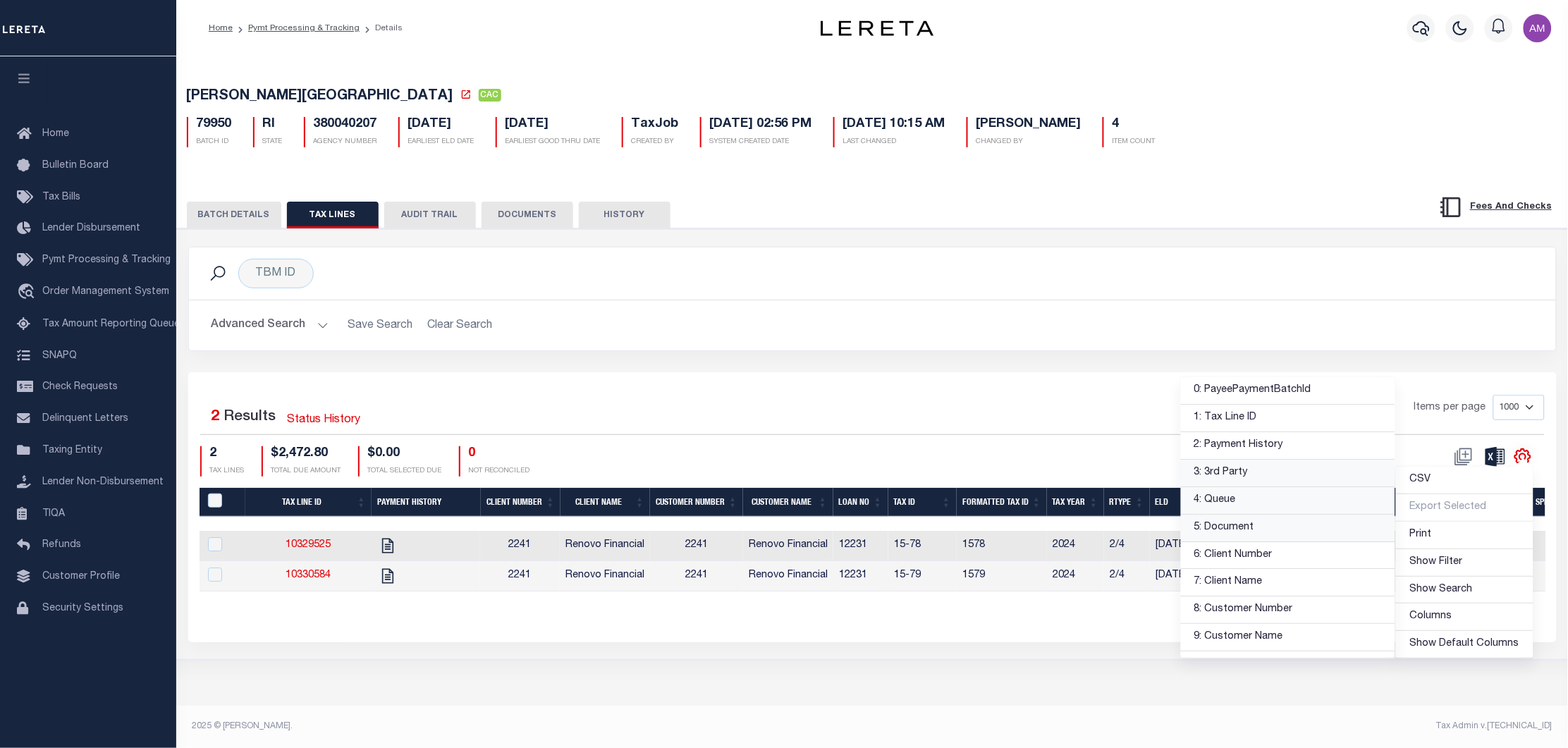
click at [946, 654] on div "PAYMENT BATCH Total Payment Due: $5,384.77 Batch Status" at bounding box center [872, 444] width 1405 height 431
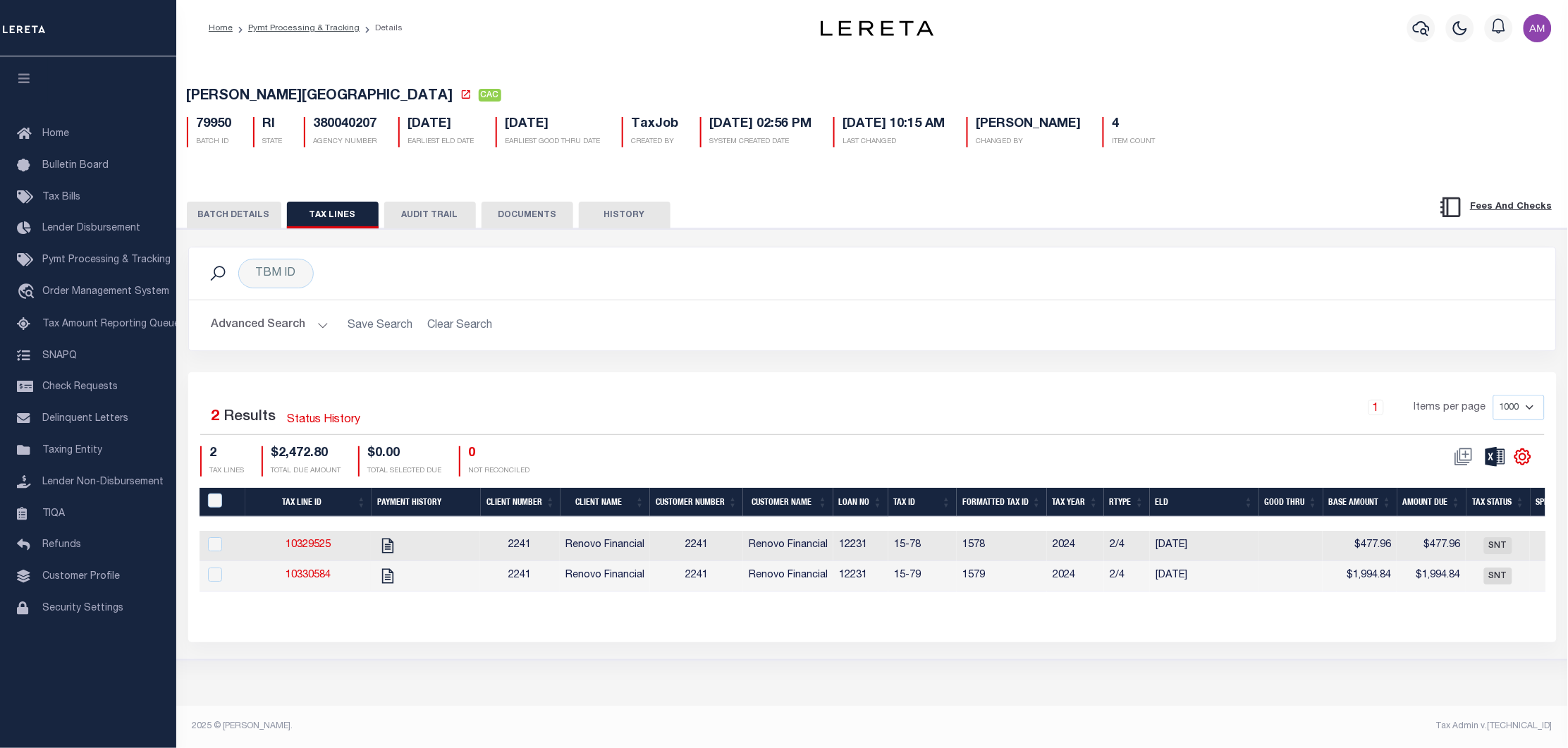
click at [230, 225] on button "BATCH DETAILS" at bounding box center [234, 215] width 94 height 27
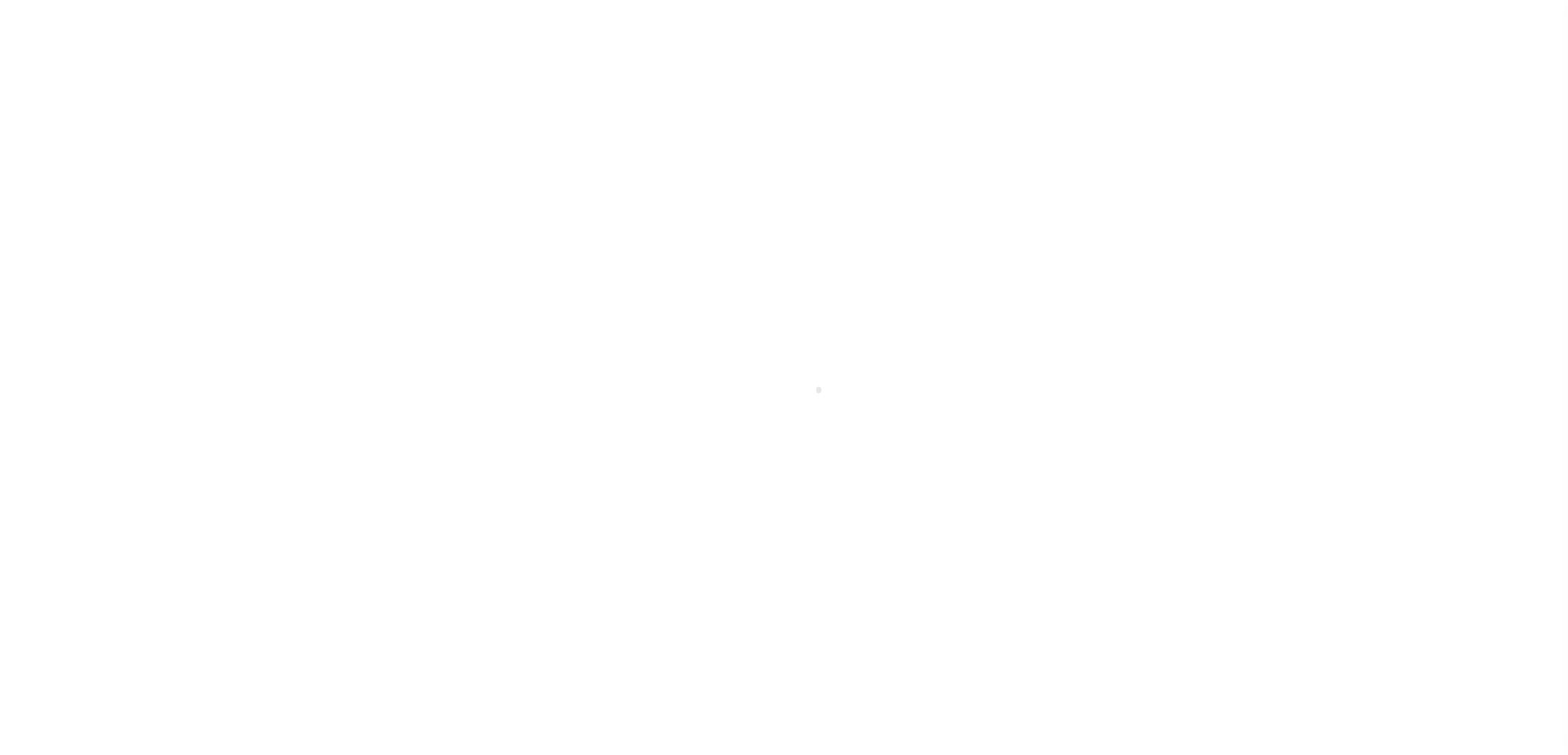
select select "CAC"
type input "[DATE]"
type input "$4,769.23"
select select "CHK"
type input "41329"
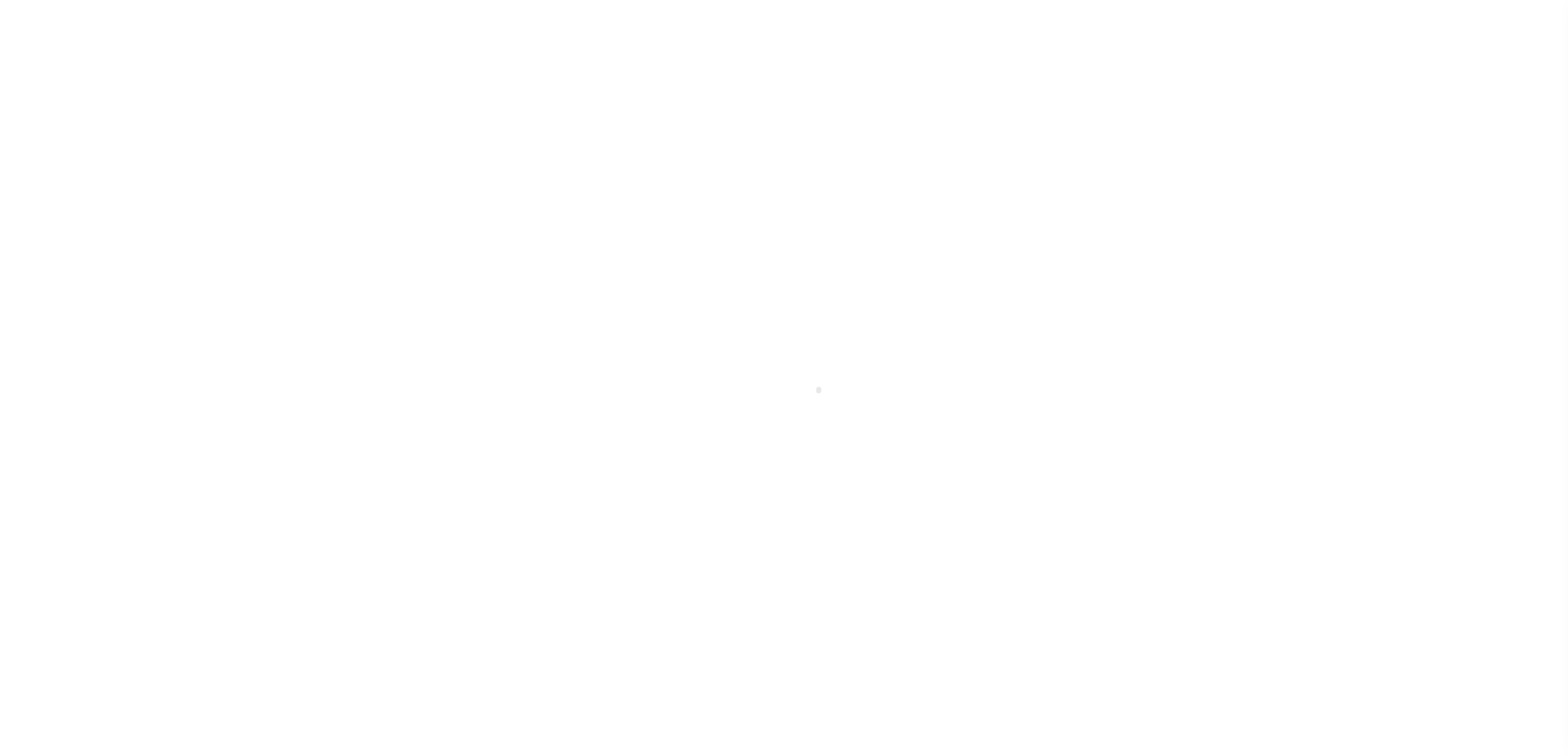
select select "[PERSON_NAME]"
type input "08/28/2024"
checkbox input "true"
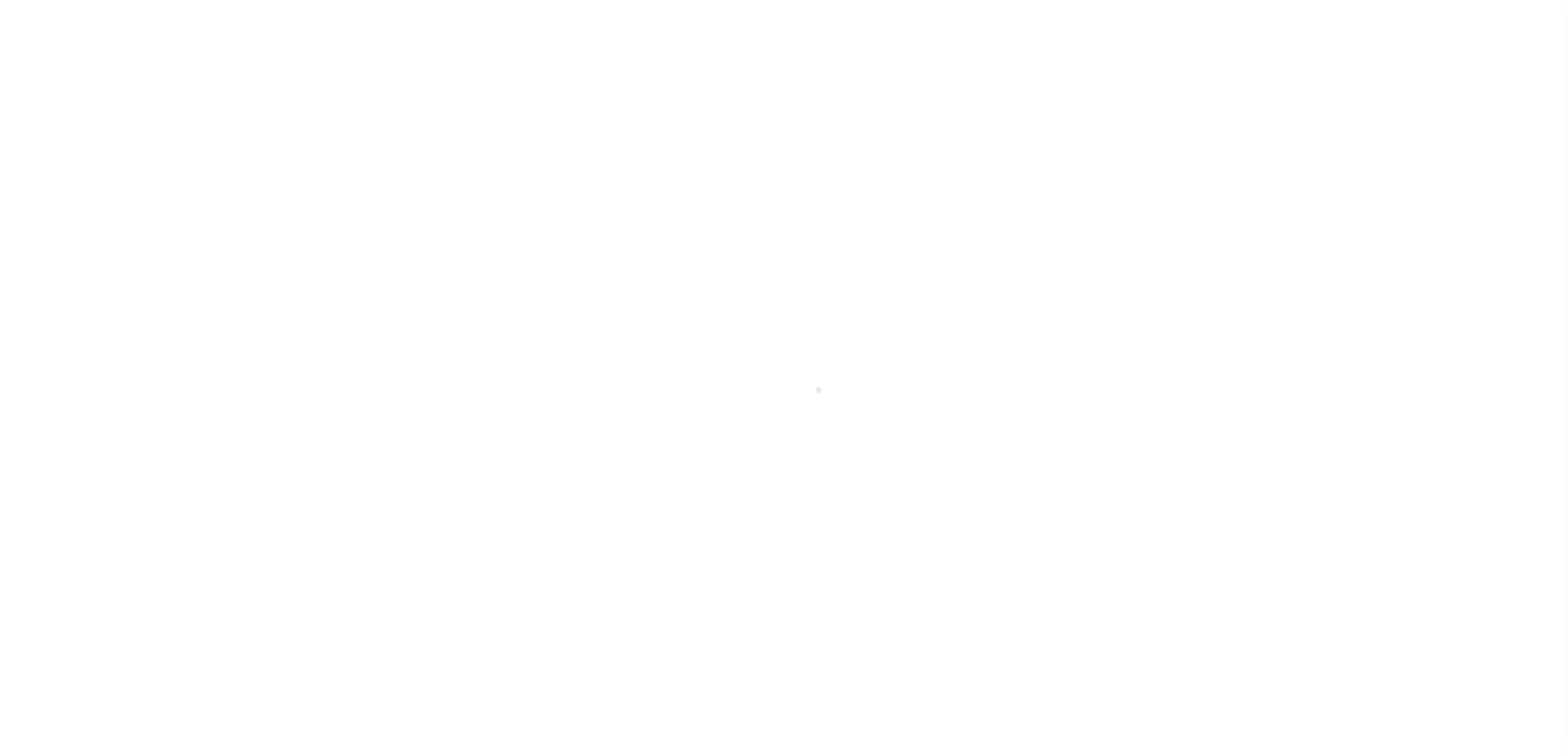
select select "FDX"
type input "08/16/2024"
type input "$21.26"
type input "778016225152"
type input "N"
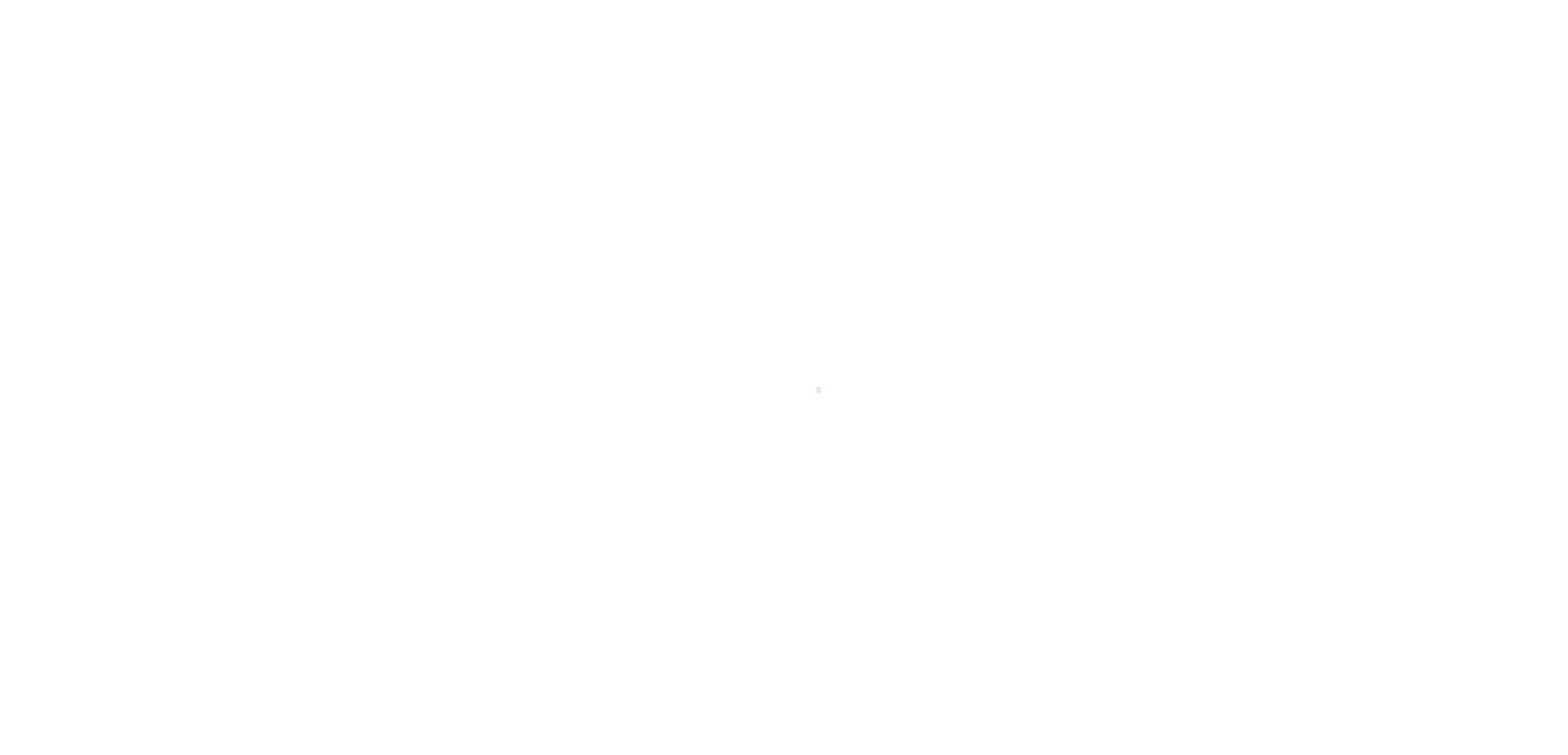
radio input "true"
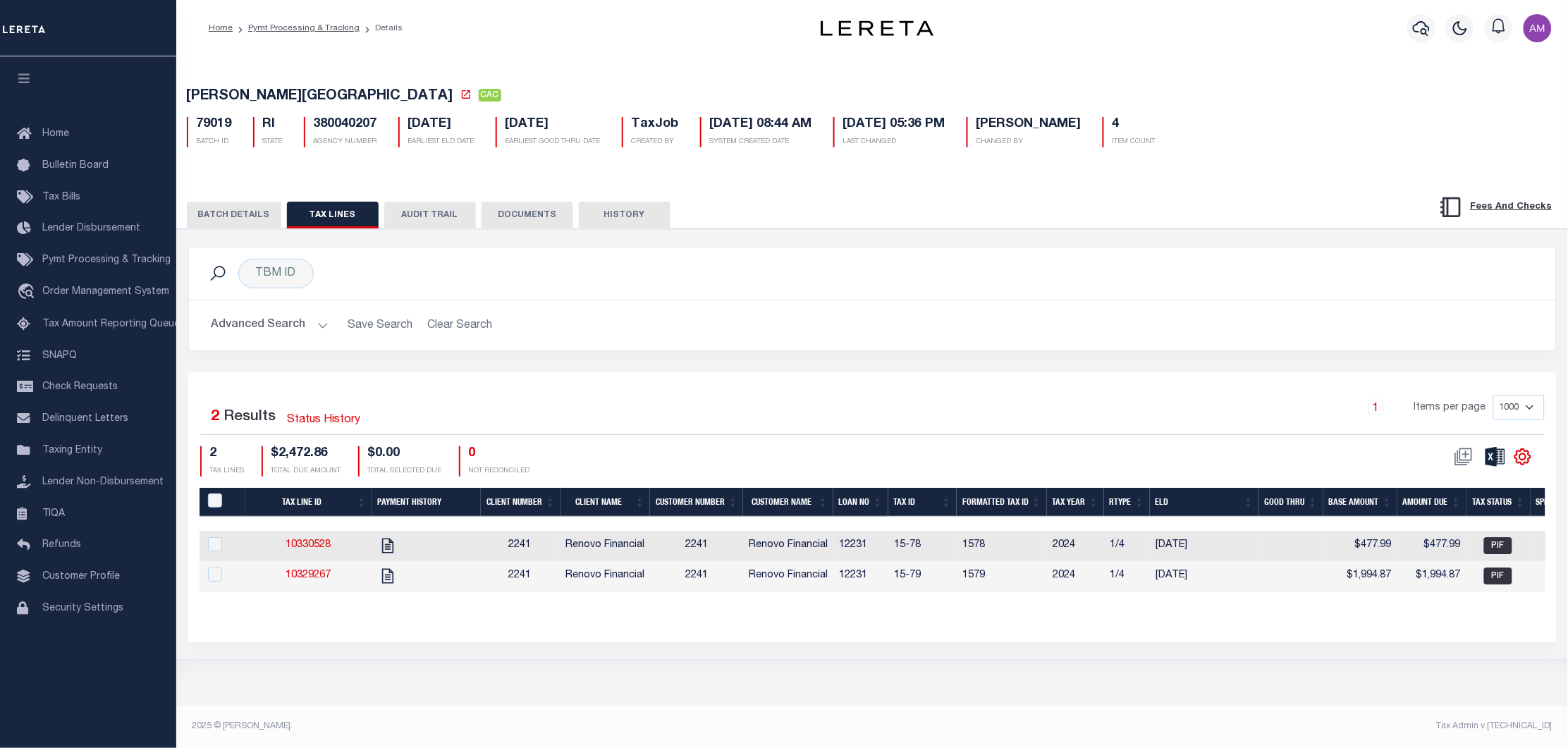
drag, startPoint x: 241, startPoint y: 198, endPoint x: 246, endPoint y: 207, distance: 10.3
click at [241, 198] on div "BATCH DETAILS TAX LINES AUDIT TRAIL DOCUMENTS HISTORY" at bounding box center [872, 210] width 1426 height 36
click at [248, 211] on button "BATCH DETAILS" at bounding box center [234, 215] width 94 height 27
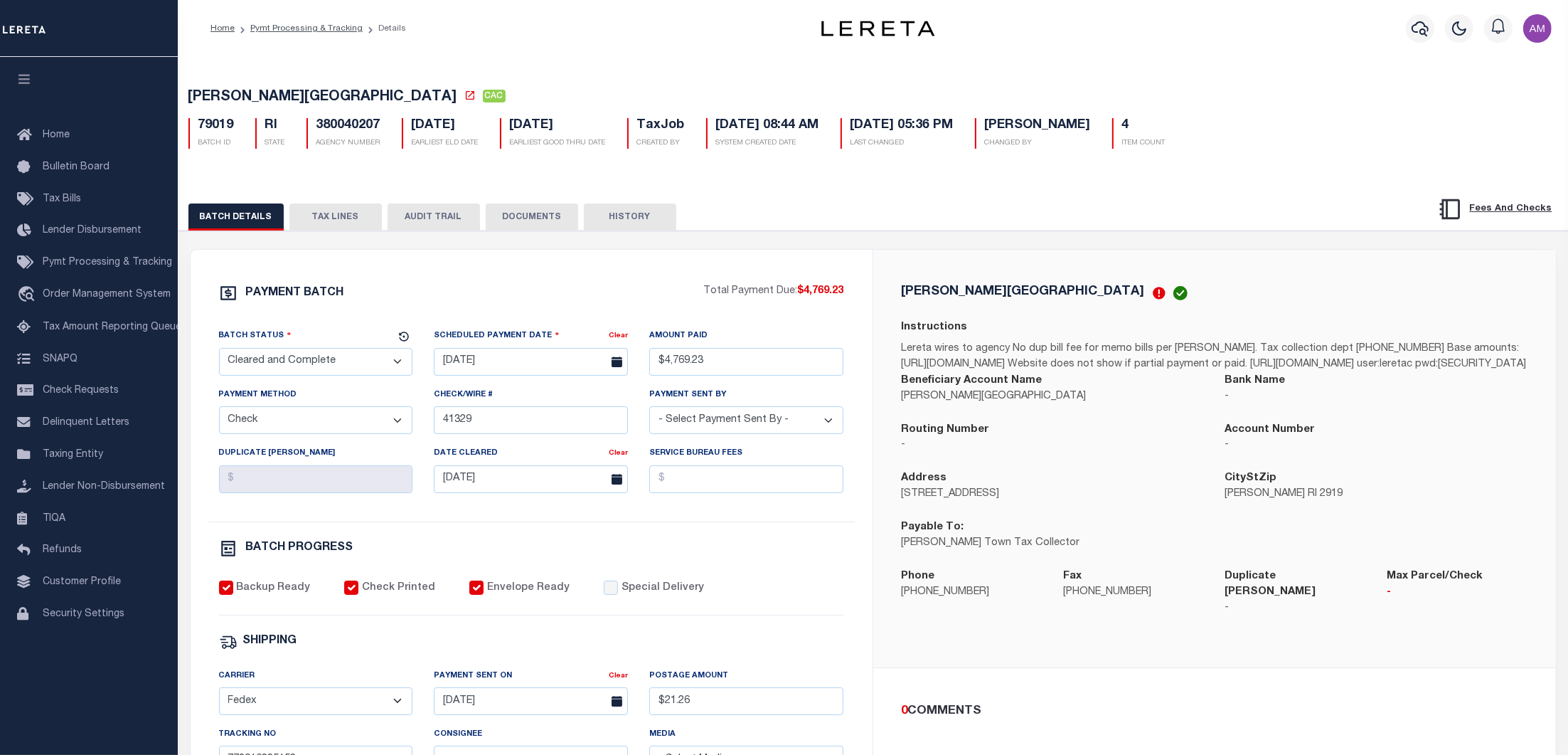
drag, startPoint x: 315, startPoint y: 217, endPoint x: 641, endPoint y: 250, distance: 327.7
click at [315, 217] on button "TAX LINES" at bounding box center [336, 217] width 93 height 27
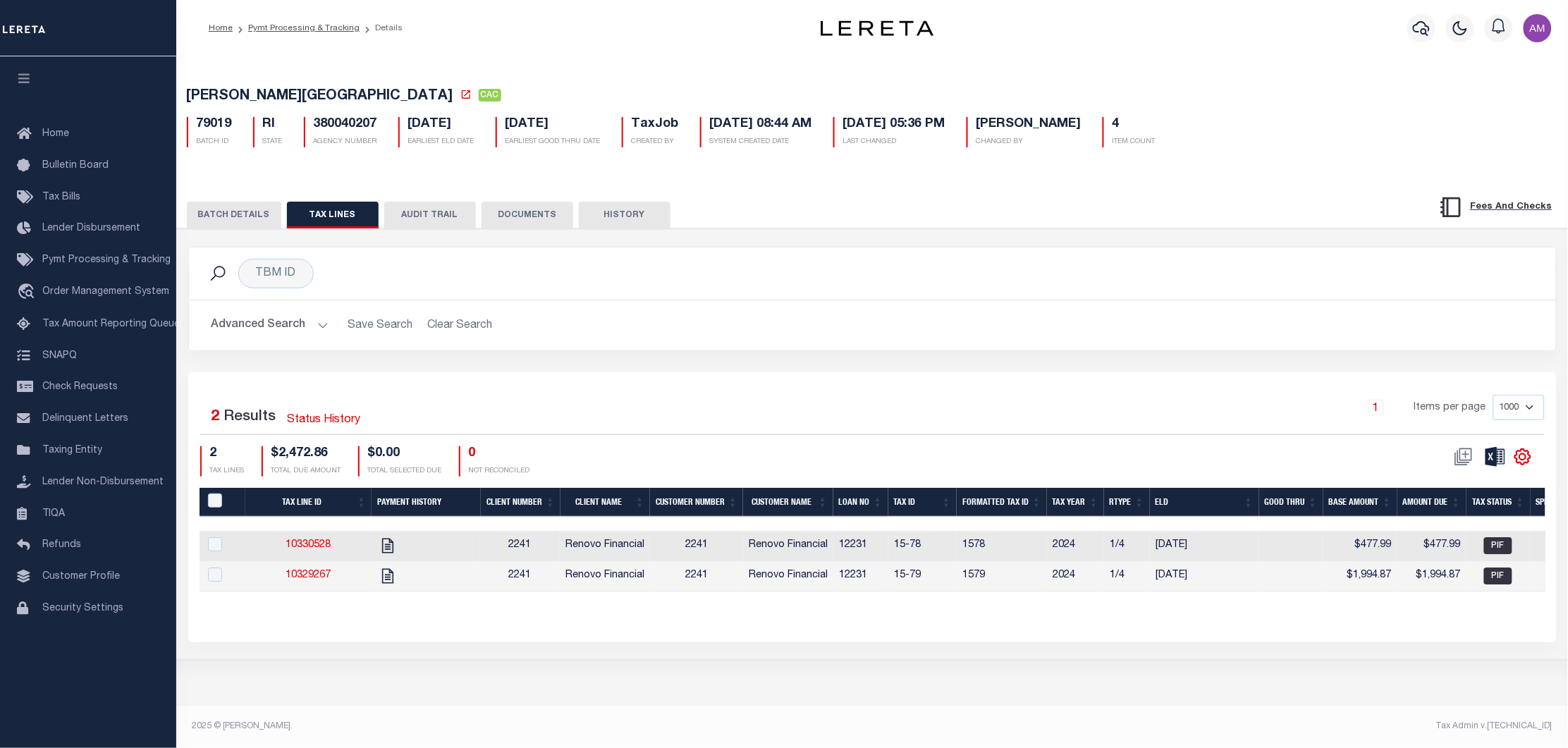
click at [251, 207] on button "BATCH DETAILS" at bounding box center [234, 215] width 94 height 27
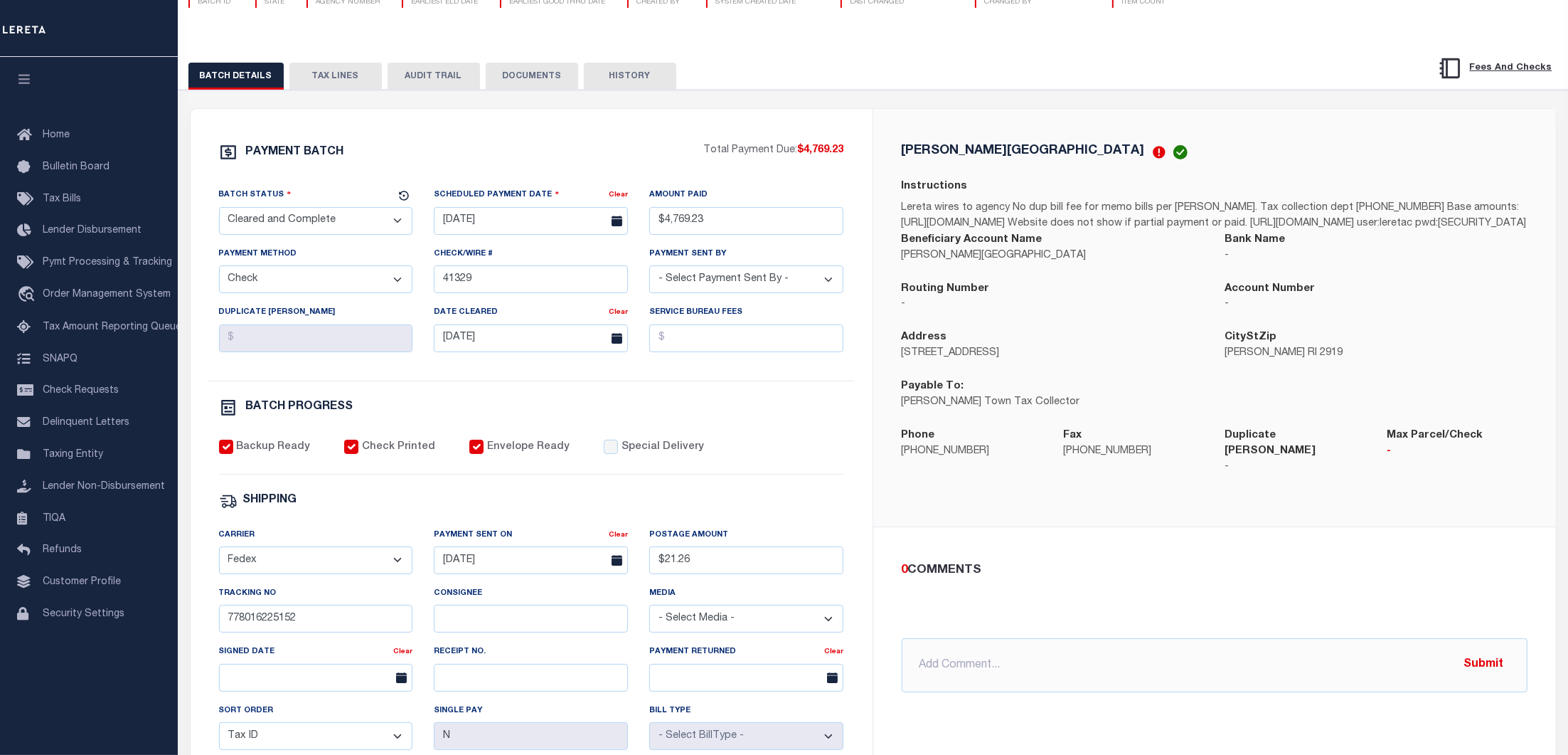
scroll to position [94, 0]
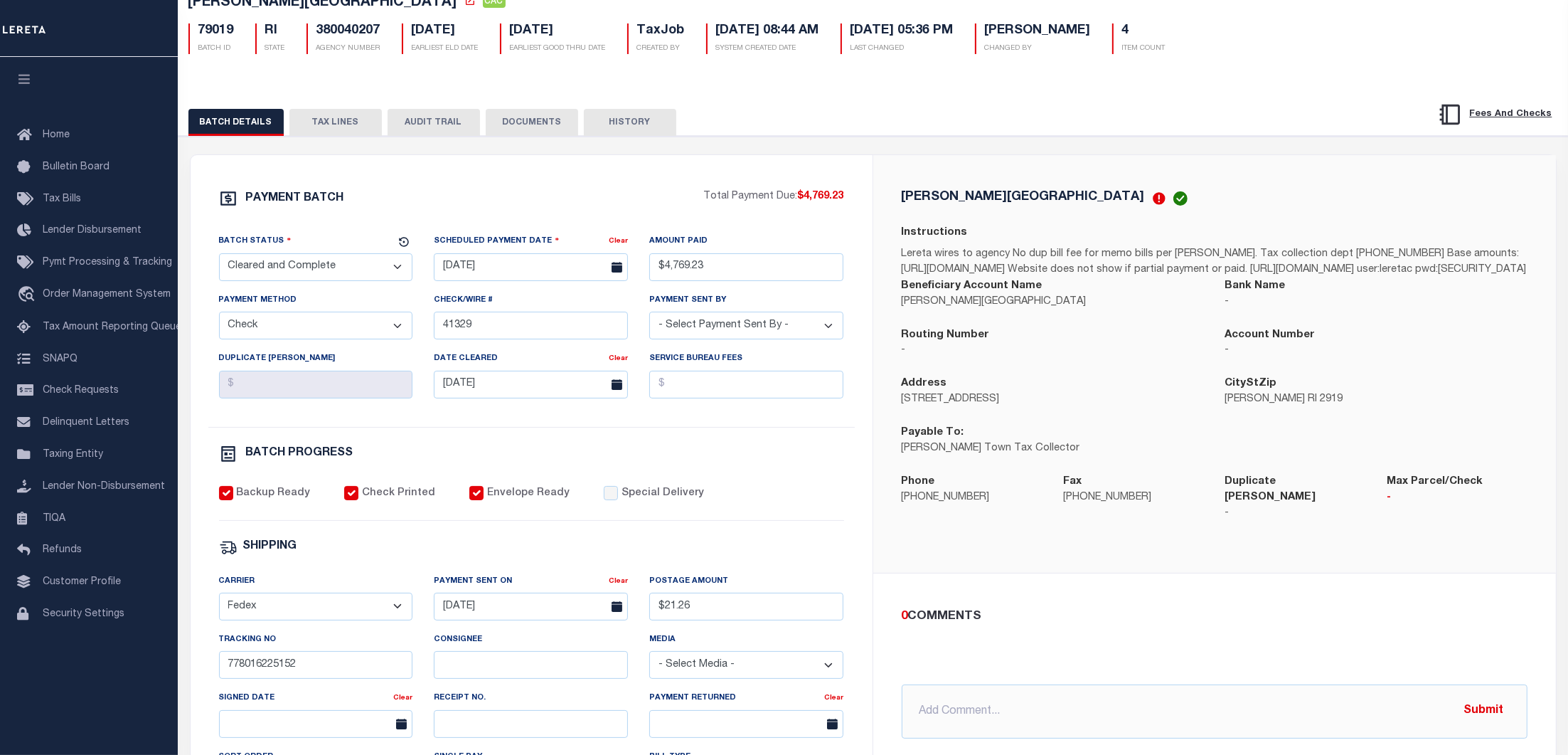
click at [338, 129] on button "TAX LINES" at bounding box center [336, 122] width 93 height 27
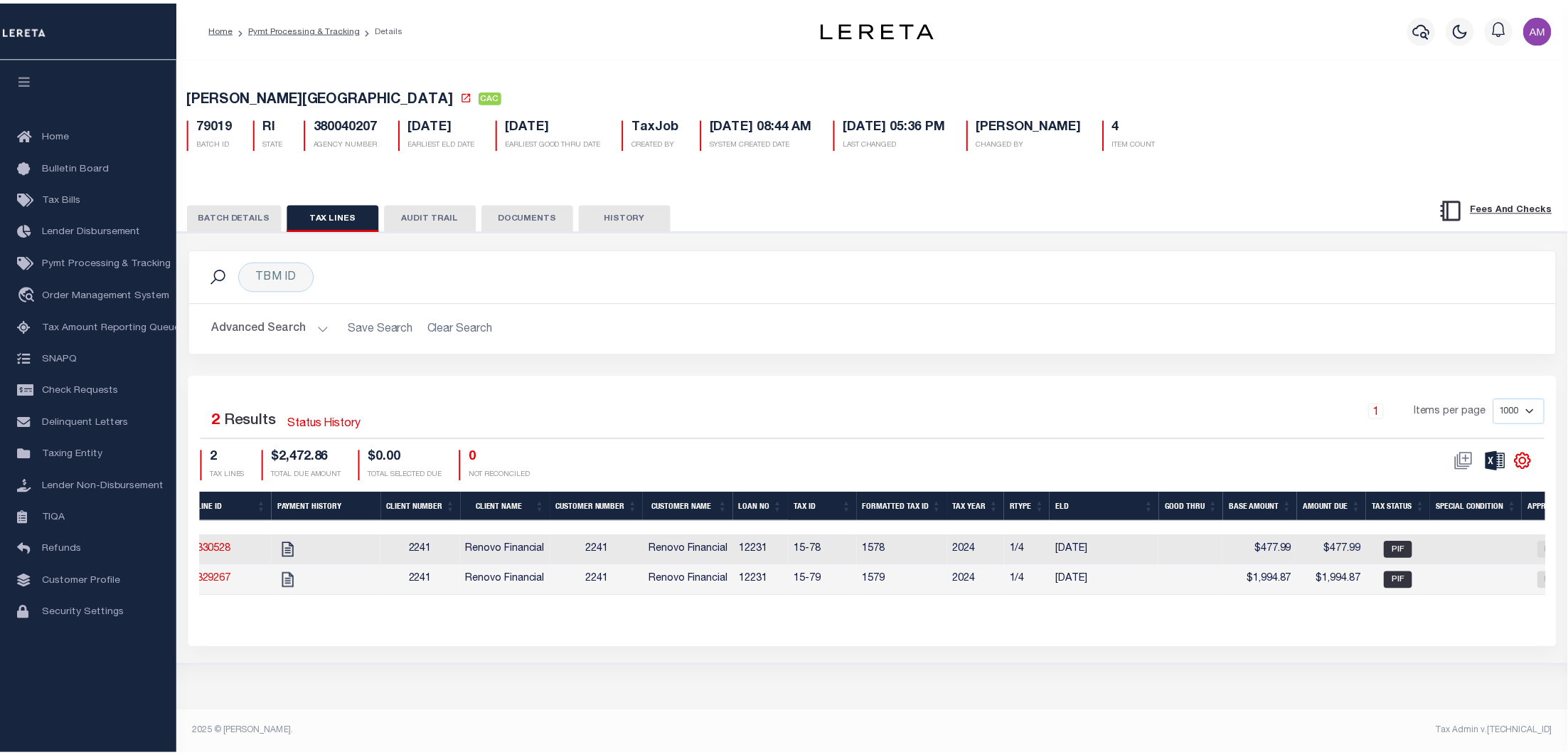
scroll to position [0, 0]
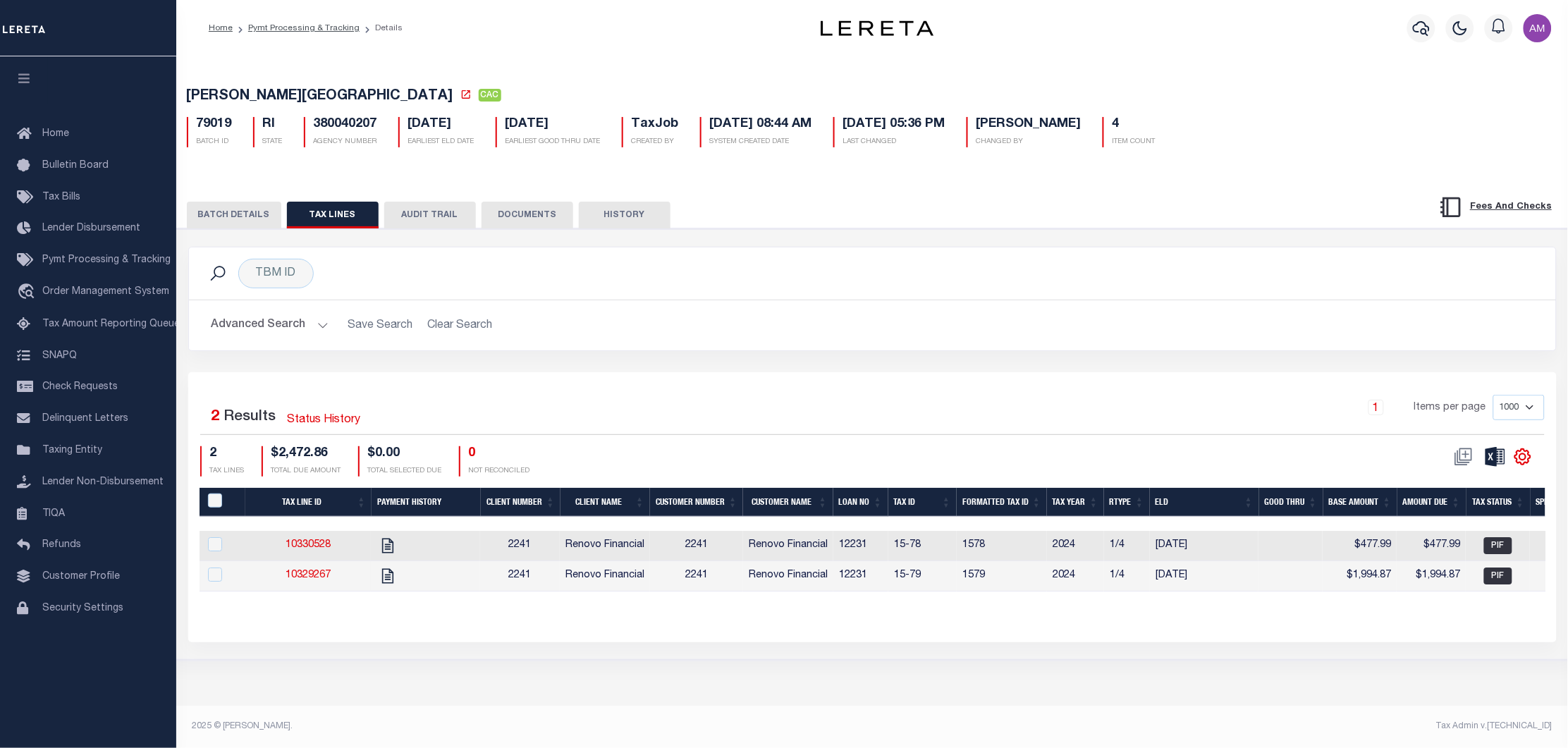
click at [229, 225] on button "BATCH DETAILS" at bounding box center [234, 215] width 94 height 27
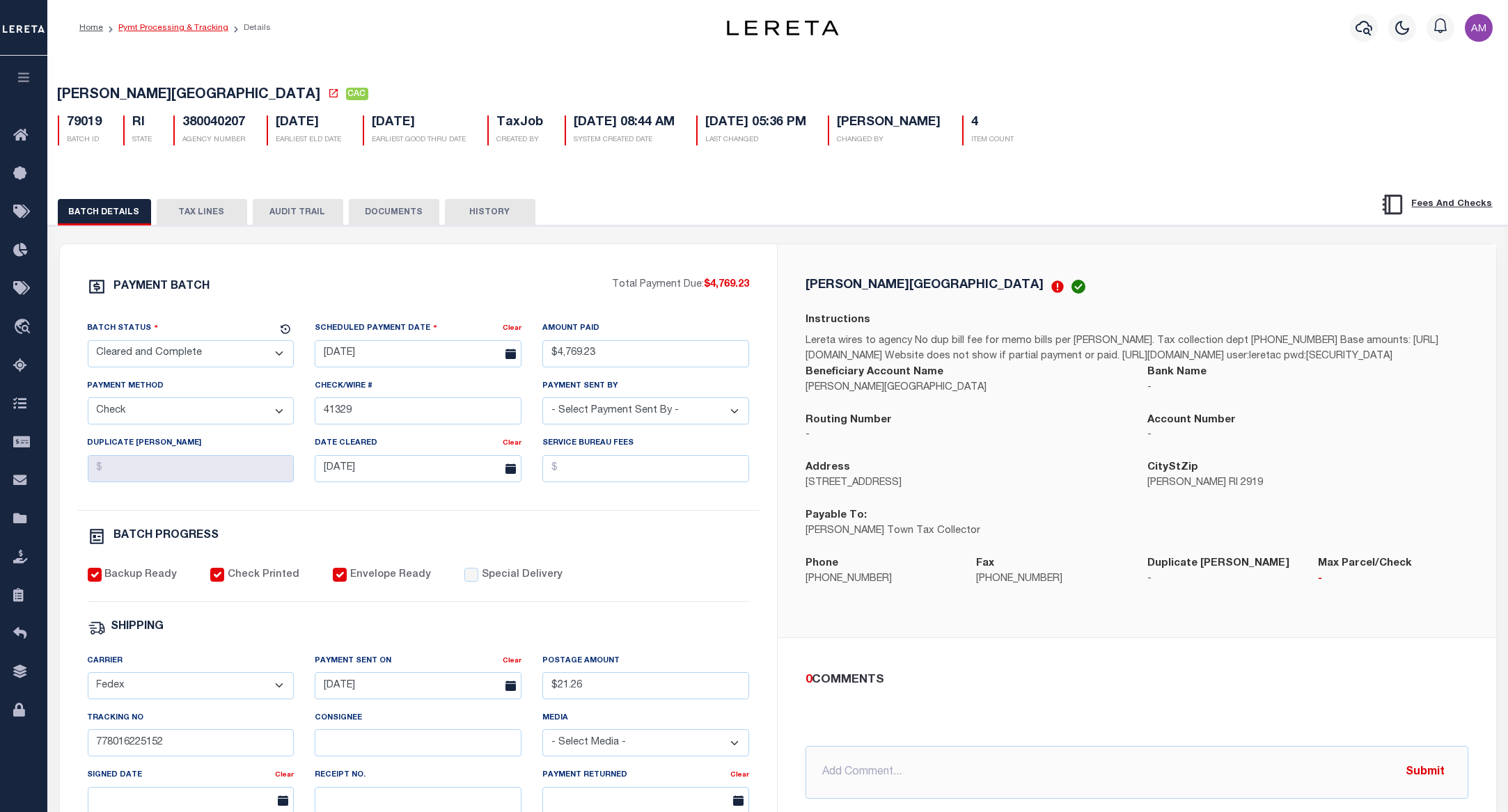
click at [168, 26] on link "Pymt Processing & Tracking" at bounding box center [173, 27] width 110 height 8
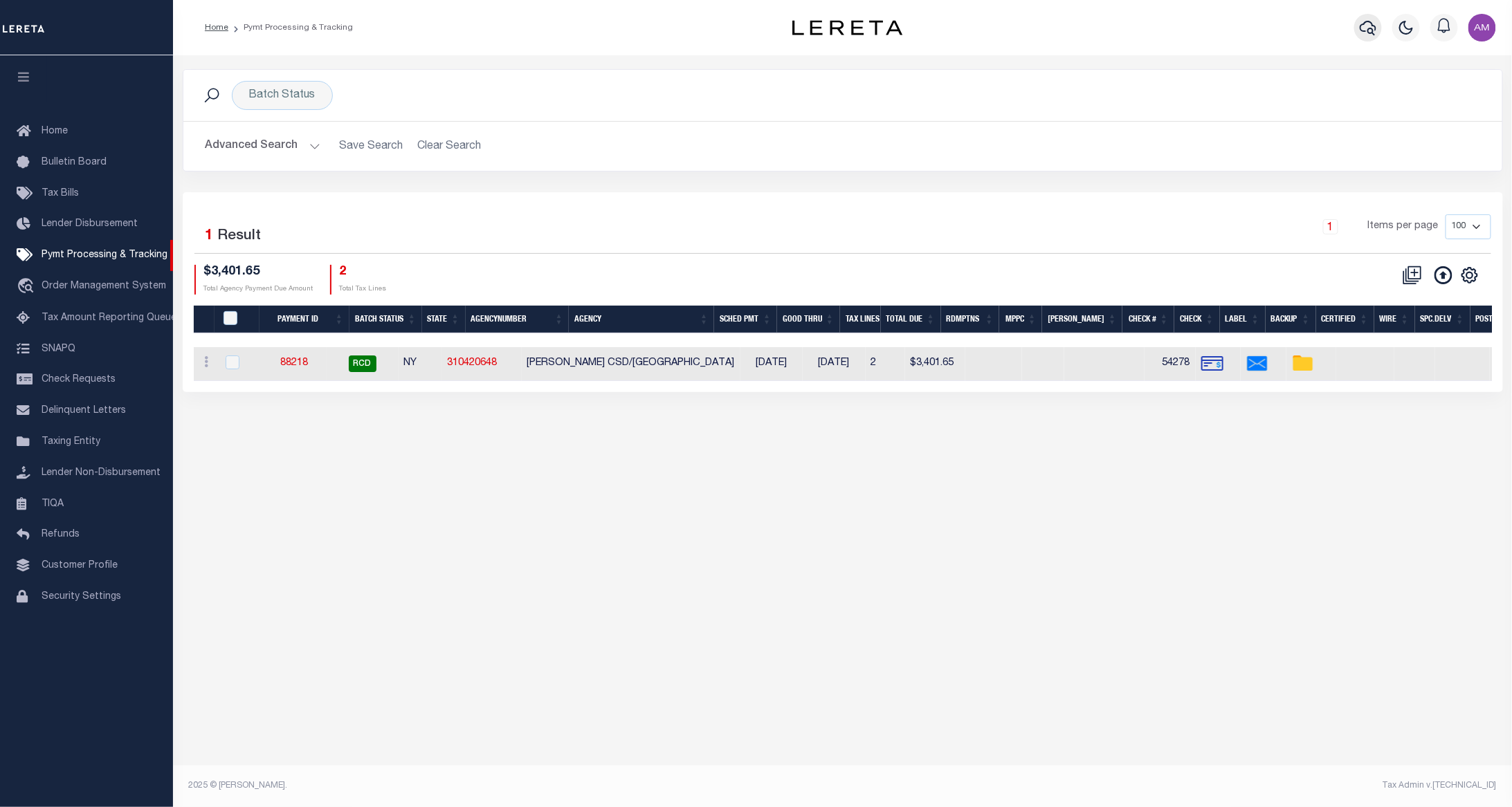
click at [1379, 34] on button "button" at bounding box center [1368, 27] width 28 height 28
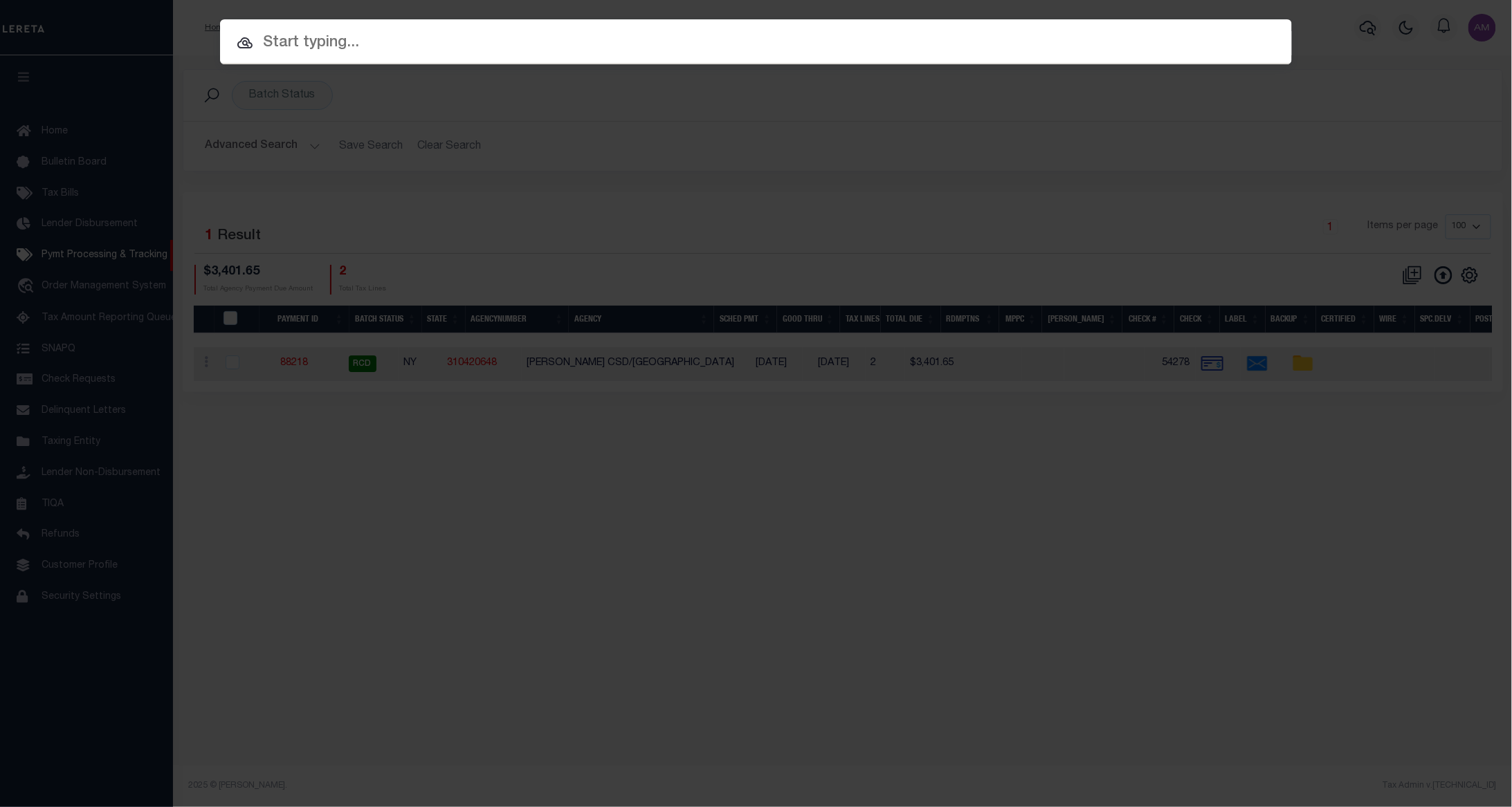
paste input "175000194"
type input "175000194"
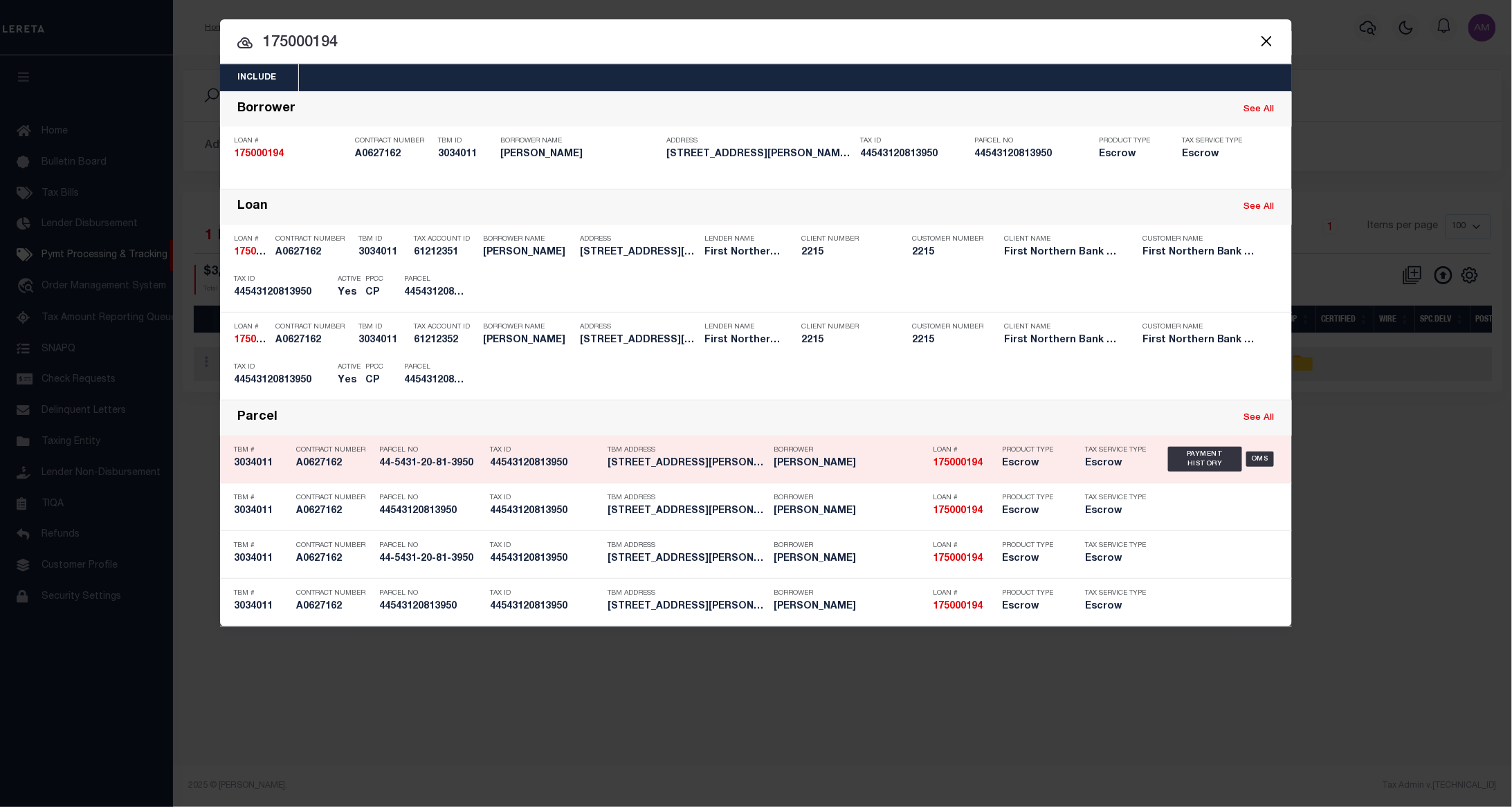
click at [1188, 467] on div "Payment History OMS" at bounding box center [1223, 459] width 110 height 40
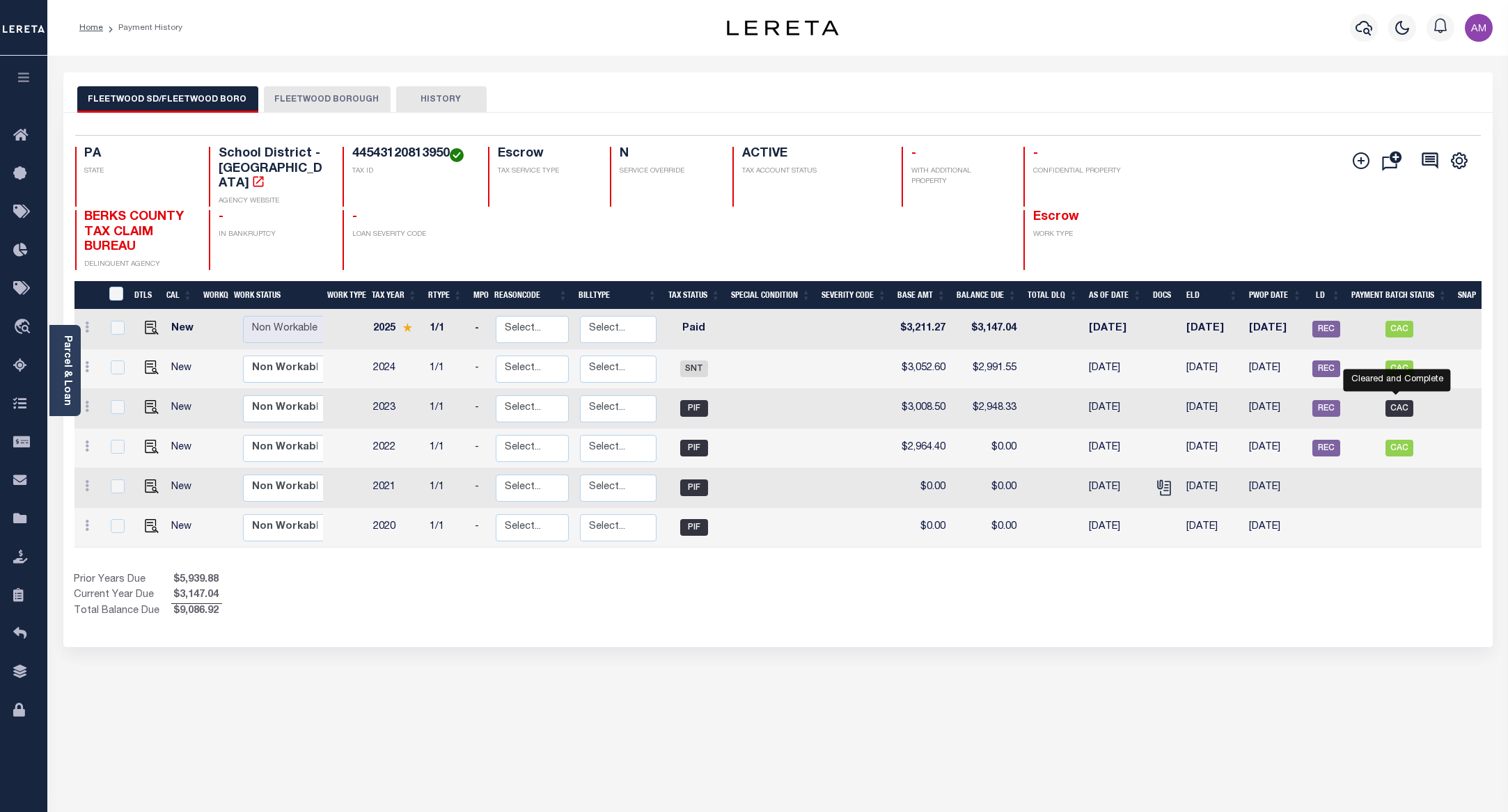
click at [1391, 400] on span "CAC" at bounding box center [1399, 409] width 28 height 17
checkbox input "true"
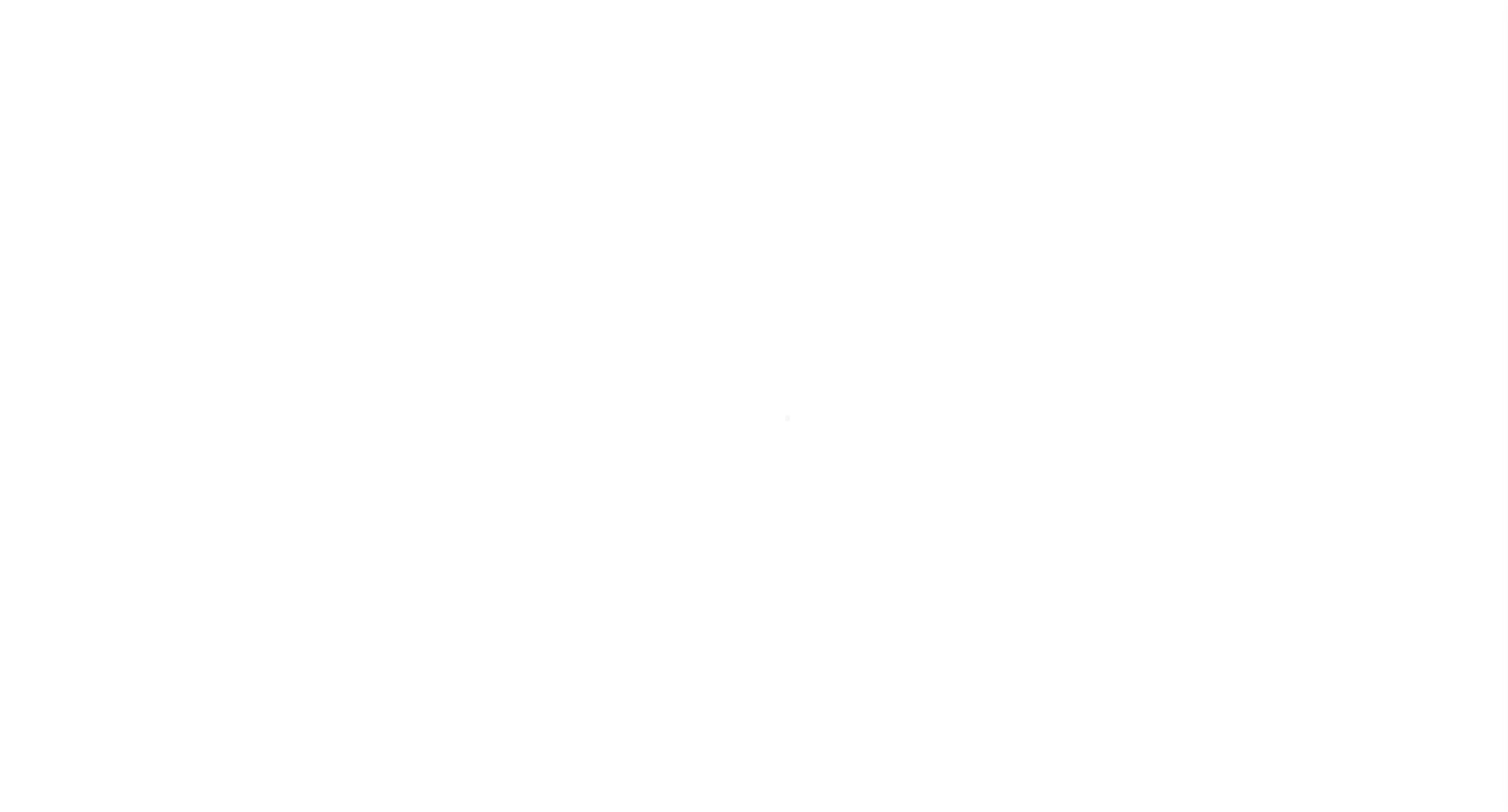
select select "CAC"
select select "CHK"
select select "[PERSON_NAME]"
select select "FDX"
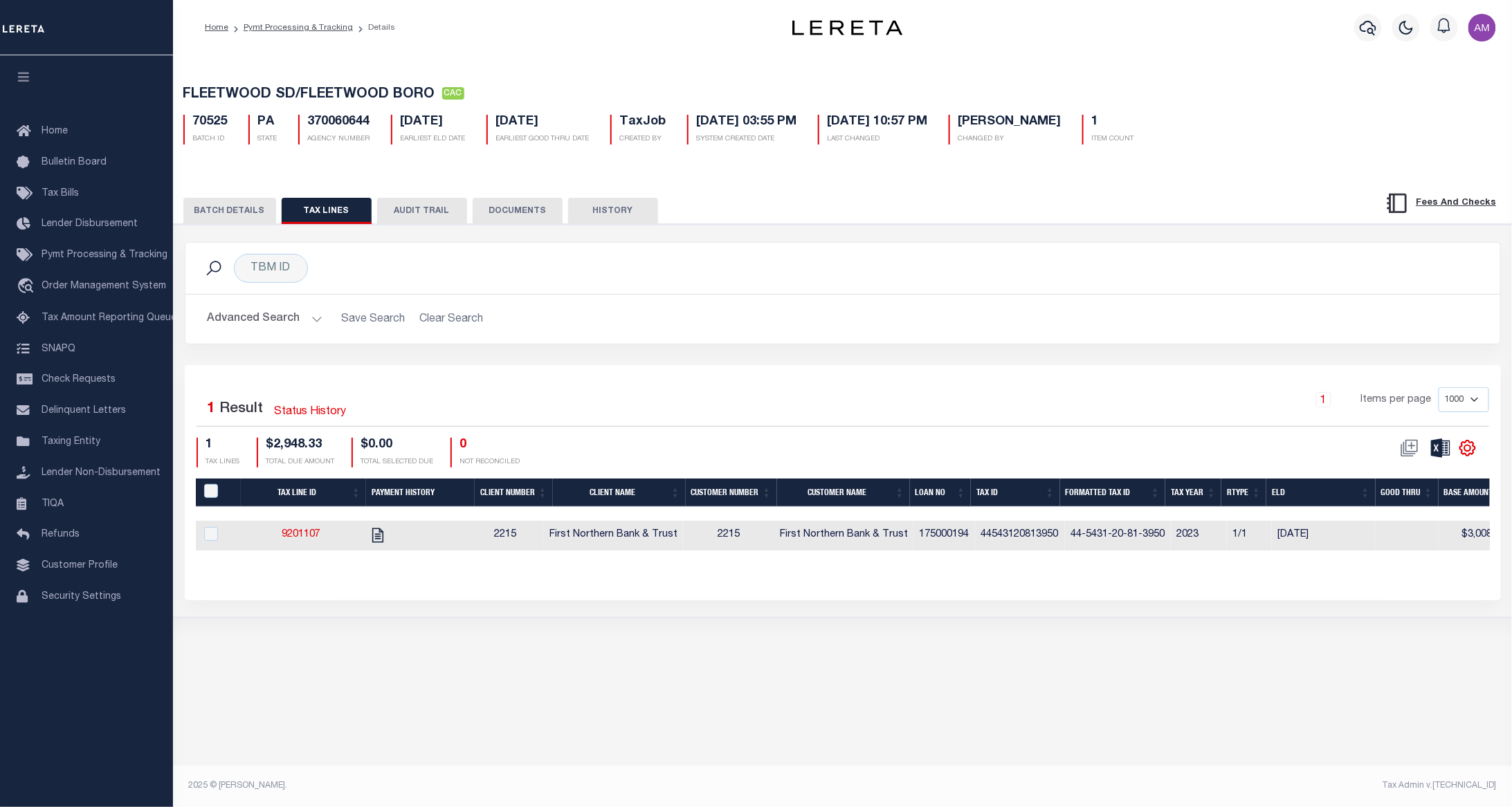
click at [244, 216] on button "BATCH DETAILS" at bounding box center [229, 211] width 93 height 26
